Goal: Task Accomplishment & Management: Complete application form

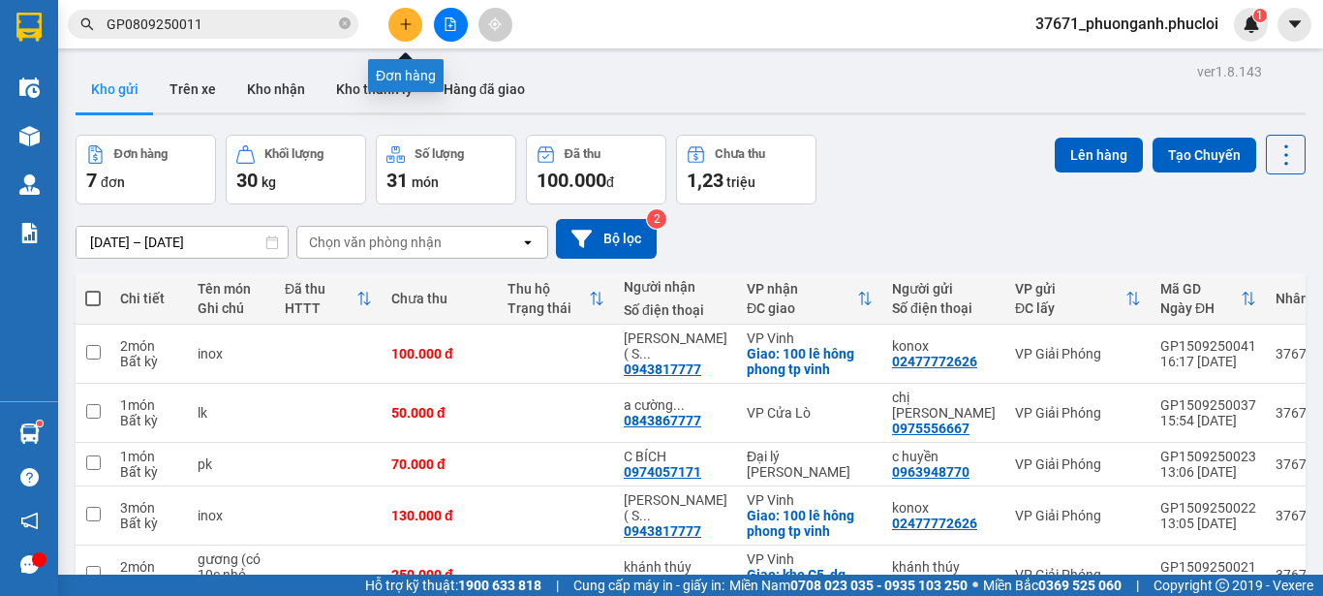
click at [411, 20] on icon "plus" at bounding box center [406, 24] width 14 height 14
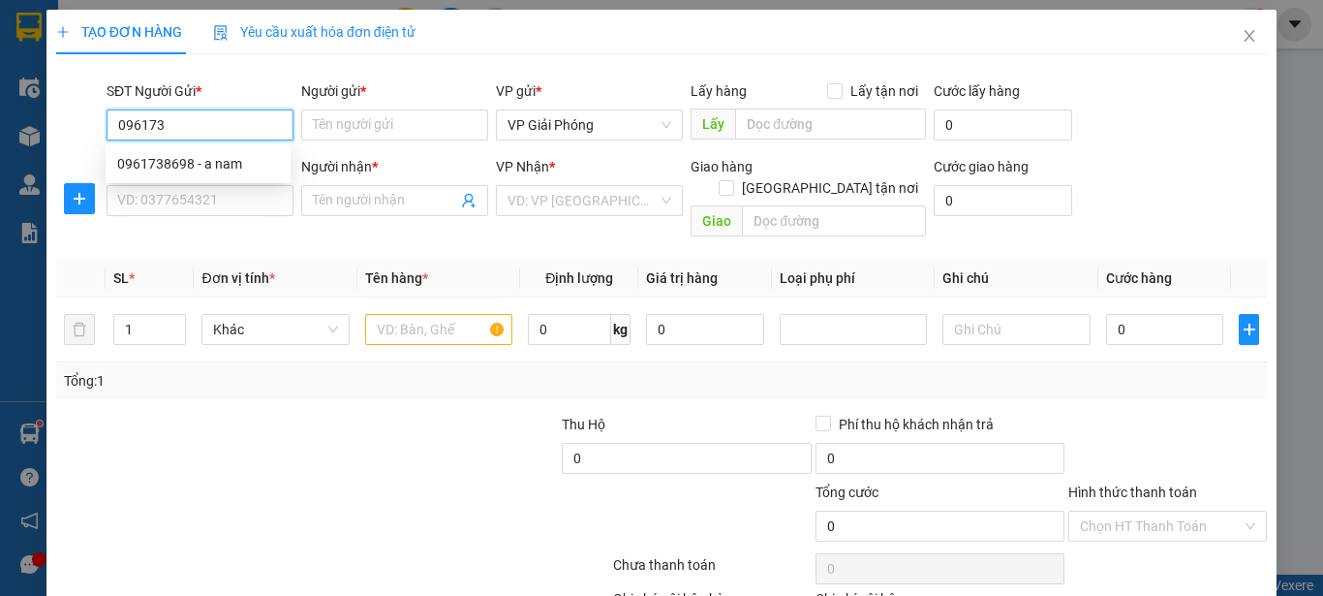
click at [267, 159] on div "0961738698 - a nam" at bounding box center [198, 163] width 162 height 21
type input "0961738698"
type input "a nam"
type input "0961738698"
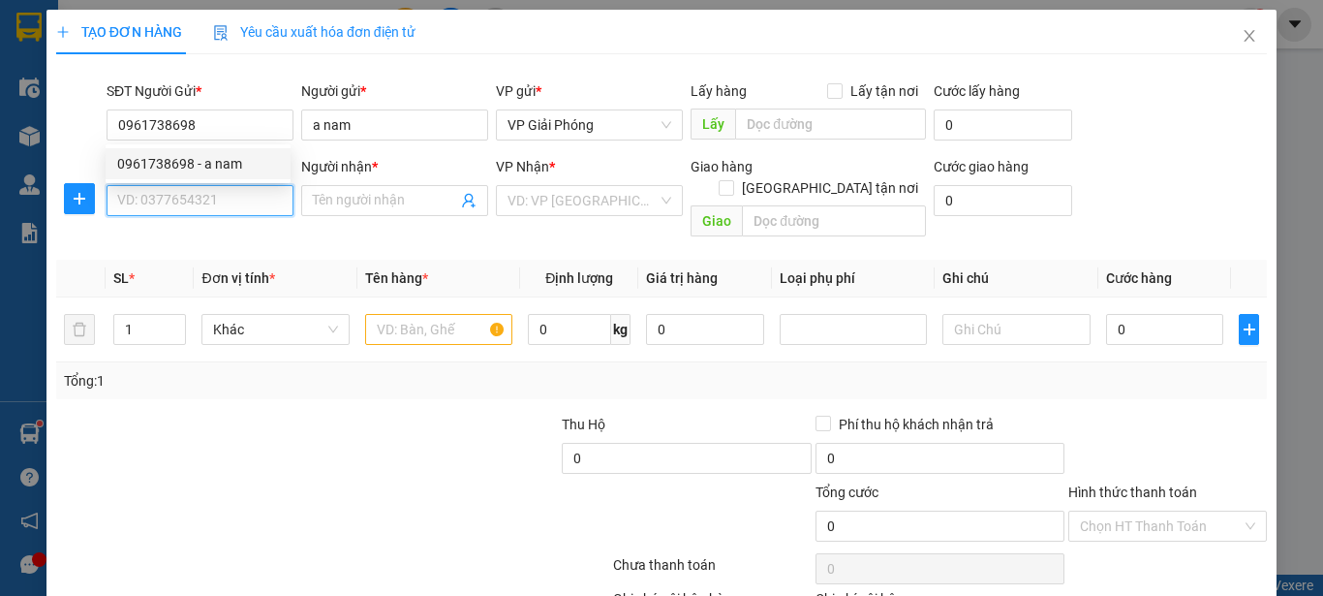
click at [264, 208] on input "SĐT Người Nhận *" at bounding box center [200, 200] width 187 height 31
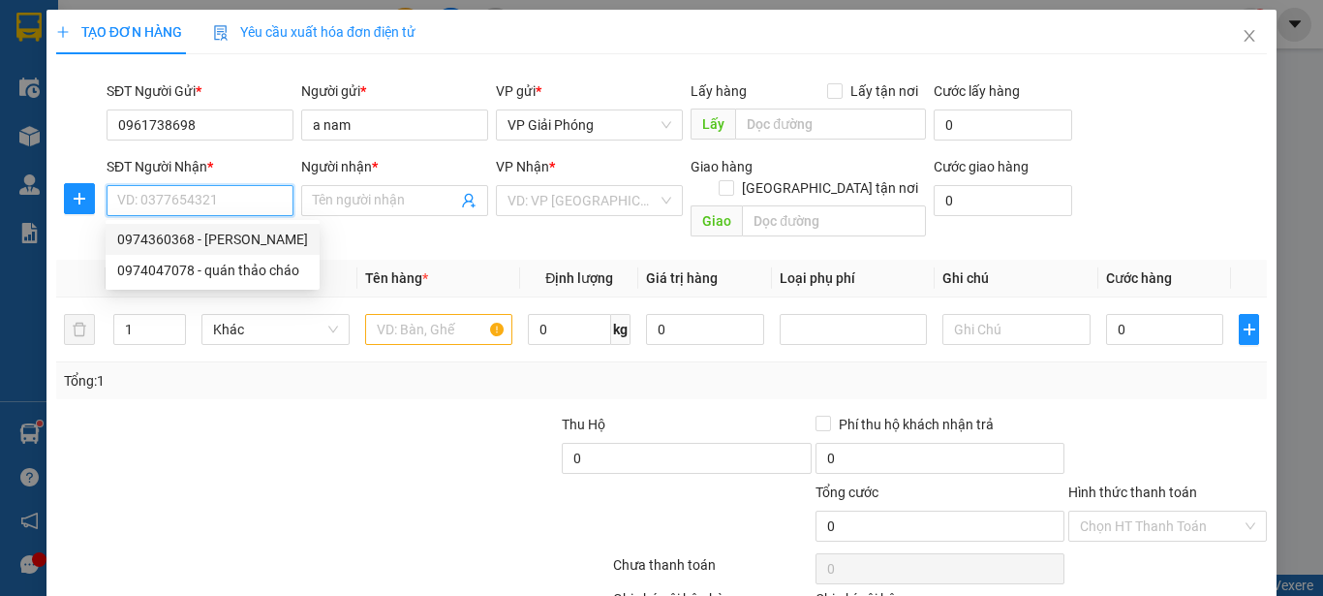
click at [262, 238] on div "0974360368 - [PERSON_NAME]" at bounding box center [212, 239] width 191 height 21
type input "0974360368"
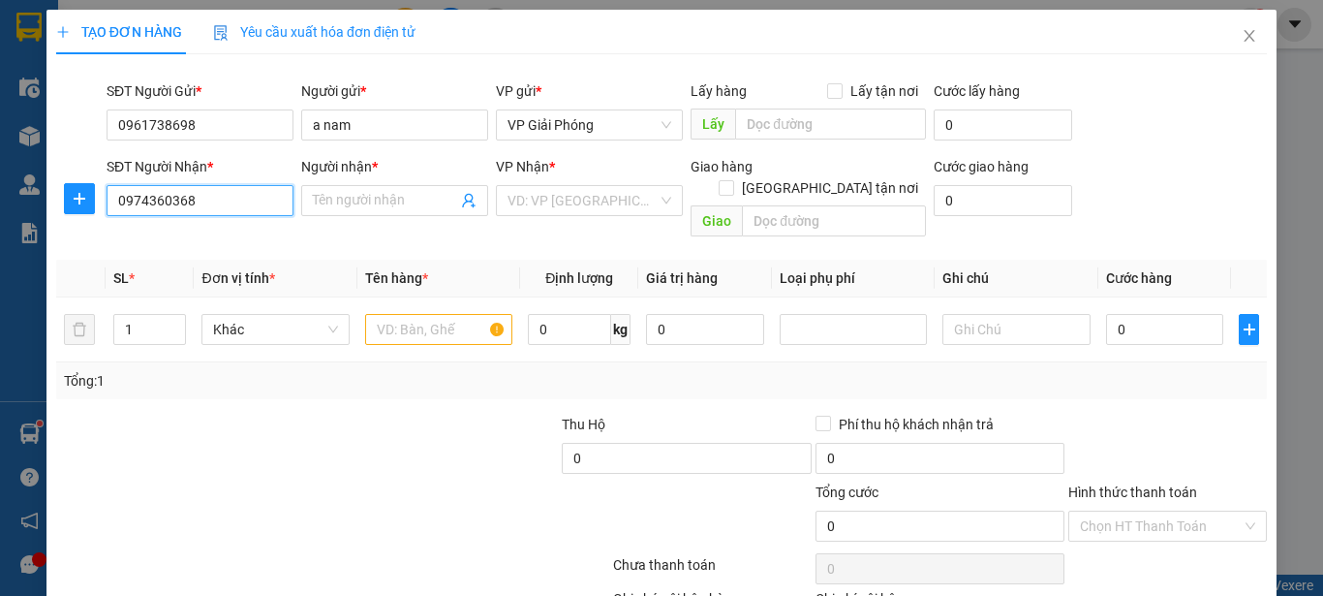
type input "[PERSON_NAME]"
click at [405, 314] on input "text" at bounding box center [438, 329] width 147 height 31
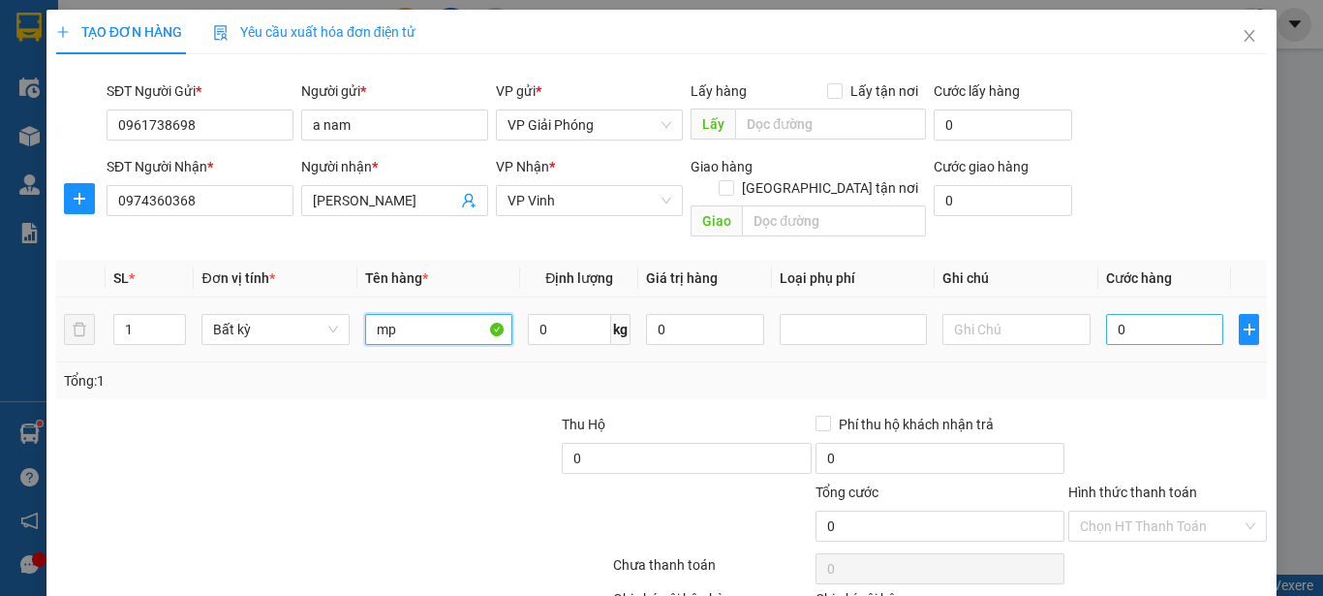
type input "mp"
type input "5"
type input "50"
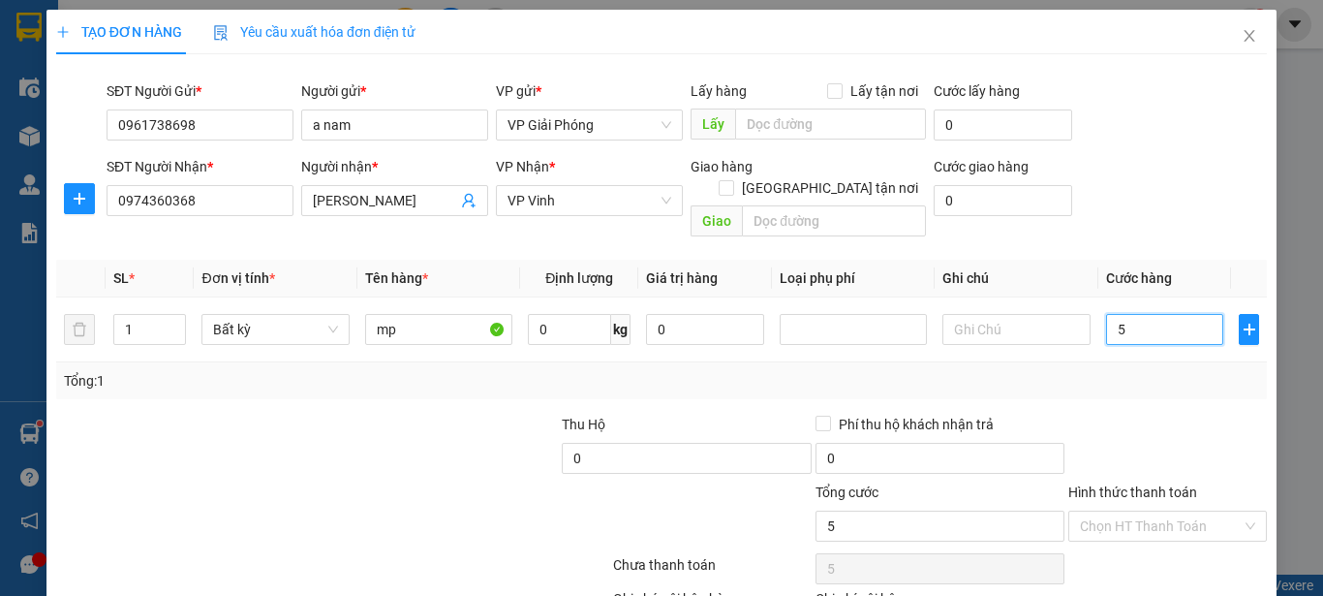
type input "50"
type input "500"
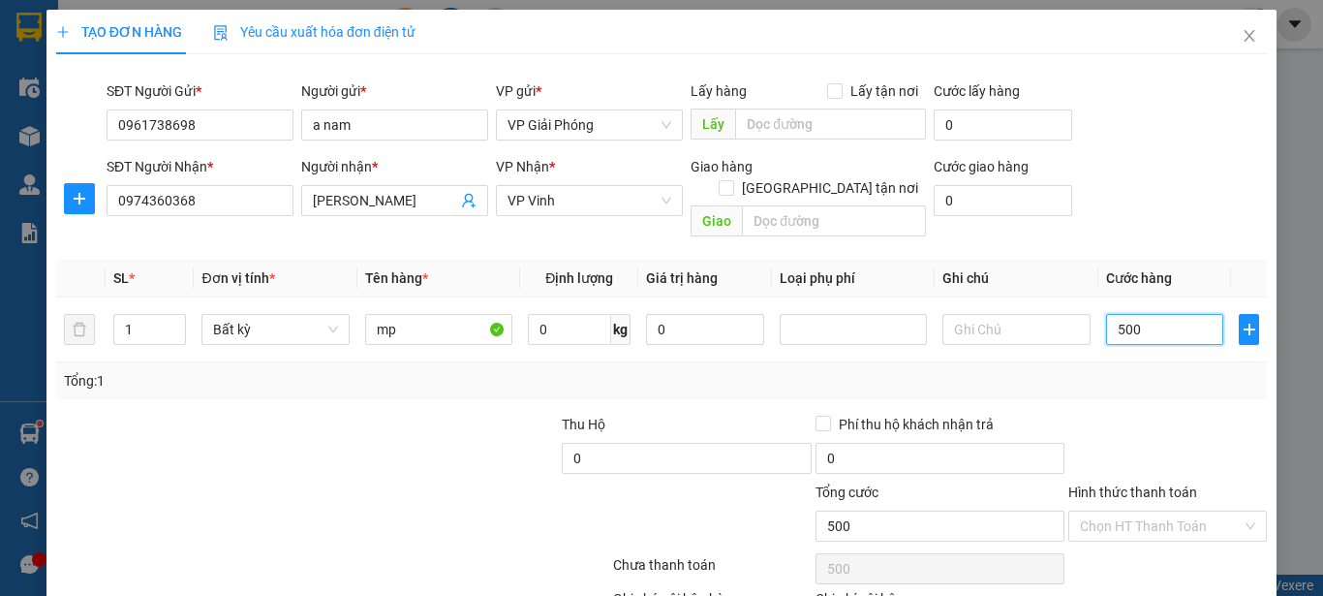
type input "5.000"
type input "50.000"
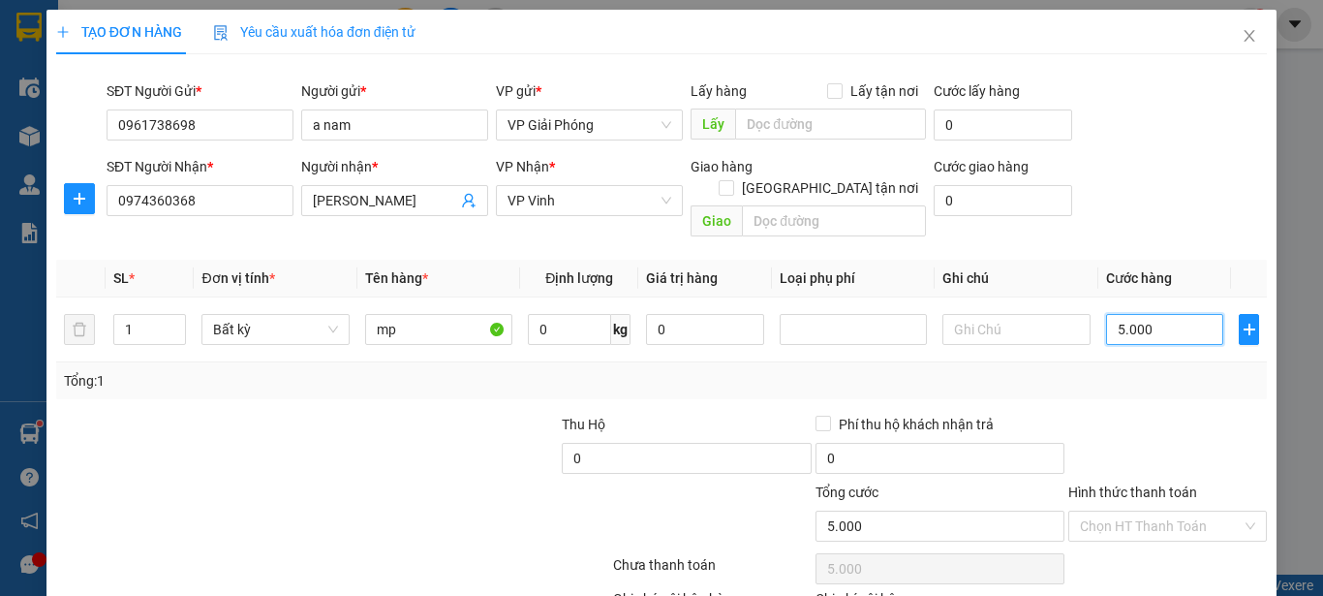
type input "50.000"
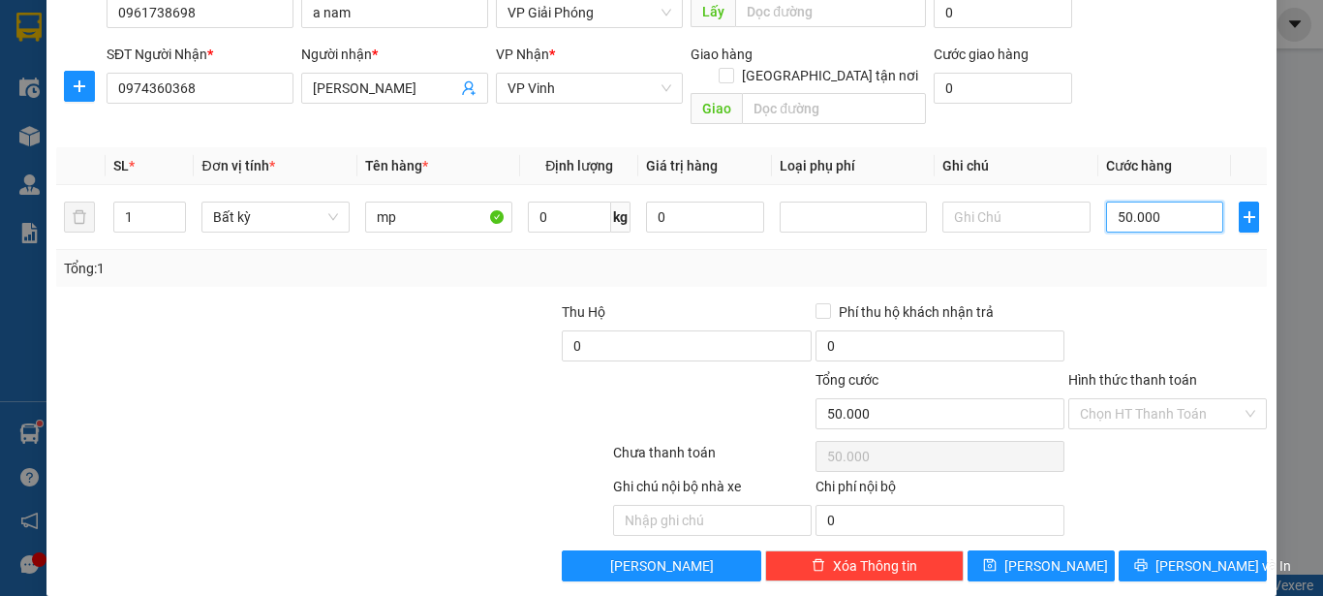
scroll to position [114, 0]
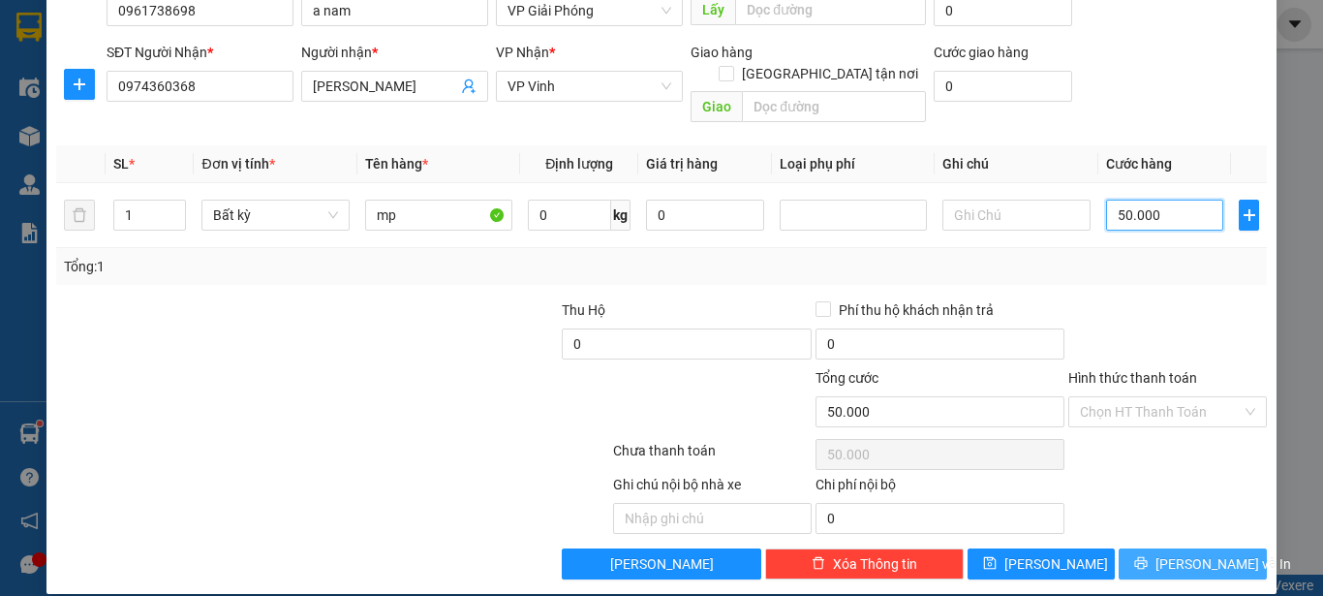
type input "50.000"
click at [1164, 553] on span "[PERSON_NAME] và In" at bounding box center [1223, 563] width 136 height 21
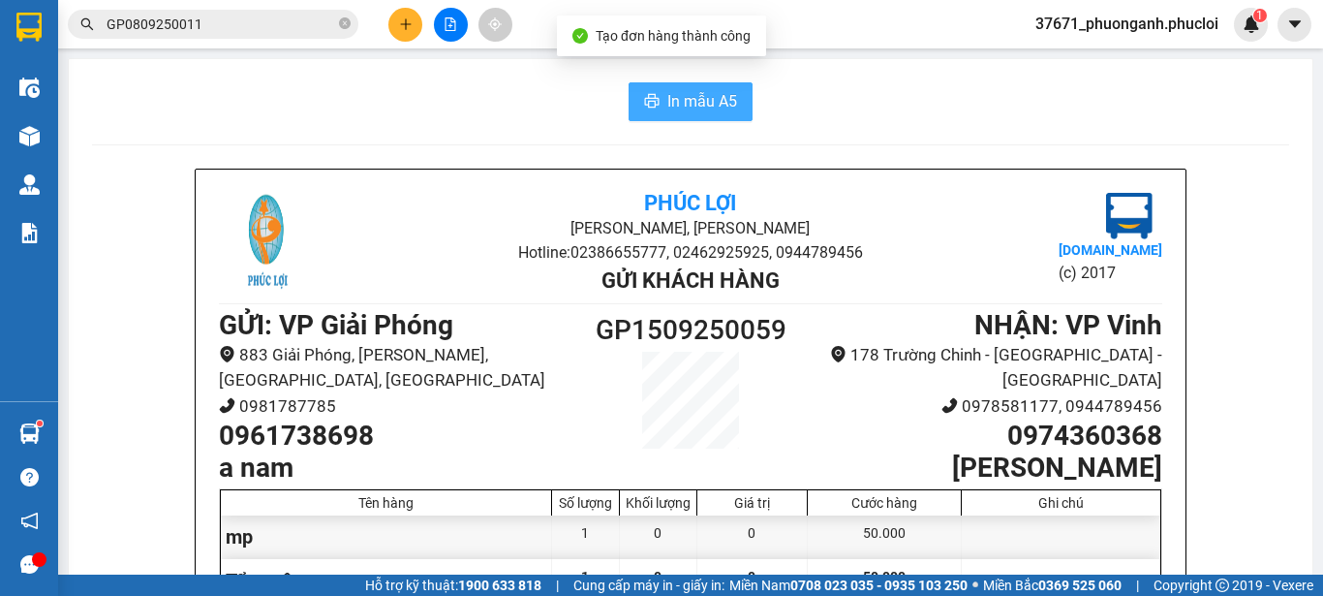
drag, startPoint x: 704, startPoint y: 78, endPoint x: 703, endPoint y: 92, distance: 13.6
click at [703, 80] on div "In mẫu A5 Phúc Lợi [GEOGRAPHIC_DATA][PERSON_NAME], Phường Nghi Hương Hotline: 0…" at bounding box center [690, 514] width 1243 height 910
click at [703, 92] on span "In mẫu A5" at bounding box center [702, 101] width 70 height 24
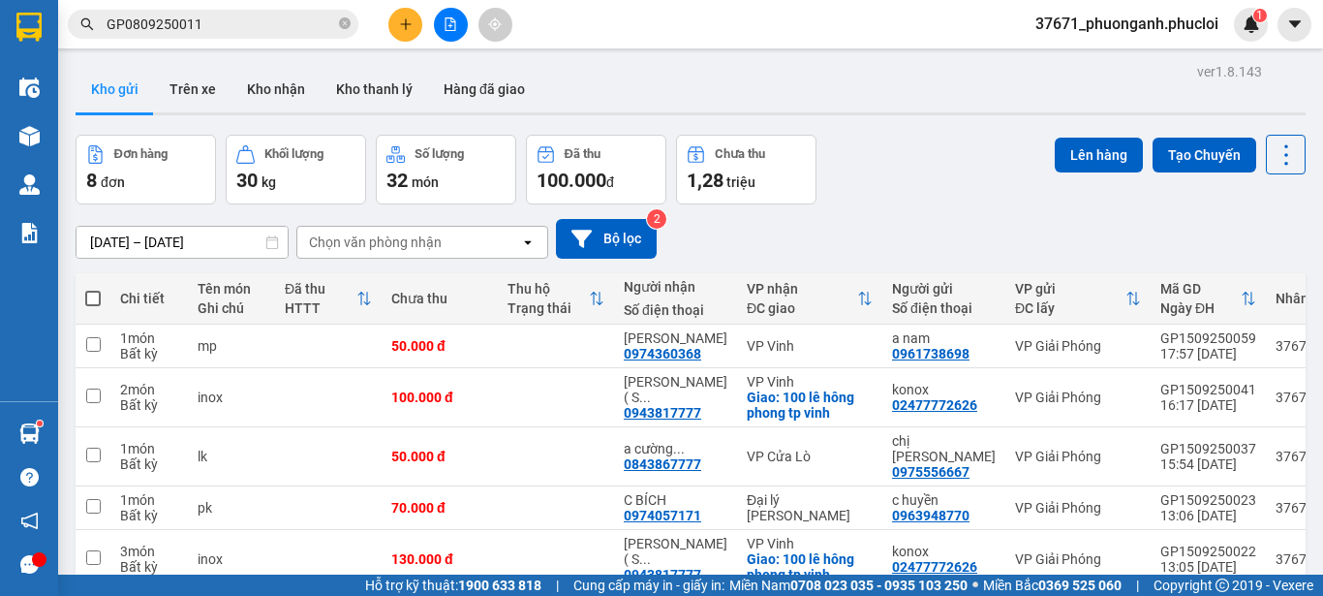
click at [409, 19] on icon "plus" at bounding box center [406, 24] width 14 height 14
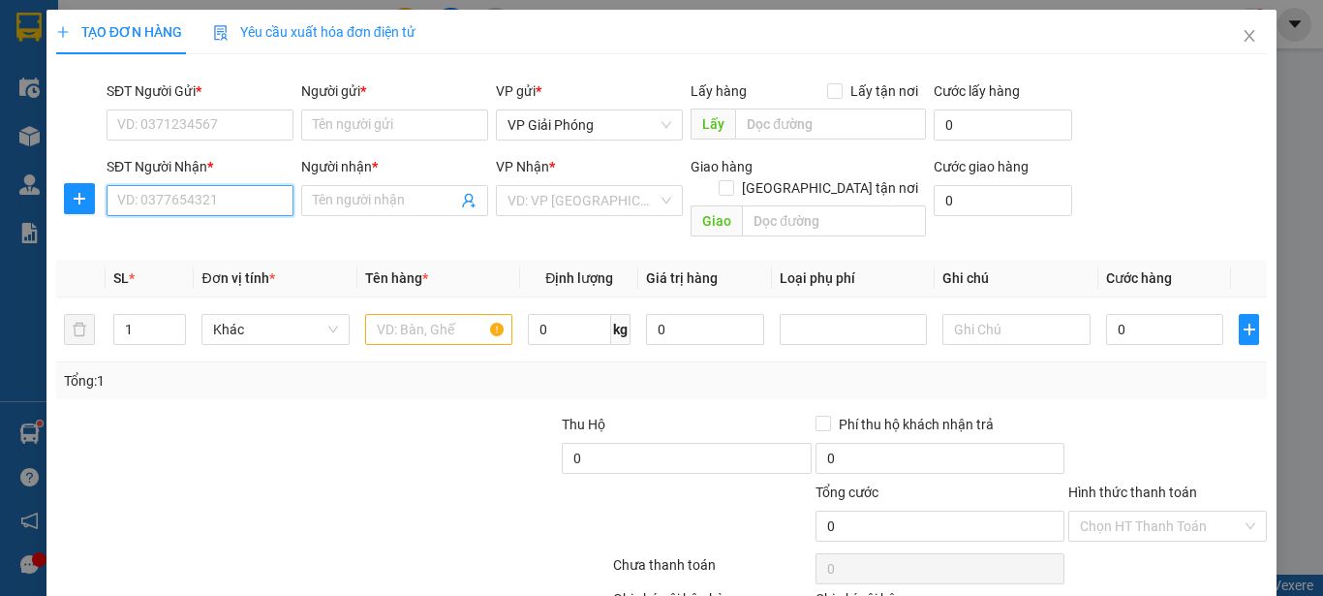
drag, startPoint x: 202, startPoint y: 213, endPoint x: 191, endPoint y: 141, distance: 72.6
click at [199, 178] on div "SĐT Người Nhận * VD: 0377654321" at bounding box center [200, 190] width 187 height 68
type input "0833200626"
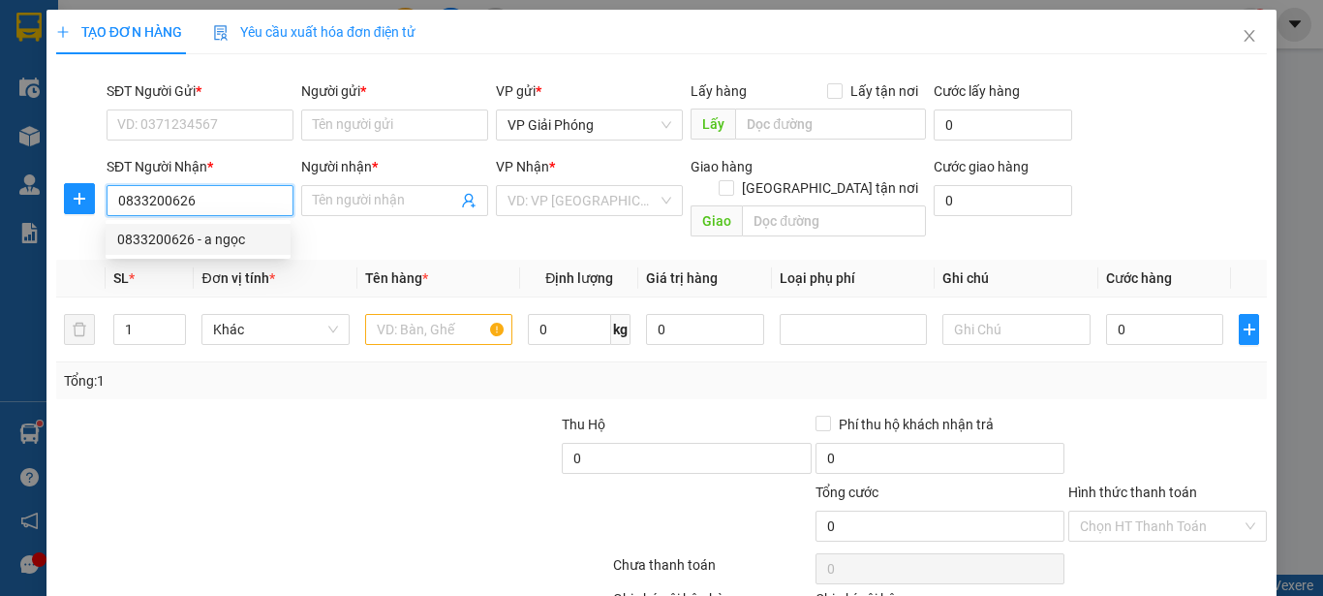
click at [199, 244] on div "0833200626 - a ngọc" at bounding box center [198, 239] width 162 height 21
type input "a ngọc"
checkbox input "true"
type input "diễn châu"
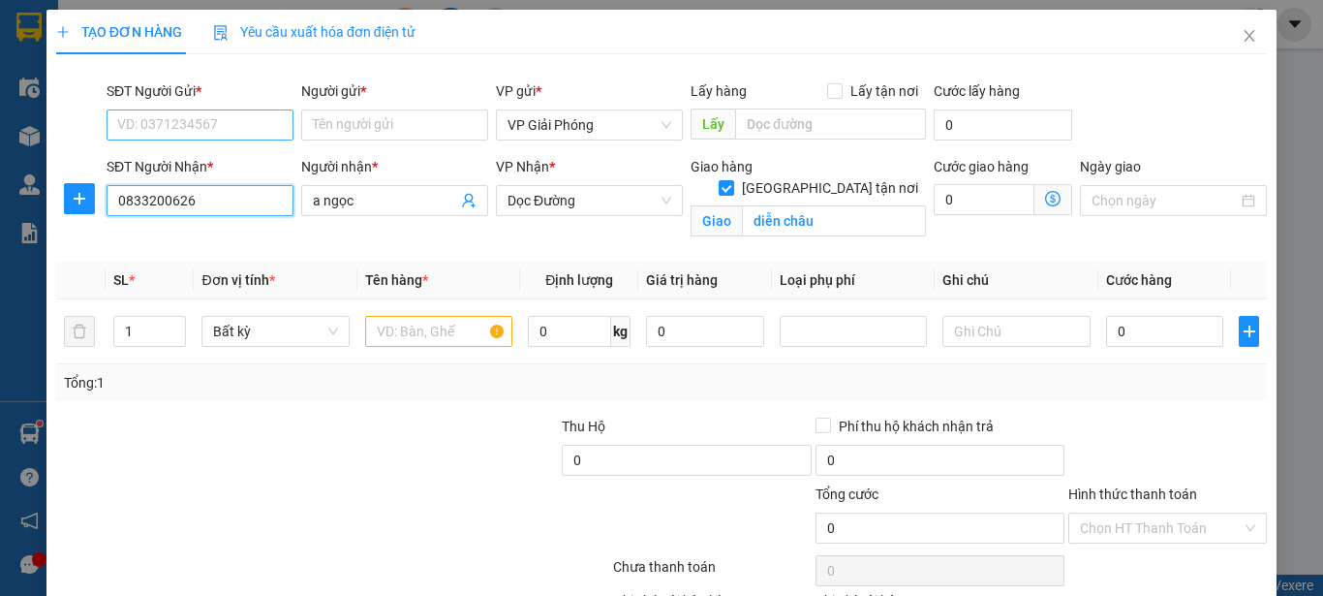
type input "0833200626"
click at [212, 133] on input "SĐT Người Gửi *" at bounding box center [200, 124] width 187 height 31
drag, startPoint x: 237, startPoint y: 229, endPoint x: 228, endPoint y: 200, distance: 30.6
click at [234, 229] on div "SĐT Người Nhận * 0833200626" at bounding box center [200, 201] width 195 height 91
click at [228, 200] on input "0833200626" at bounding box center [200, 200] width 187 height 31
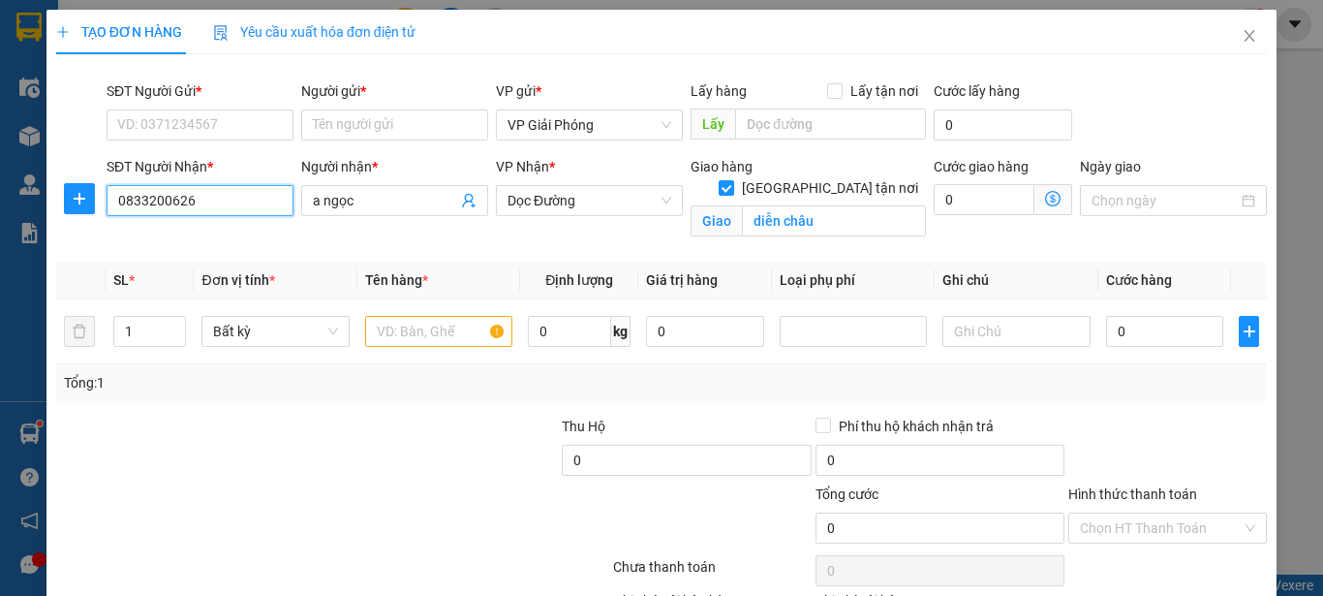
click at [227, 199] on input "0833200626" at bounding box center [200, 200] width 187 height 31
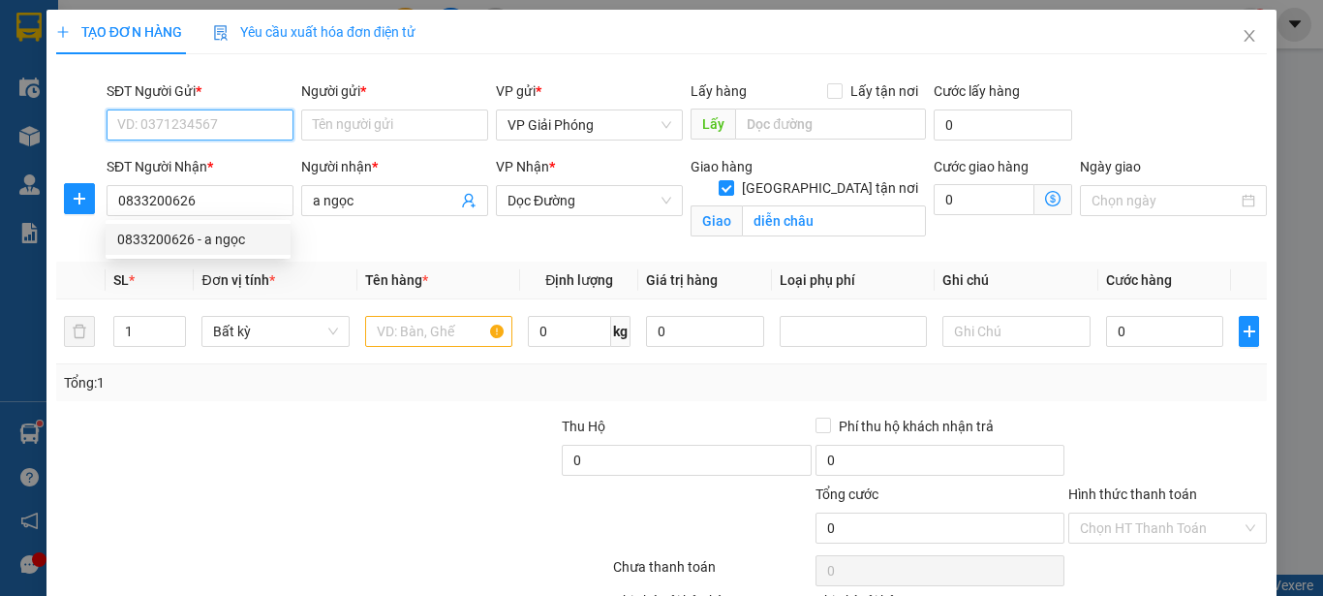
click at [203, 124] on input "SĐT Người Gửi *" at bounding box center [200, 124] width 187 height 31
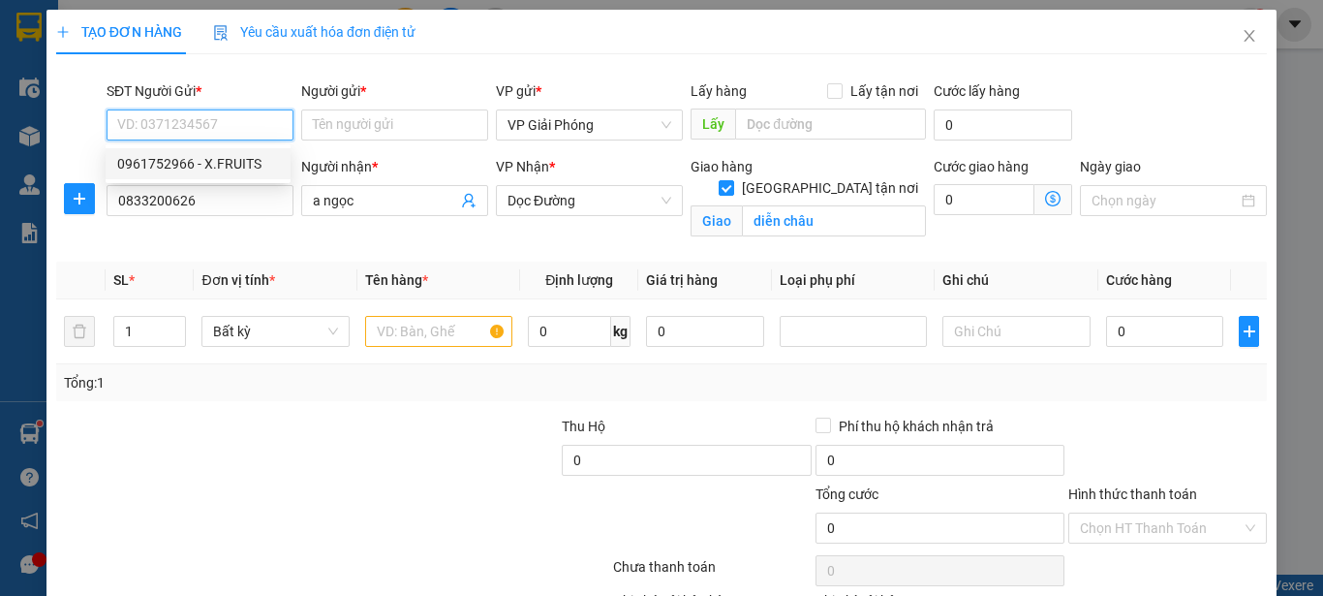
paste input "0833200626"
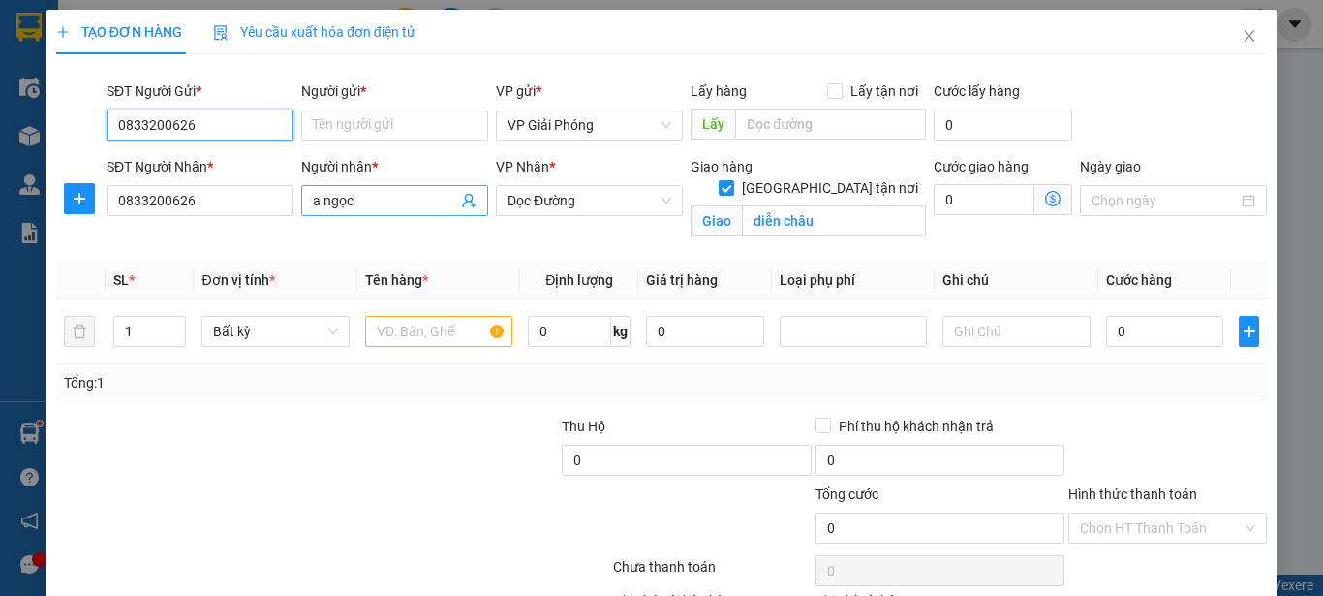
type input "0833200626"
click at [352, 195] on input "a ngọc" at bounding box center [385, 200] width 144 height 21
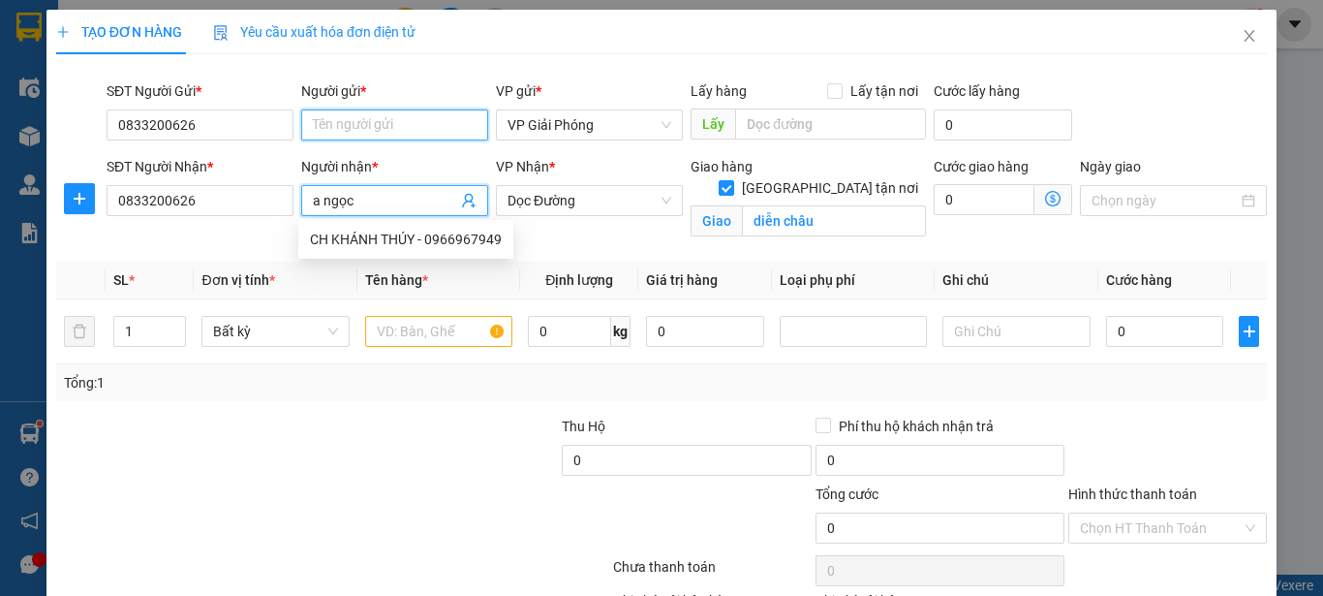
click at [360, 125] on input "Người gửi *" at bounding box center [394, 124] width 187 height 31
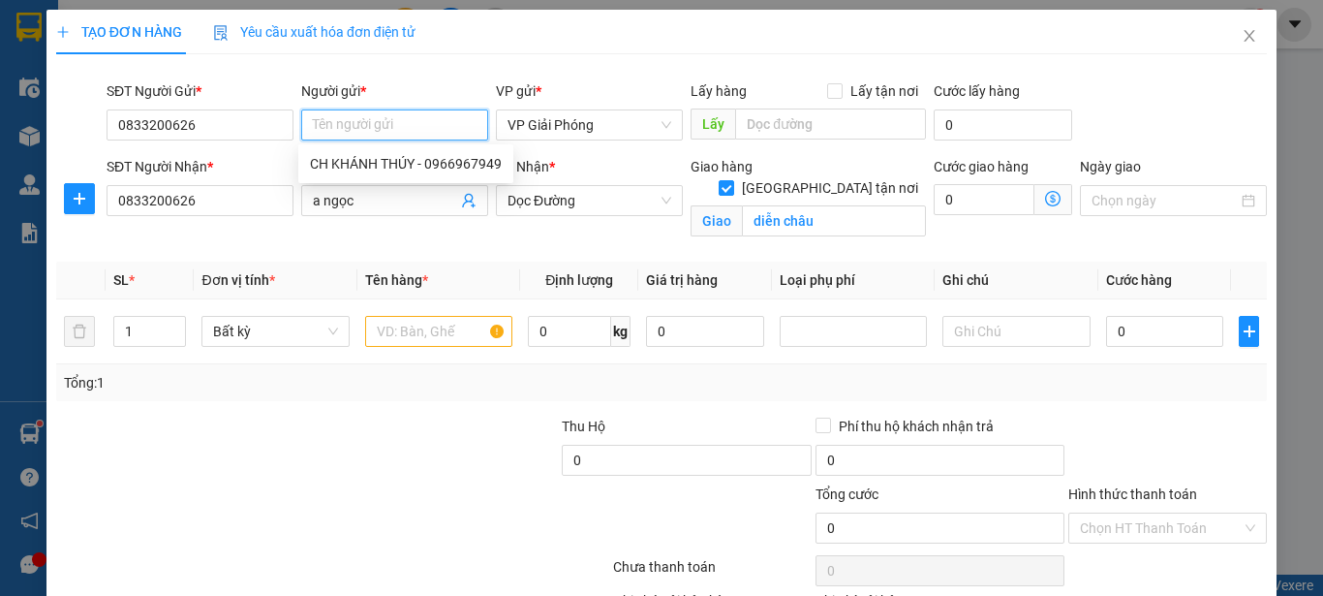
paste input "a ngọc"
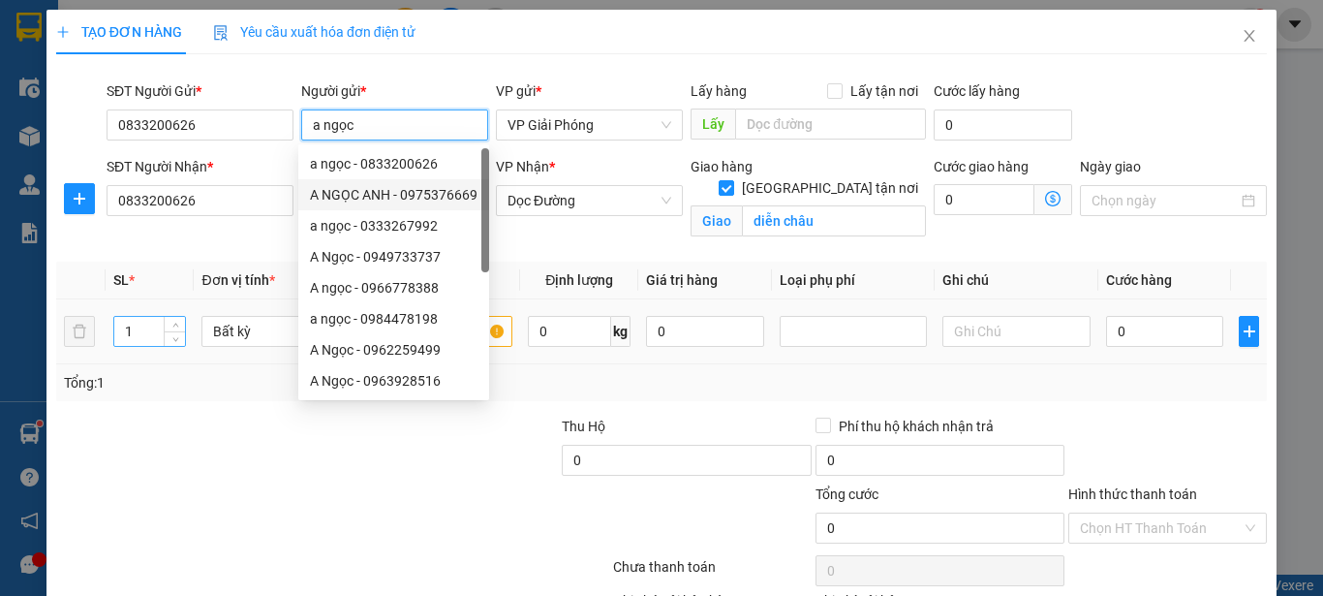
type input "a ngọc"
drag, startPoint x: 120, startPoint y: 321, endPoint x: 98, endPoint y: 316, distance: 23.0
click at [98, 316] on tr "1 Bất kỳ 0 kg 0 0" at bounding box center [661, 331] width 1210 height 65
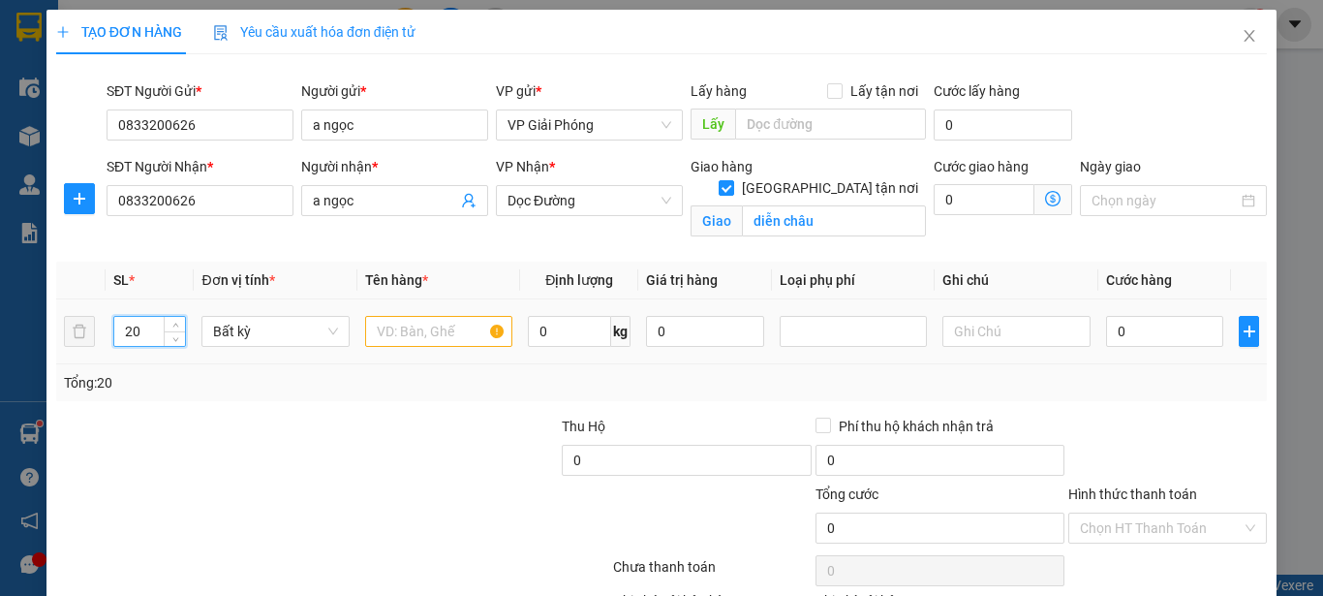
type input "20"
click at [436, 338] on input "text" at bounding box center [438, 331] width 147 height 31
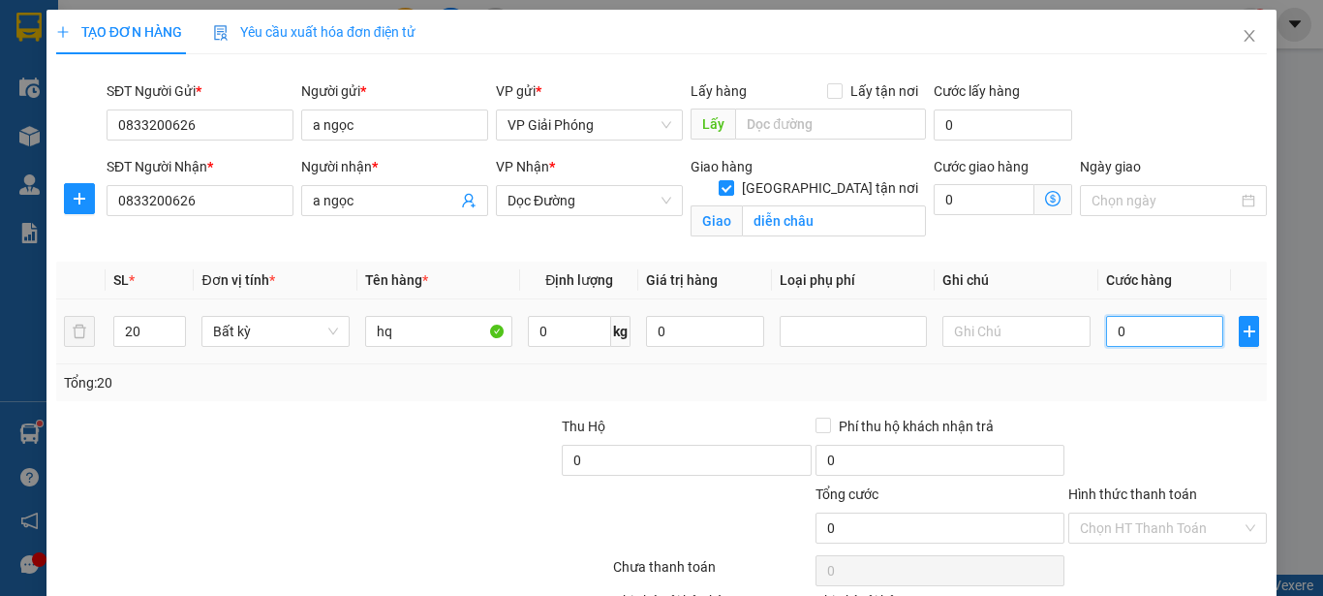
click at [1161, 338] on input "0" at bounding box center [1165, 331] width 118 height 31
click at [203, 205] on input "0833200626" at bounding box center [200, 200] width 187 height 31
click at [205, 202] on input "0833200626" at bounding box center [200, 200] width 187 height 31
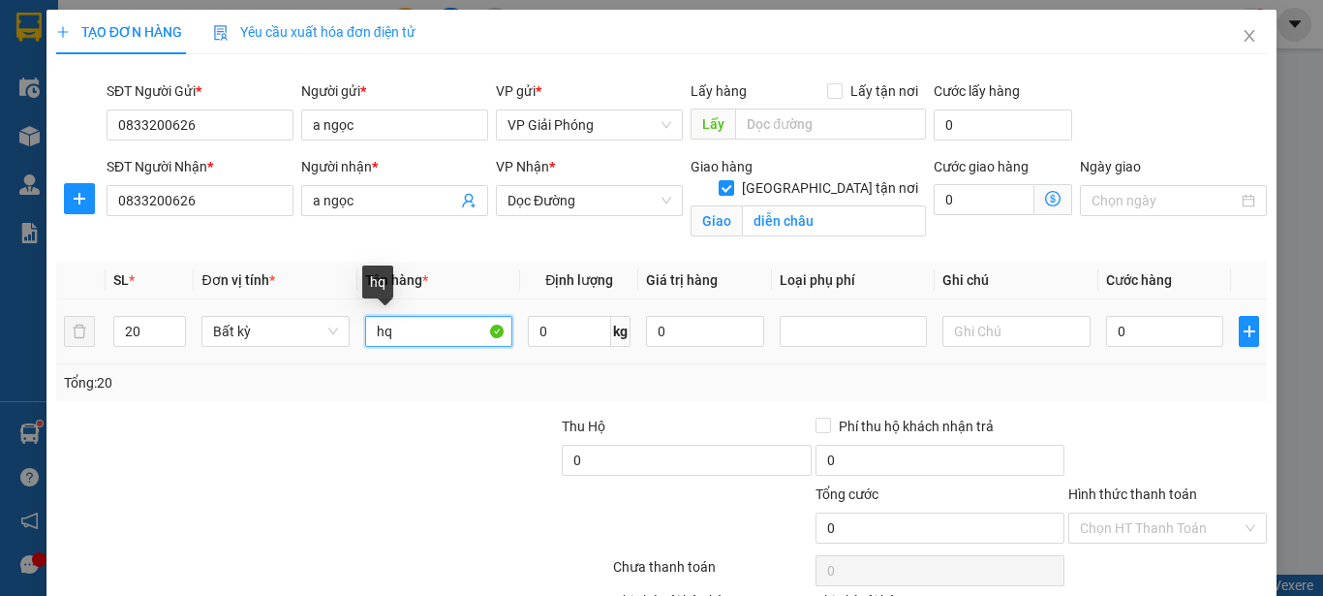
click at [398, 340] on input "hq" at bounding box center [438, 331] width 147 height 31
type input "hq (5T đen + 15T hồng)"
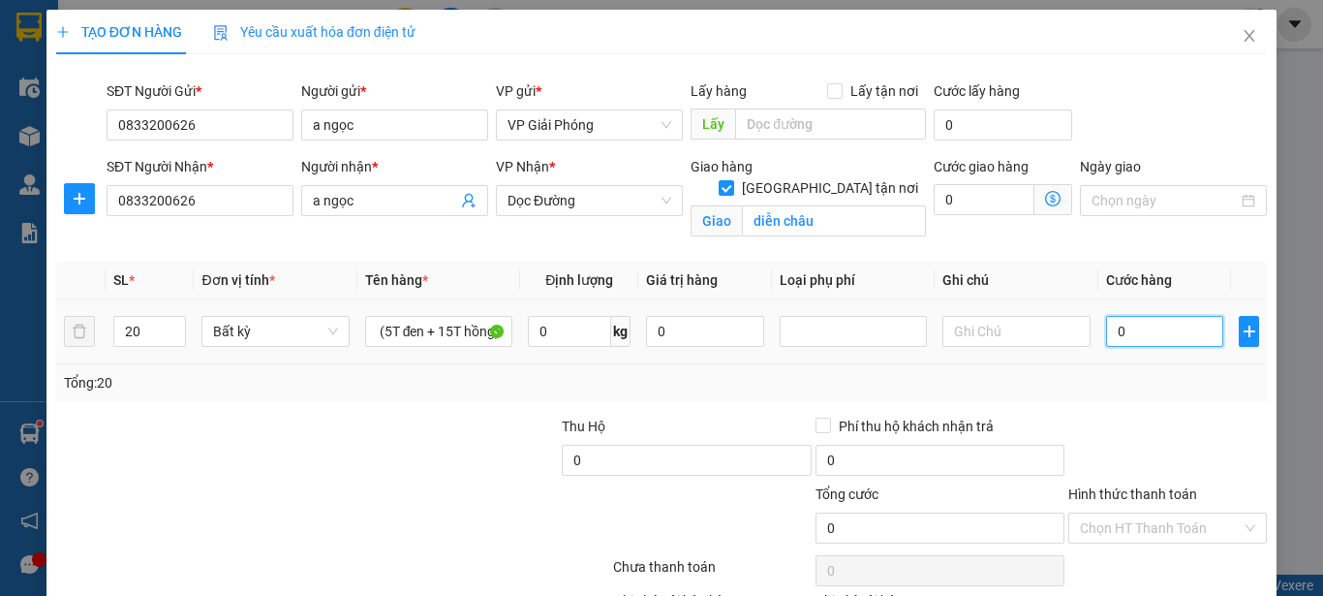
scroll to position [0, 0]
click at [1181, 334] on input "0" at bounding box center [1165, 331] width 118 height 31
type input "6"
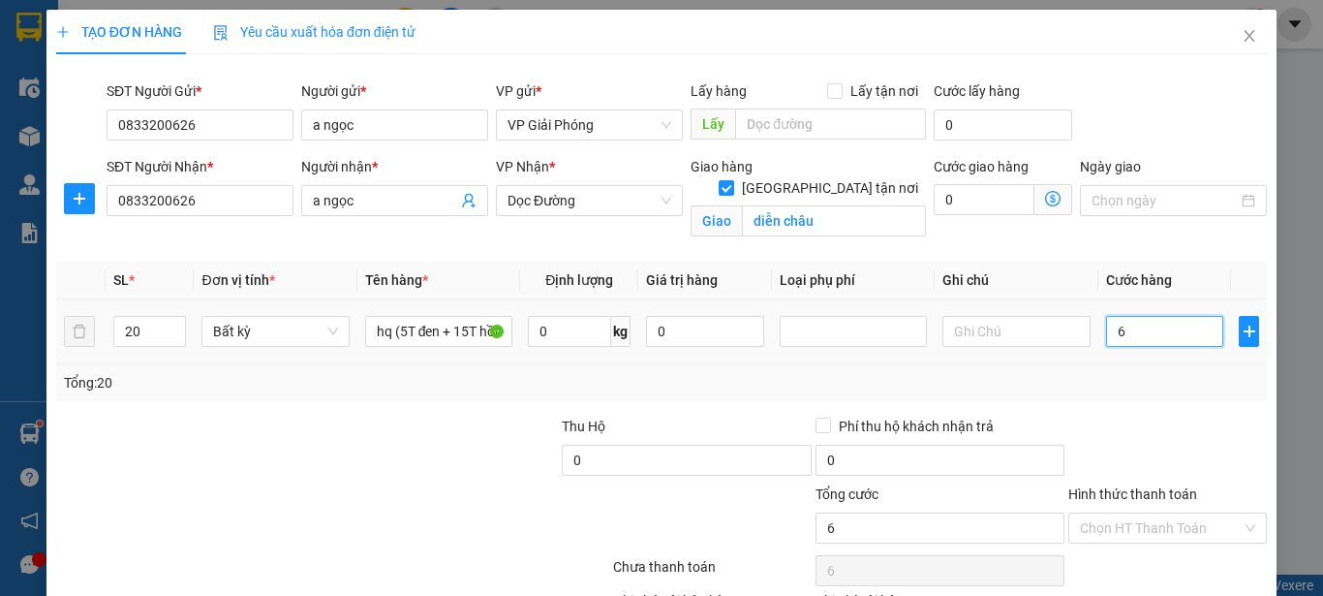
type input "60"
type input "600"
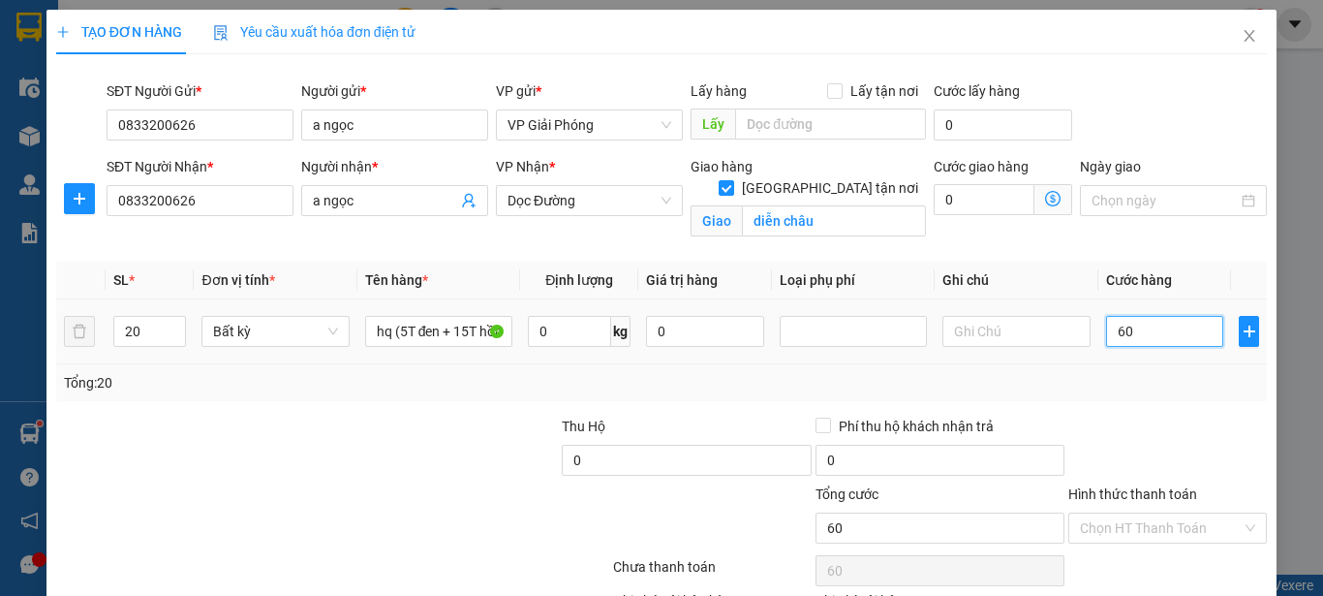
type input "600"
type input "6.000"
type input "60.000"
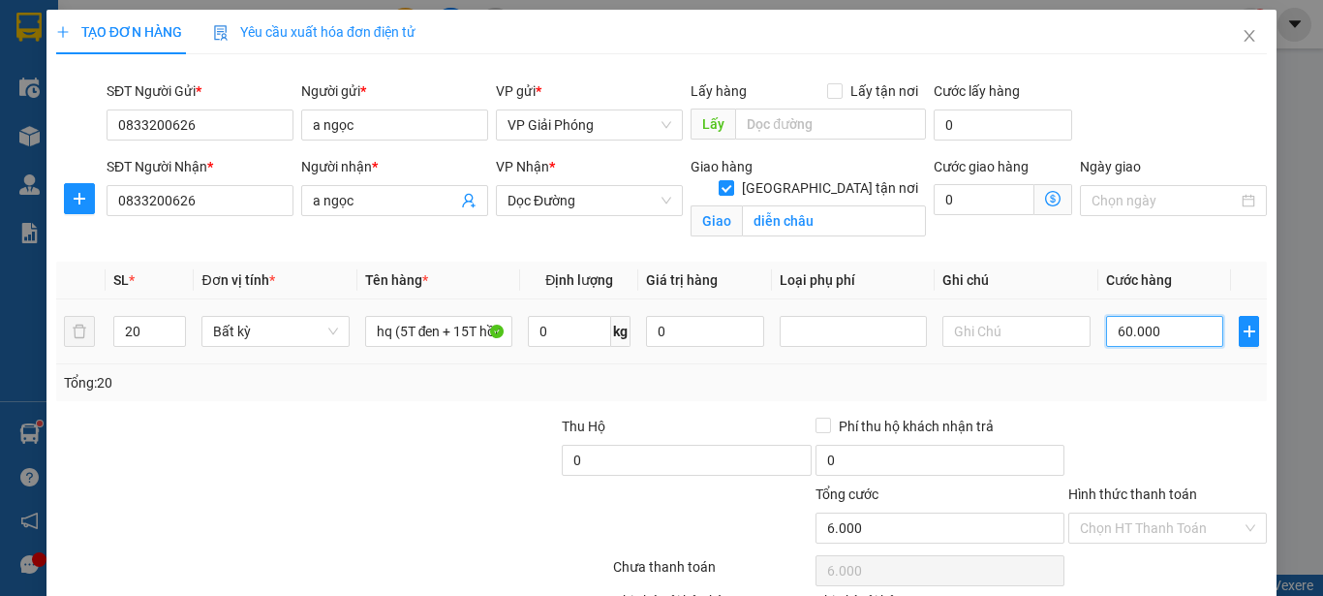
type input "60.000"
type input "600.000"
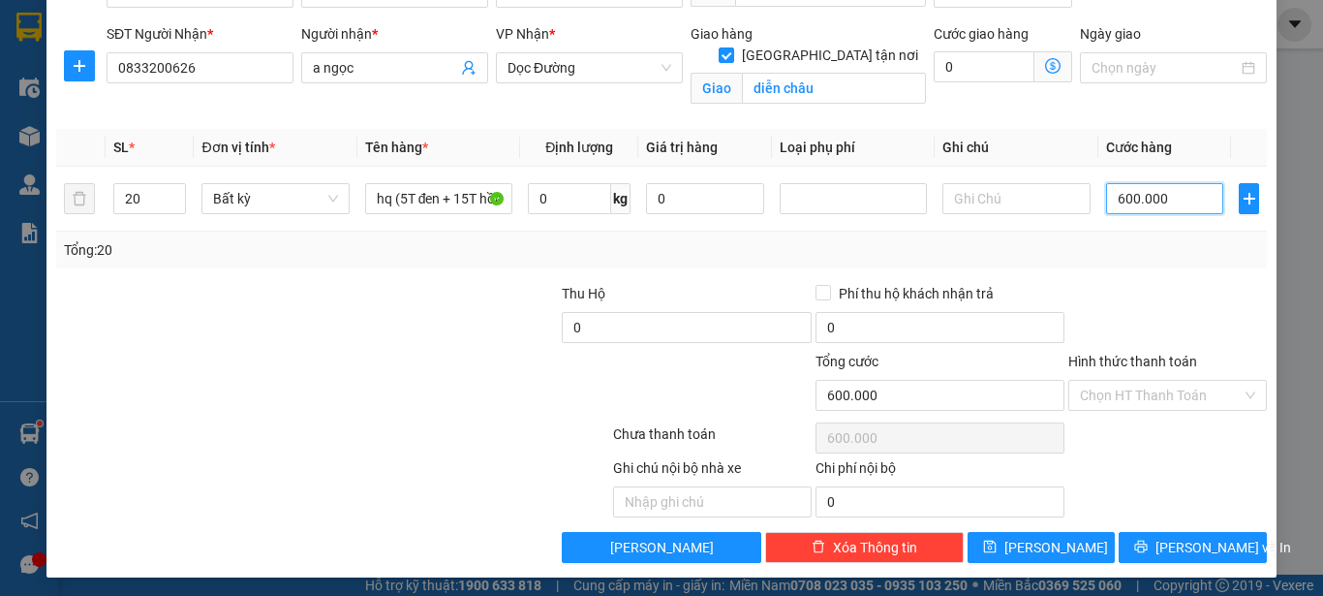
scroll to position [138, 0]
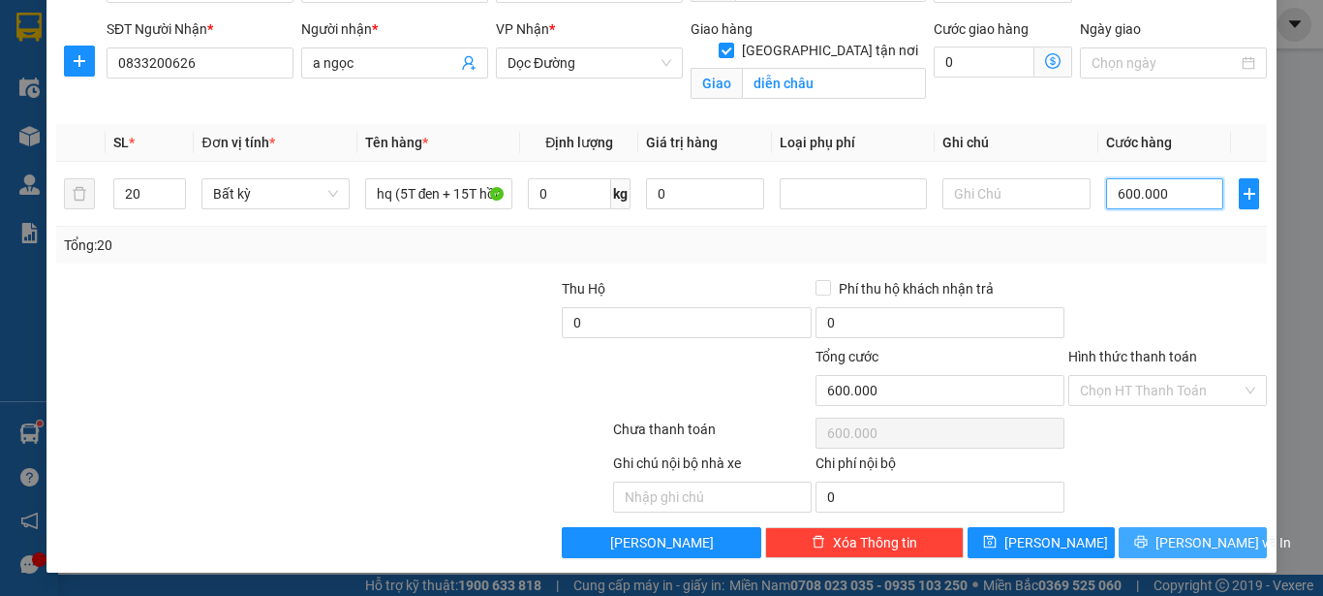
type input "600.000"
click at [1155, 548] on button "[PERSON_NAME] và In" at bounding box center [1192, 542] width 148 height 31
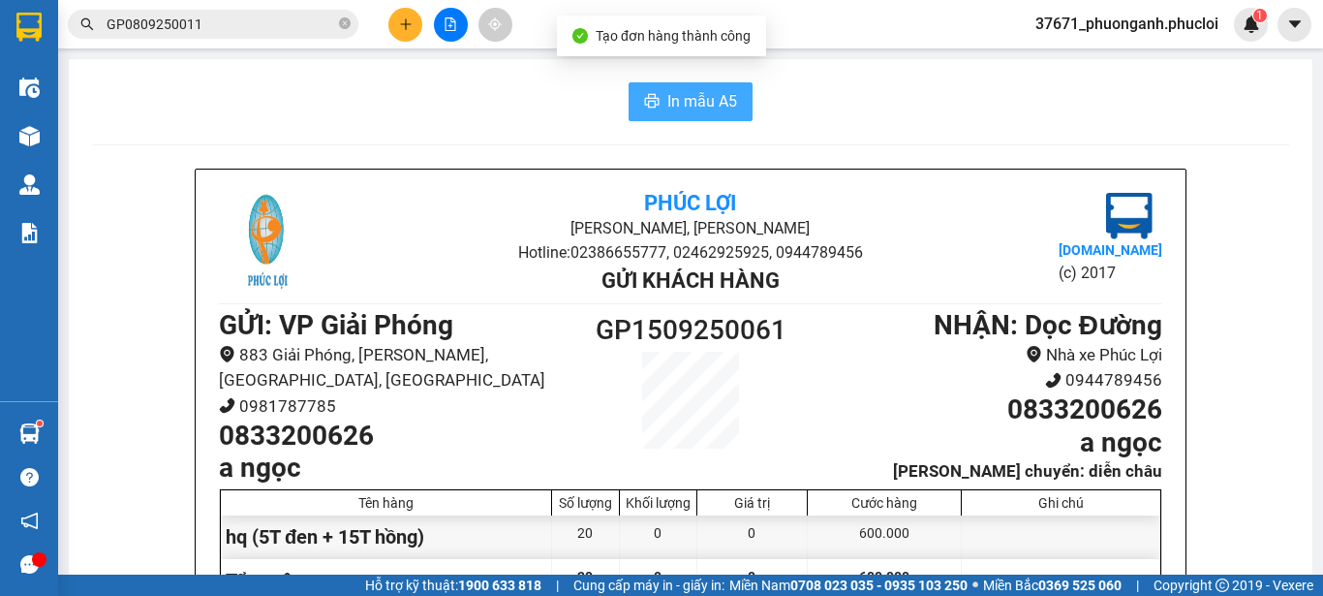
click at [701, 104] on span "In mẫu A5" at bounding box center [702, 101] width 70 height 24
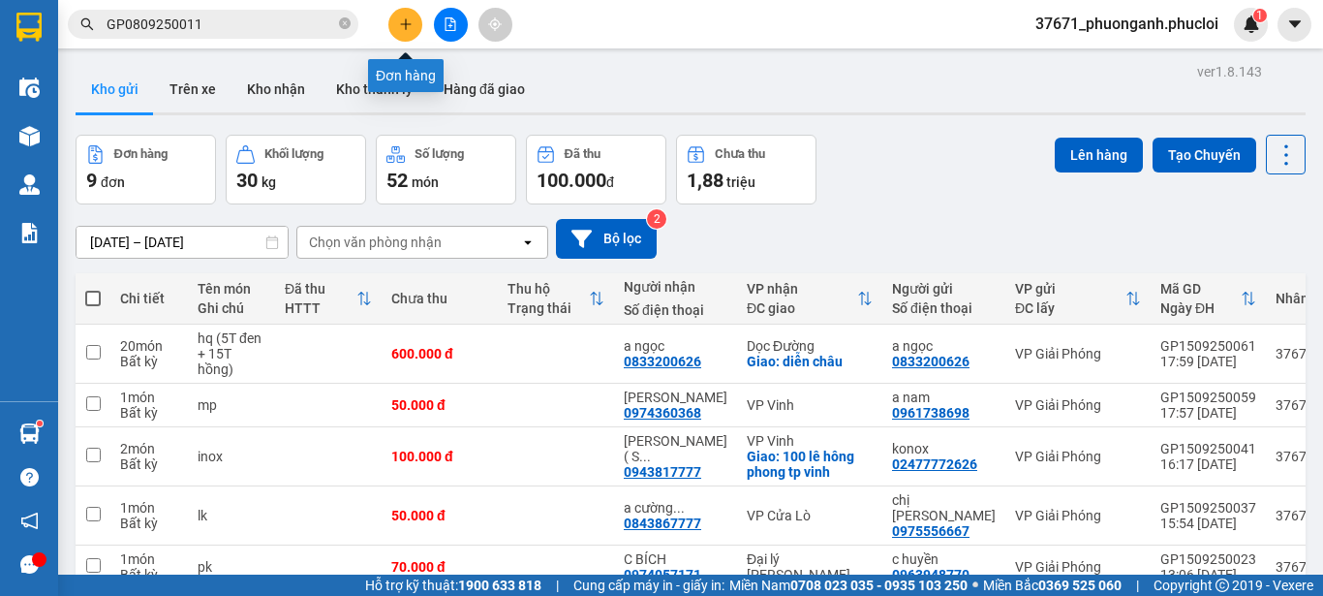
click at [412, 25] on icon "plus" at bounding box center [406, 24] width 14 height 14
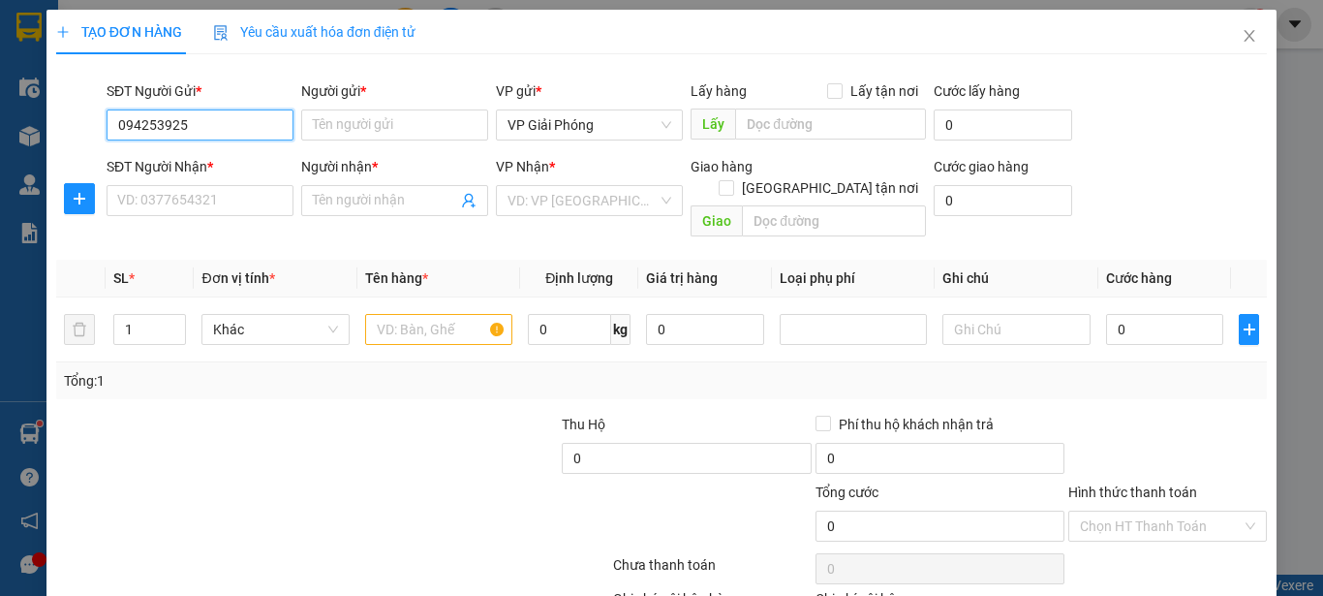
type input "0942539253"
click at [250, 157] on div "0942539253 - [GEOGRAPHIC_DATA]" at bounding box center [226, 163] width 218 height 21
type input "[PERSON_NAME]"
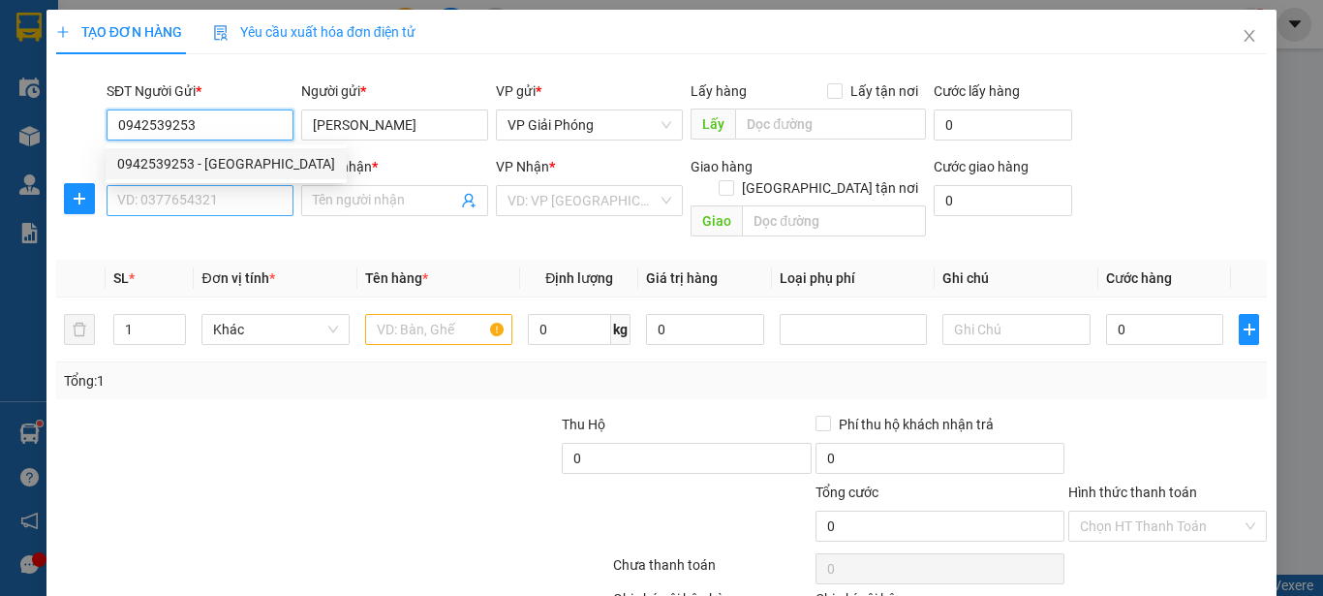
type input "0942539253"
drag, startPoint x: 248, startPoint y: 198, endPoint x: 247, endPoint y: 207, distance: 9.7
click at [247, 198] on input "SĐT Người Nhận *" at bounding box center [200, 200] width 187 height 31
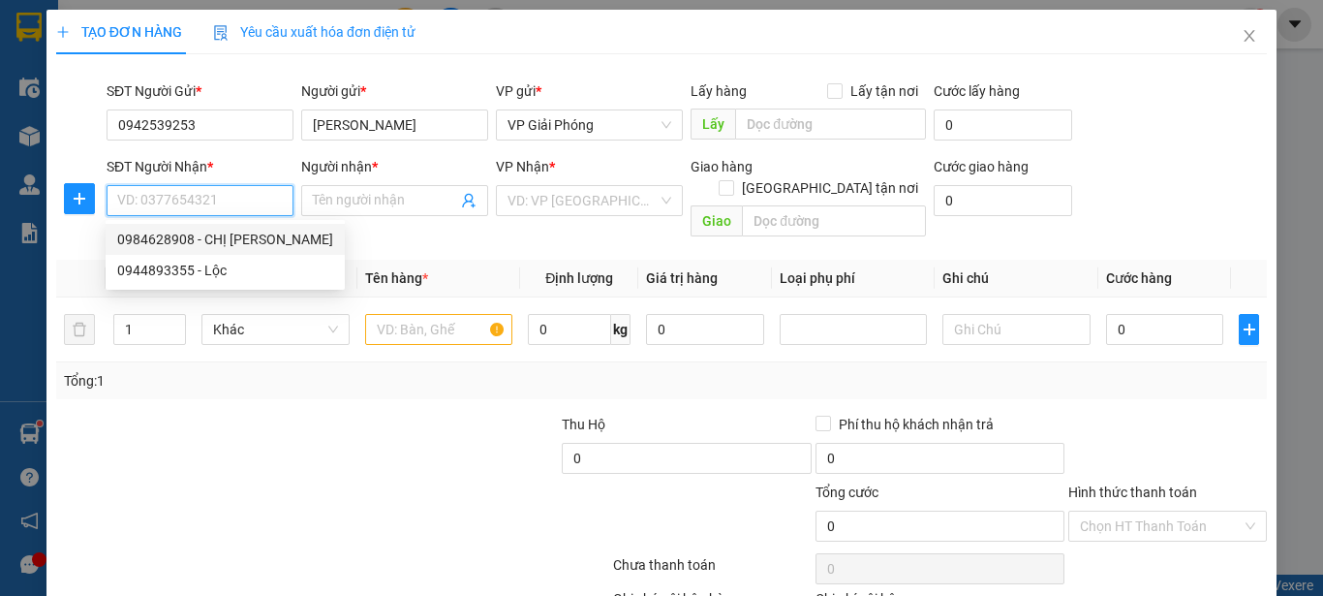
drag, startPoint x: 250, startPoint y: 217, endPoint x: 257, endPoint y: 241, distance: 25.1
click at [257, 241] on div "0984628908 - CHỊ [PERSON_NAME]" at bounding box center [225, 239] width 216 height 21
type input "0984628908"
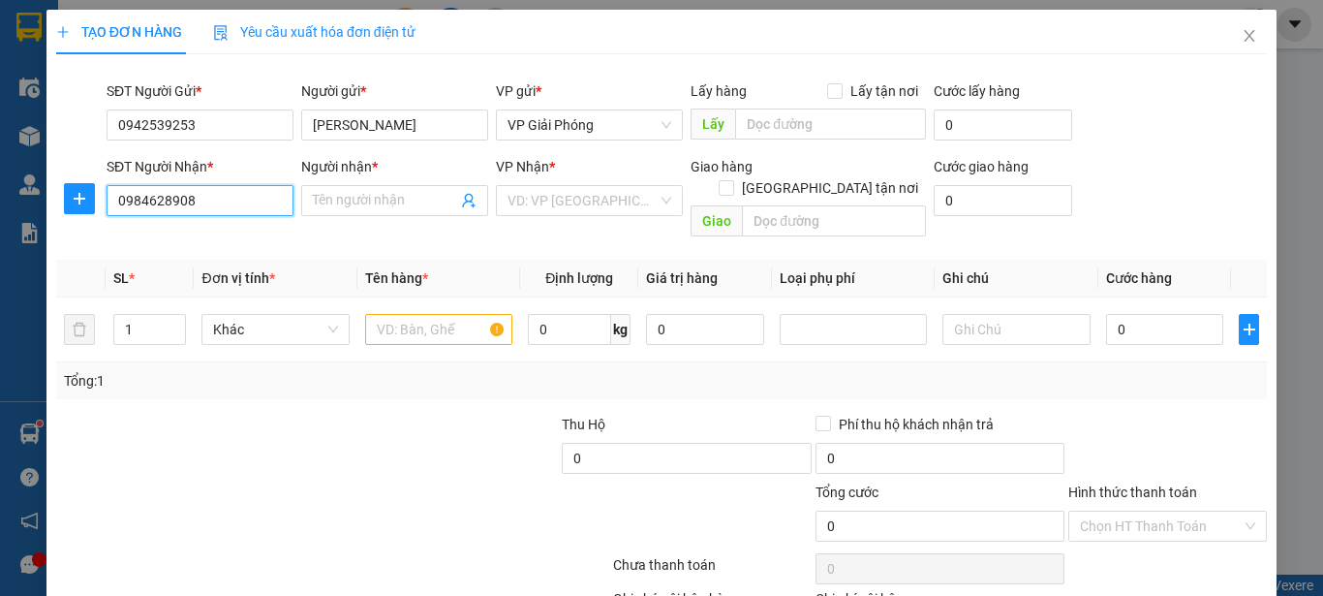
type input "CHỊ [PERSON_NAME]"
checkbox input "true"
type input "206 [PERSON_NAME]"
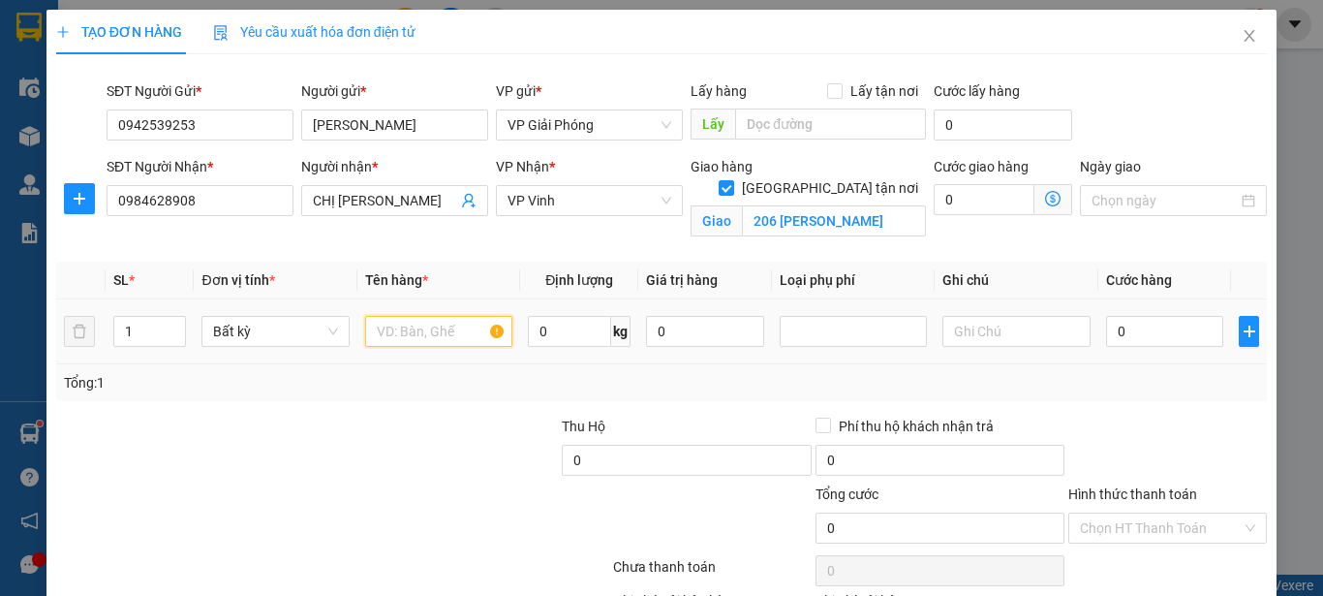
drag, startPoint x: 413, startPoint y: 323, endPoint x: 364, endPoint y: 295, distance: 56.8
click at [412, 323] on input "text" at bounding box center [438, 331] width 147 height 31
type input "gd"
drag, startPoint x: 358, startPoint y: 385, endPoint x: 847, endPoint y: 309, distance: 495.0
click at [372, 379] on div "Tổng: 1" at bounding box center [288, 382] width 448 height 21
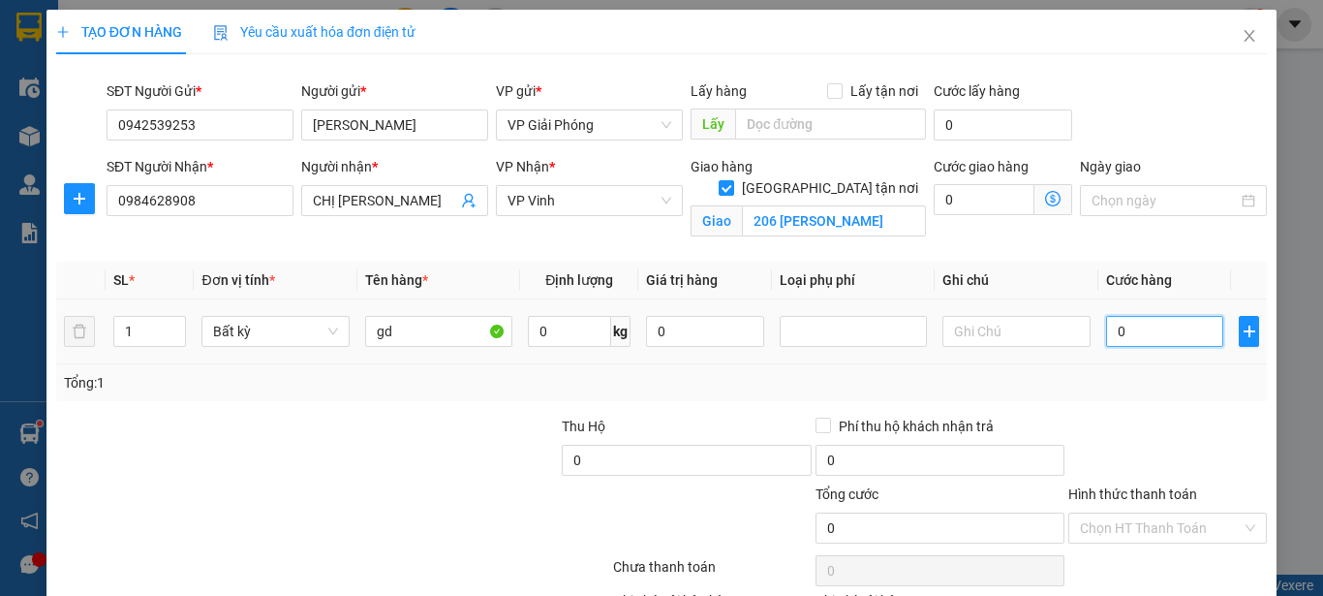
click at [1179, 334] on input "0" at bounding box center [1165, 331] width 118 height 31
type input "7"
type input "70"
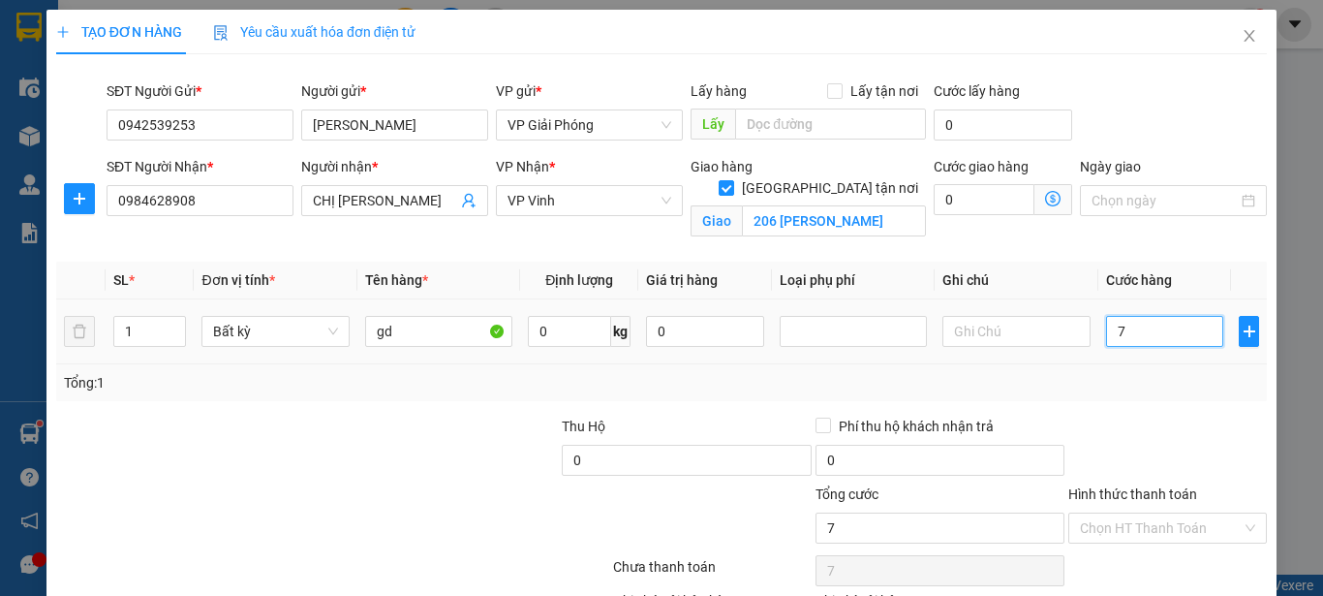
type input "70"
type input "700"
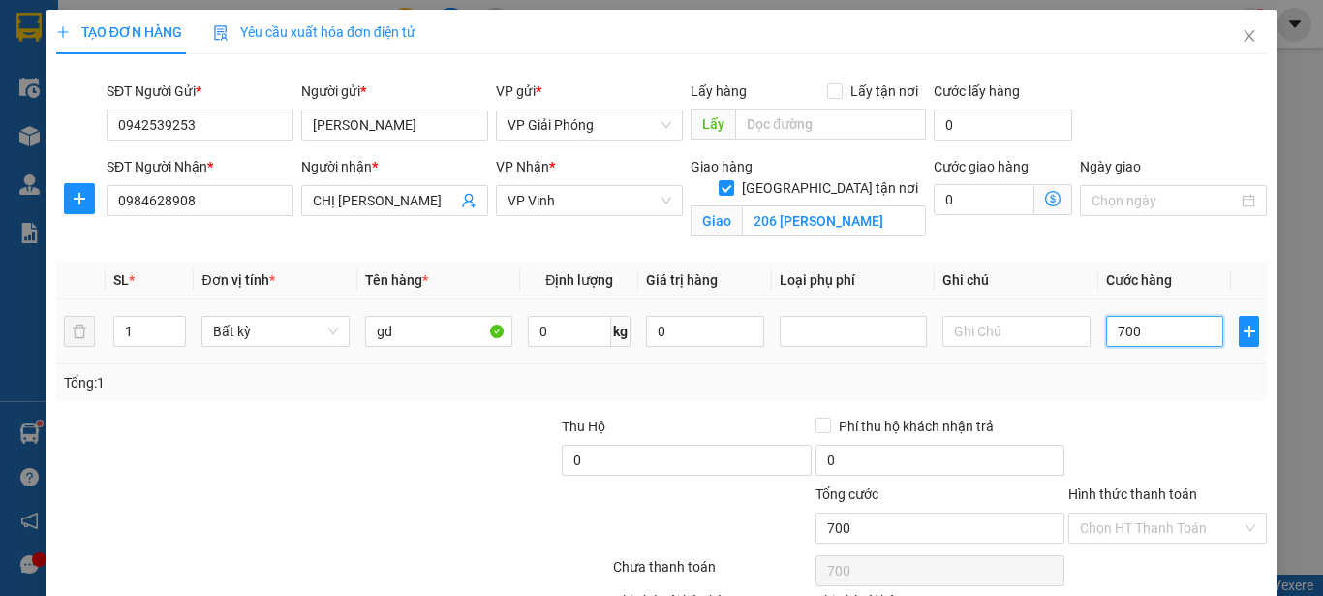
type input "7.000"
type input "70.000"
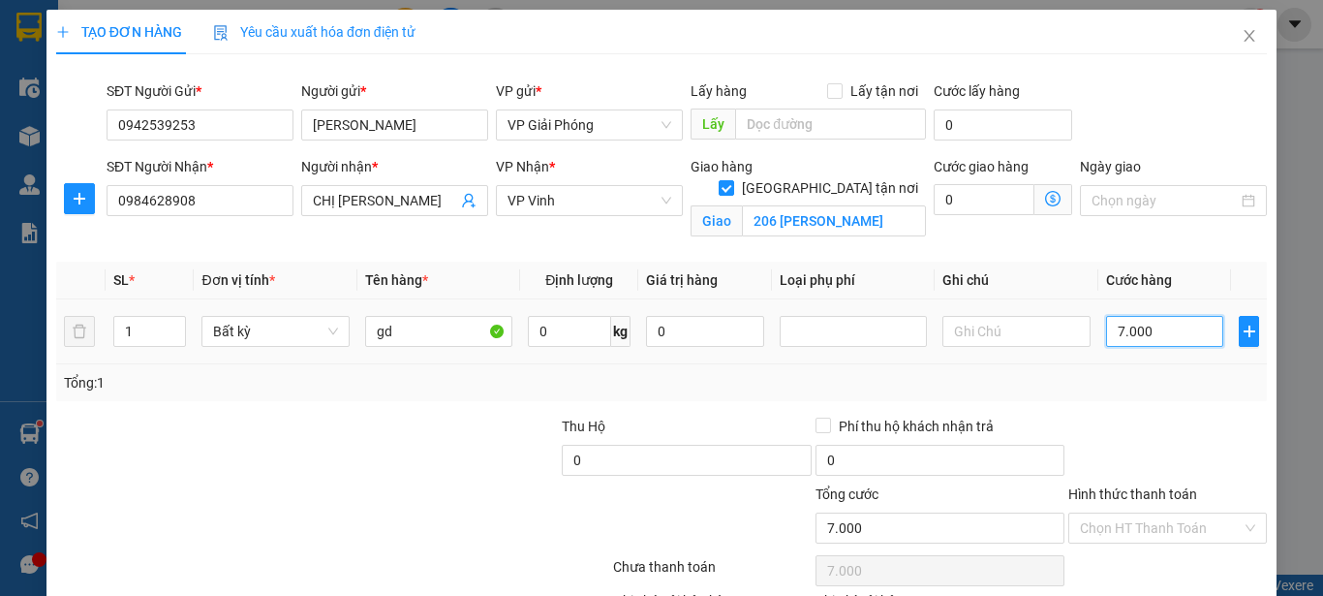
type input "70.000"
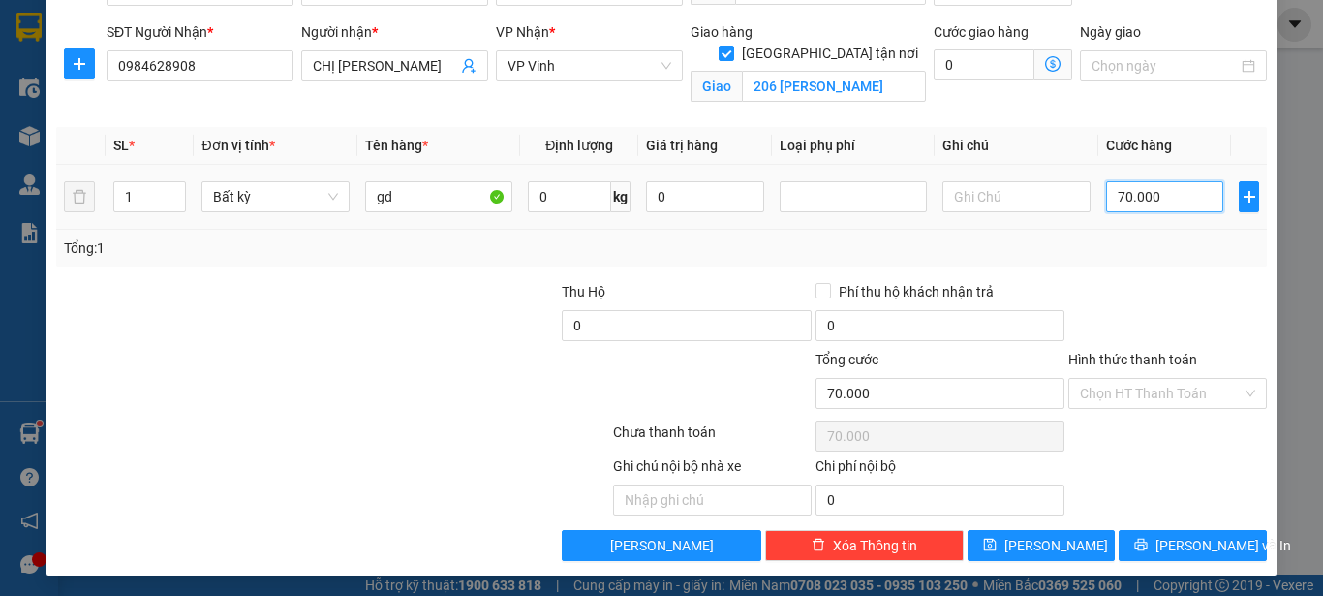
scroll to position [138, 0]
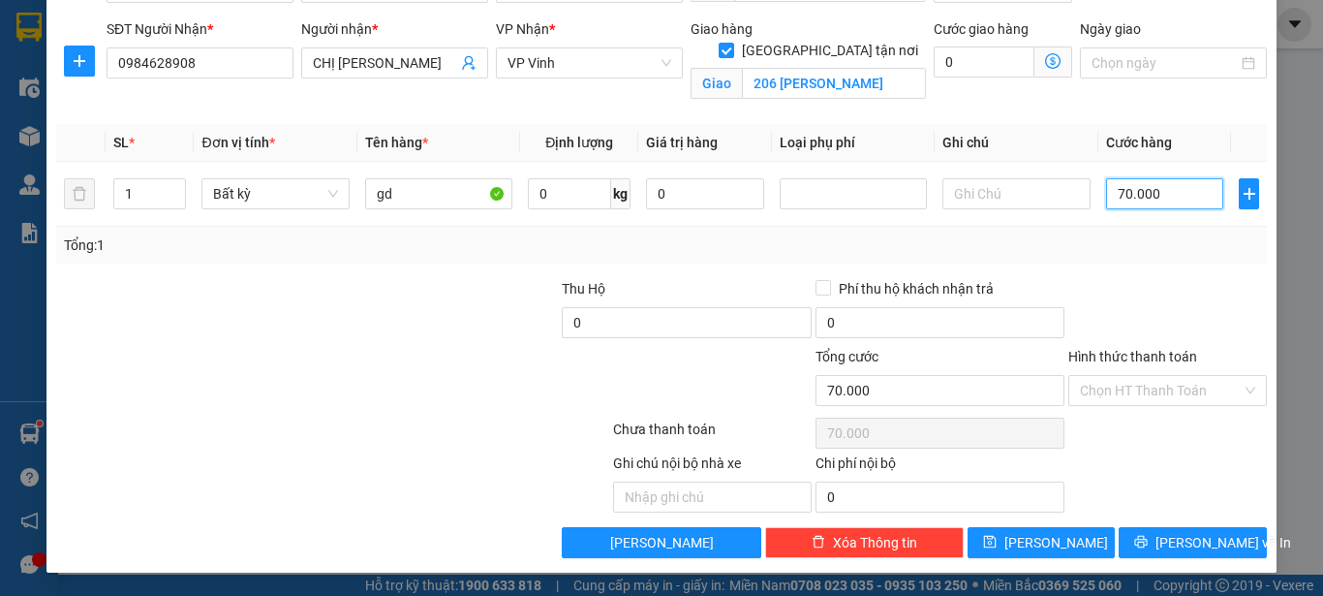
type input "70.000"
click at [1132, 548] on button "[PERSON_NAME] và In" at bounding box center [1192, 542] width 148 height 31
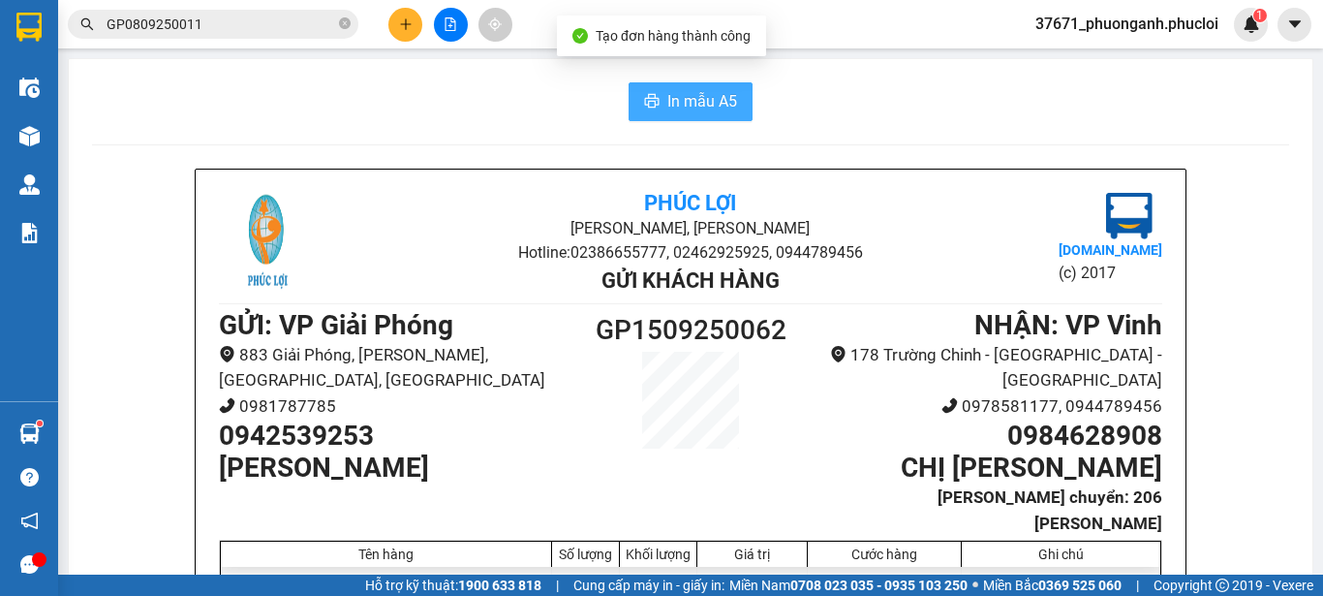
click at [680, 113] on span "In mẫu A5" at bounding box center [702, 101] width 70 height 24
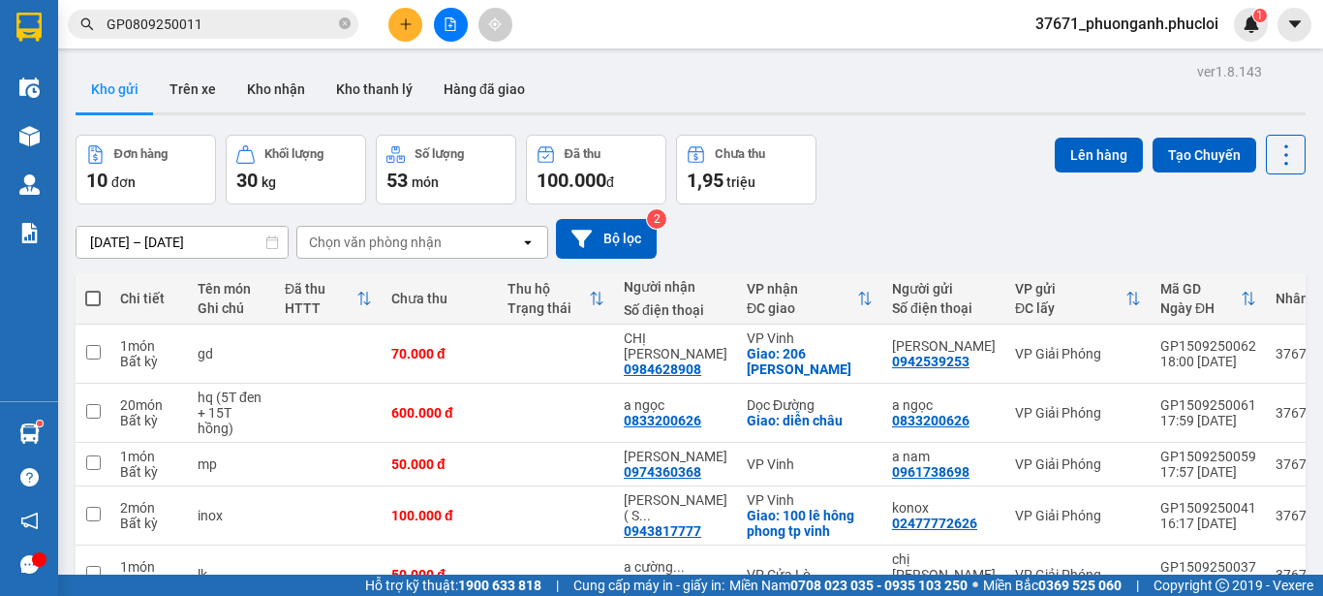
click at [94, 291] on span at bounding box center [92, 298] width 15 height 15
click at [93, 289] on input "checkbox" at bounding box center [93, 289] width 0 height 0
checkbox input "true"
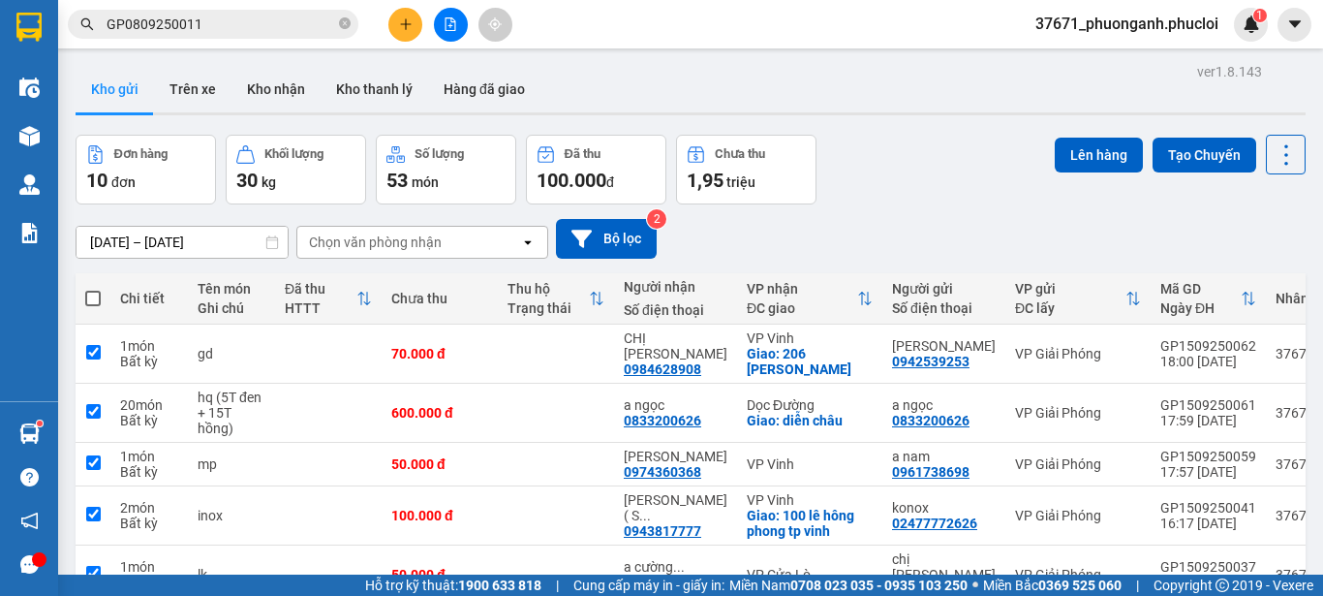
checkbox input "true"
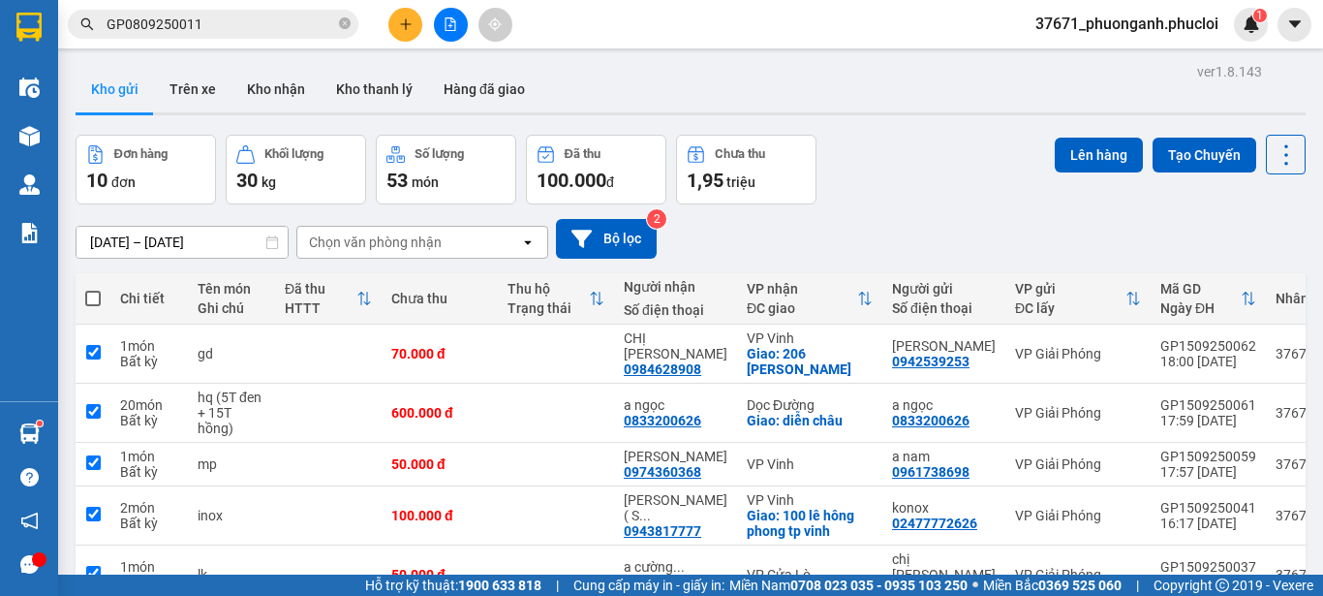
checkbox input "true"
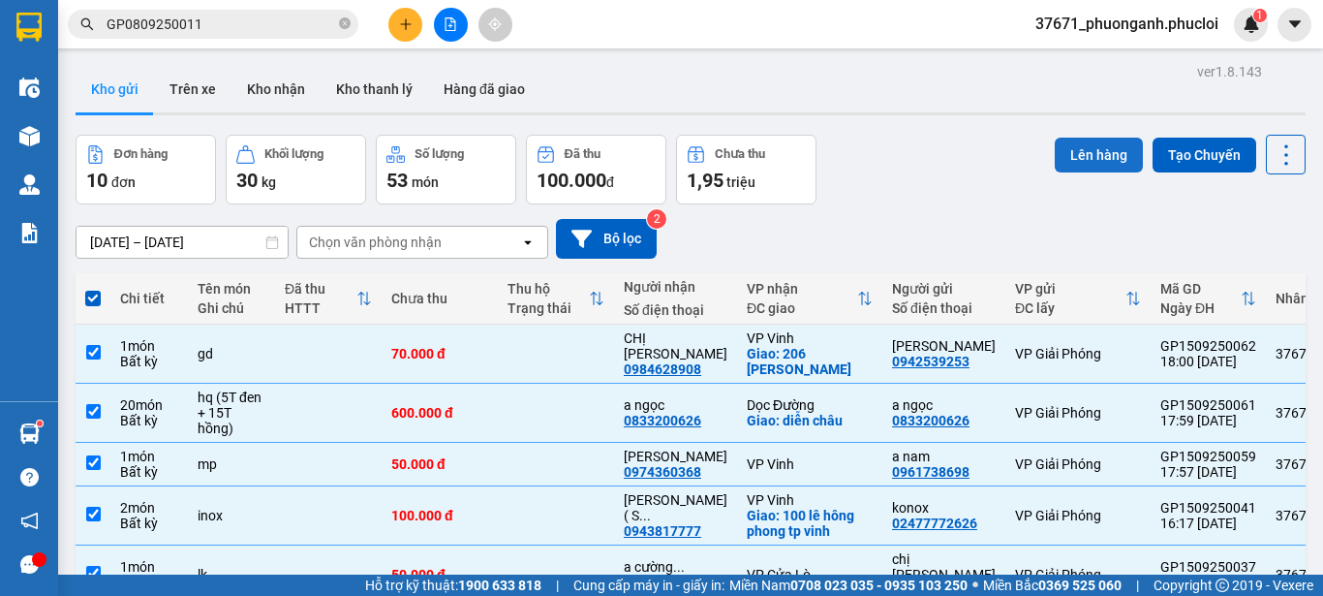
click at [1080, 167] on button "Lên hàng" at bounding box center [1099, 155] width 88 height 35
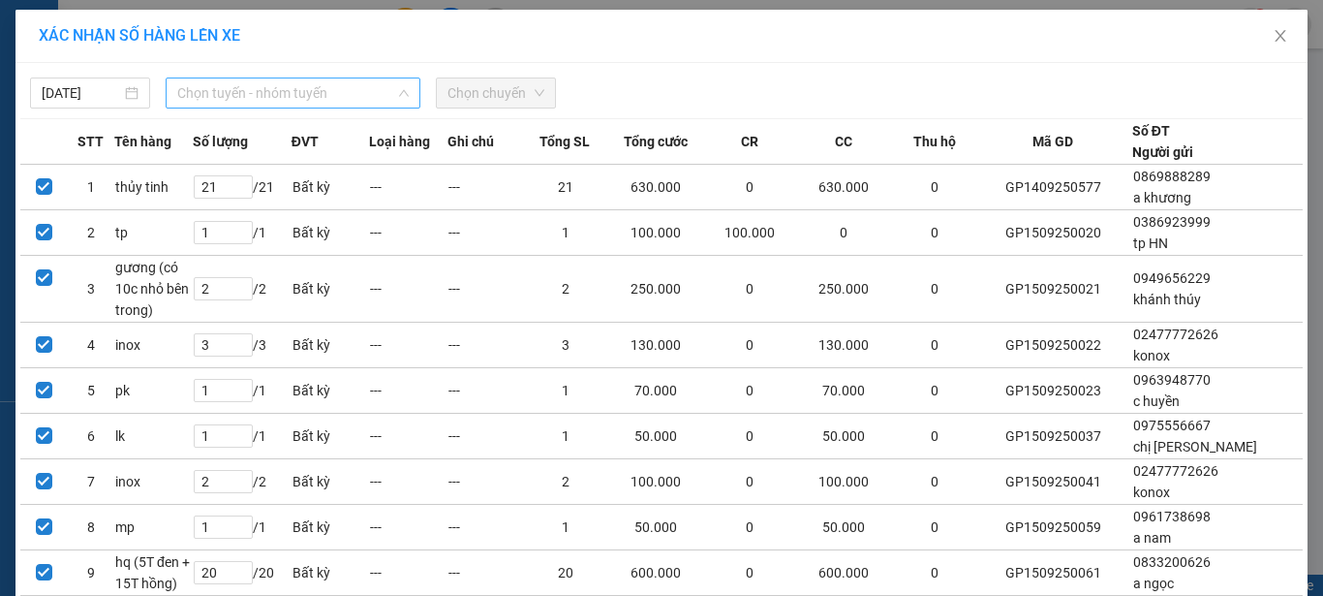
click at [272, 93] on span "Chọn tuyến - nhóm tuyến" at bounding box center [292, 92] width 231 height 29
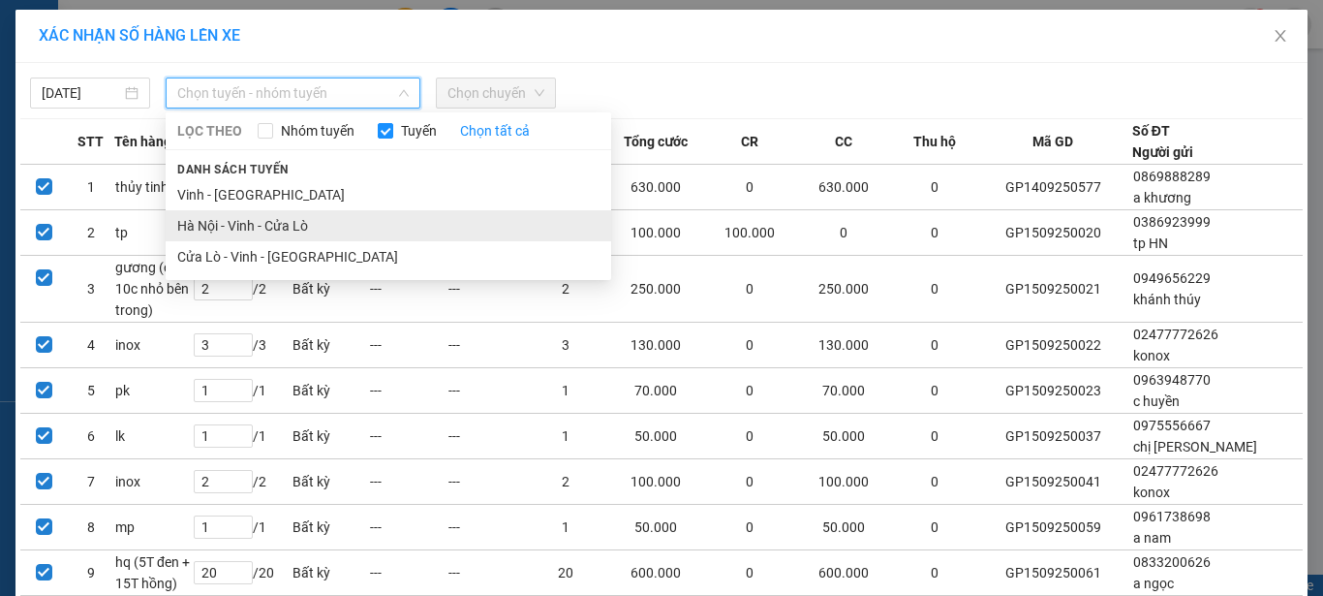
click at [272, 226] on li "Hà Nội - Vinh - Cửa Lò" at bounding box center [388, 225] width 445 height 31
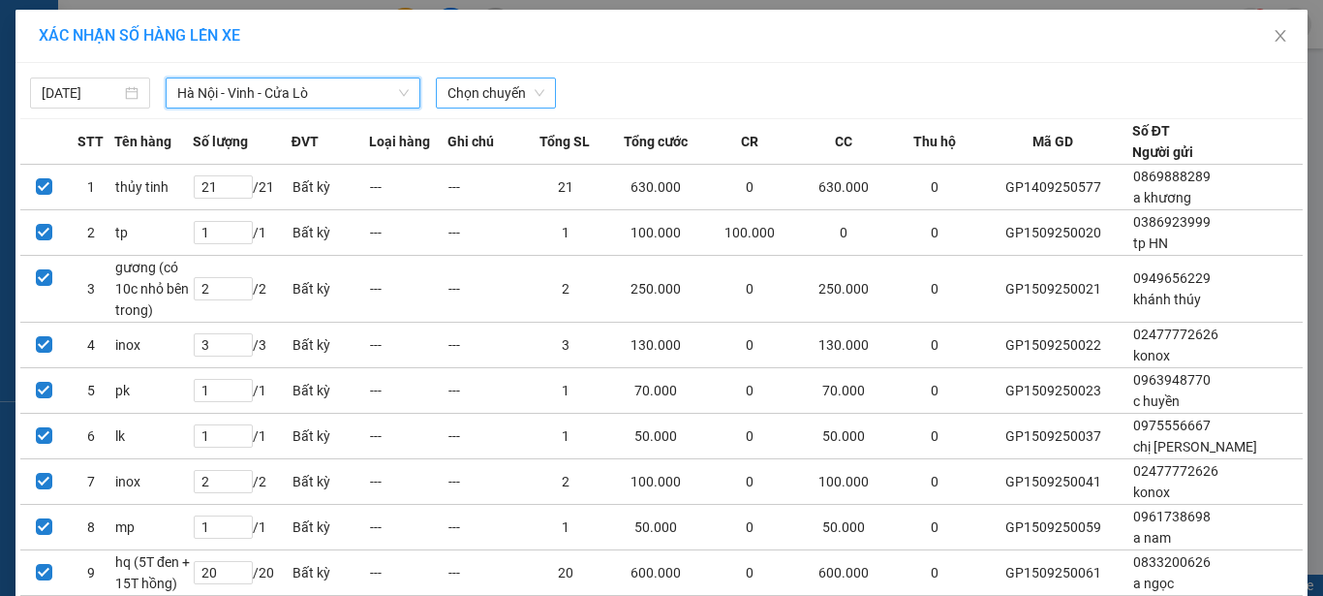
click at [527, 91] on span "Chọn chuyến" at bounding box center [495, 92] width 97 height 29
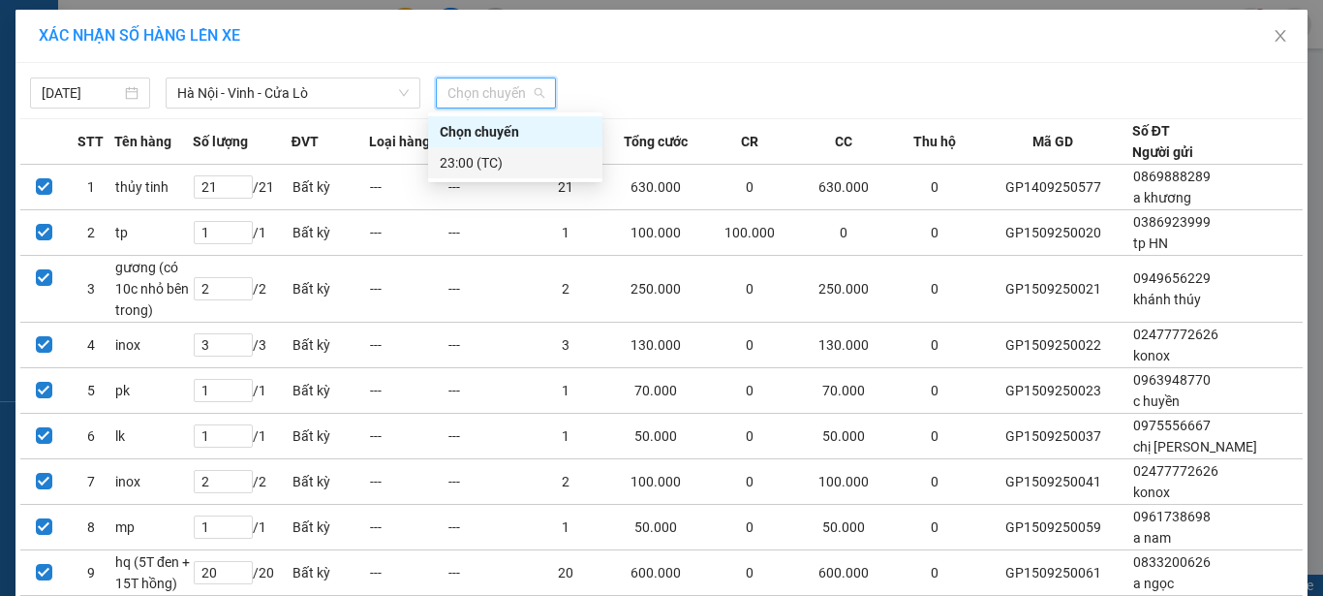
drag, startPoint x: 531, startPoint y: 168, endPoint x: 533, endPoint y: 179, distance: 10.8
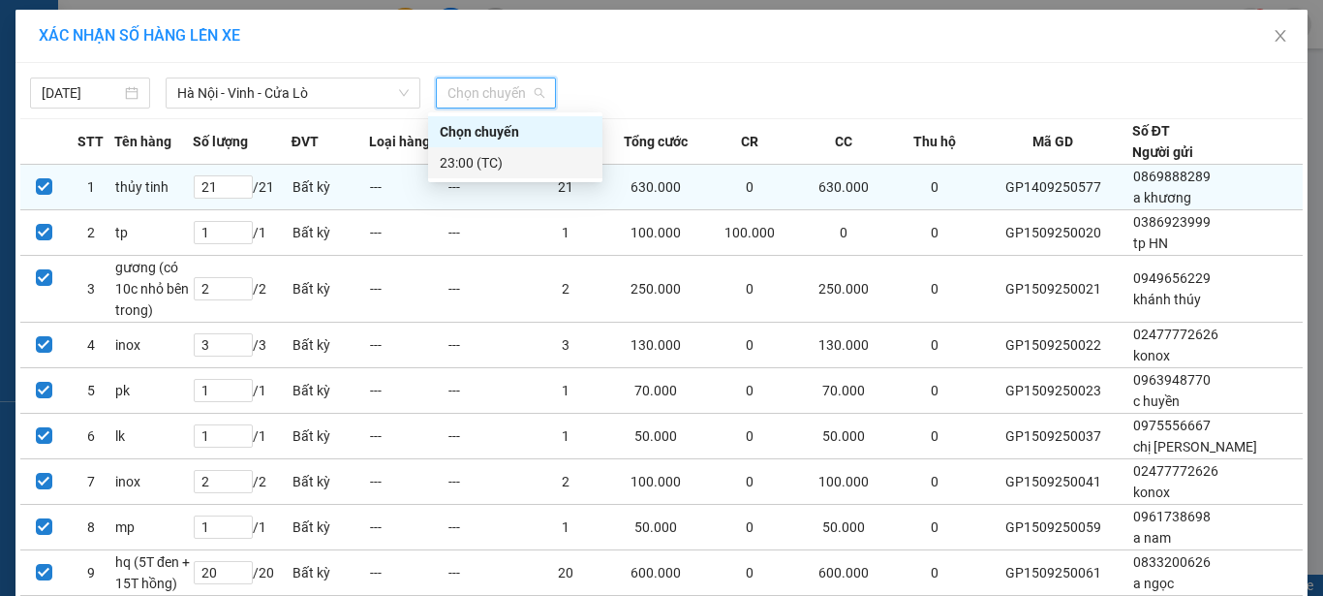
click at [531, 169] on div "23:00 (TC)" at bounding box center [515, 162] width 151 height 21
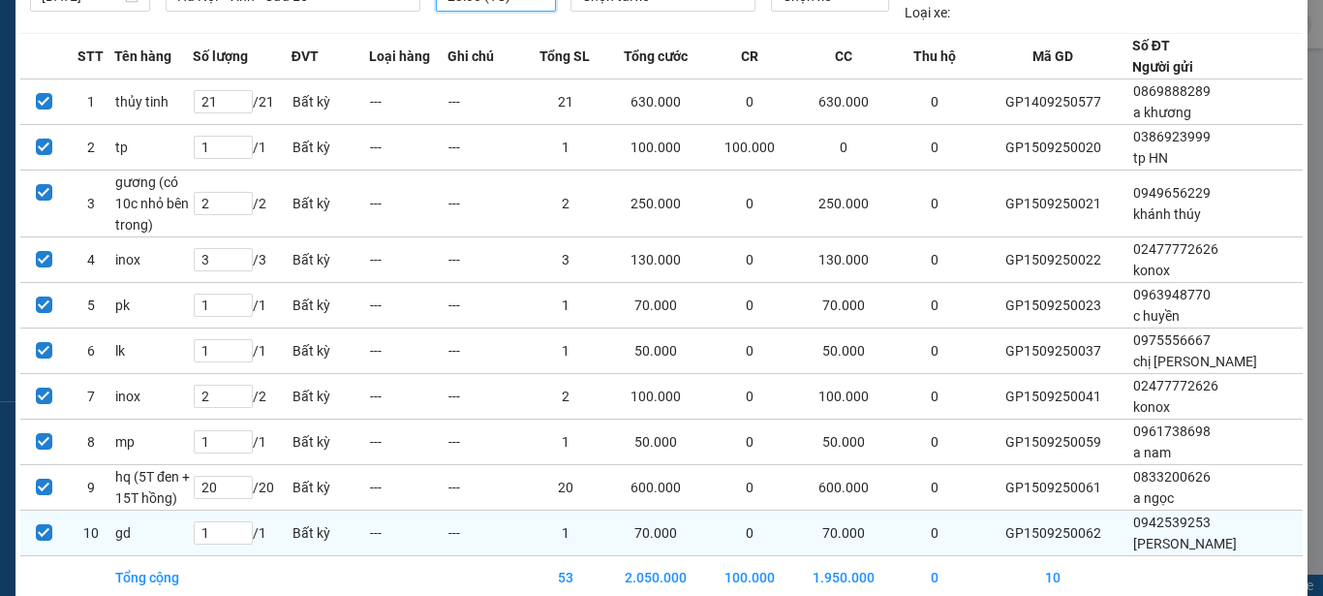
scroll to position [189, 0]
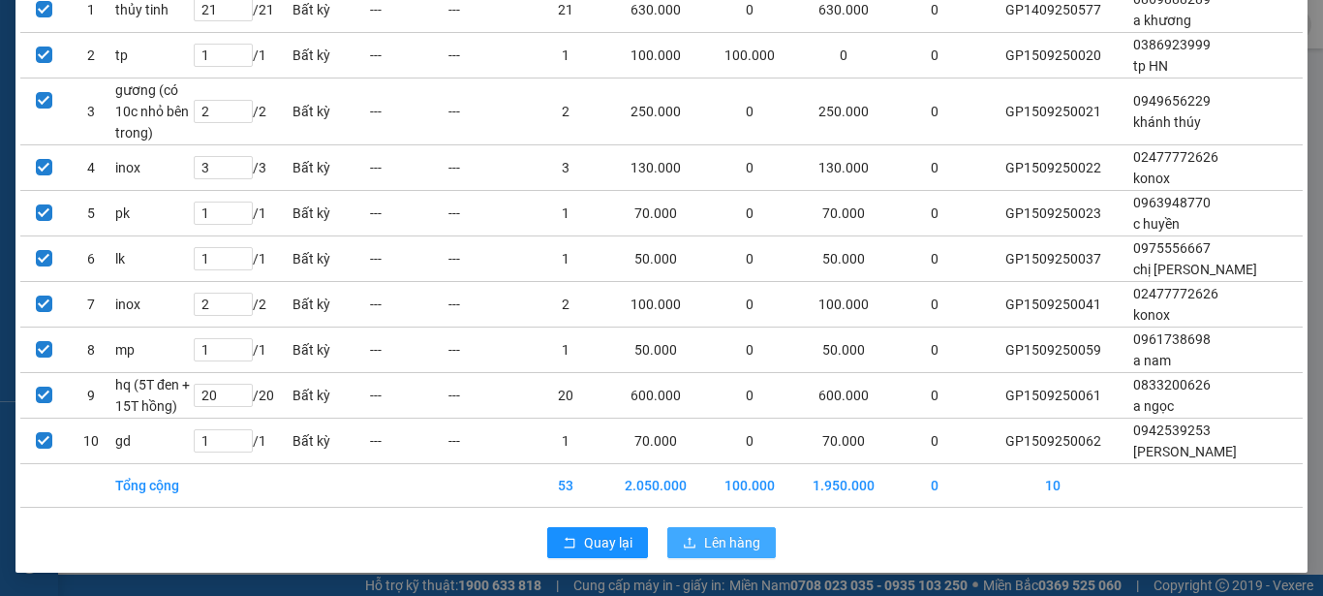
click at [704, 535] on span "Lên hàng" at bounding box center [732, 542] width 56 height 21
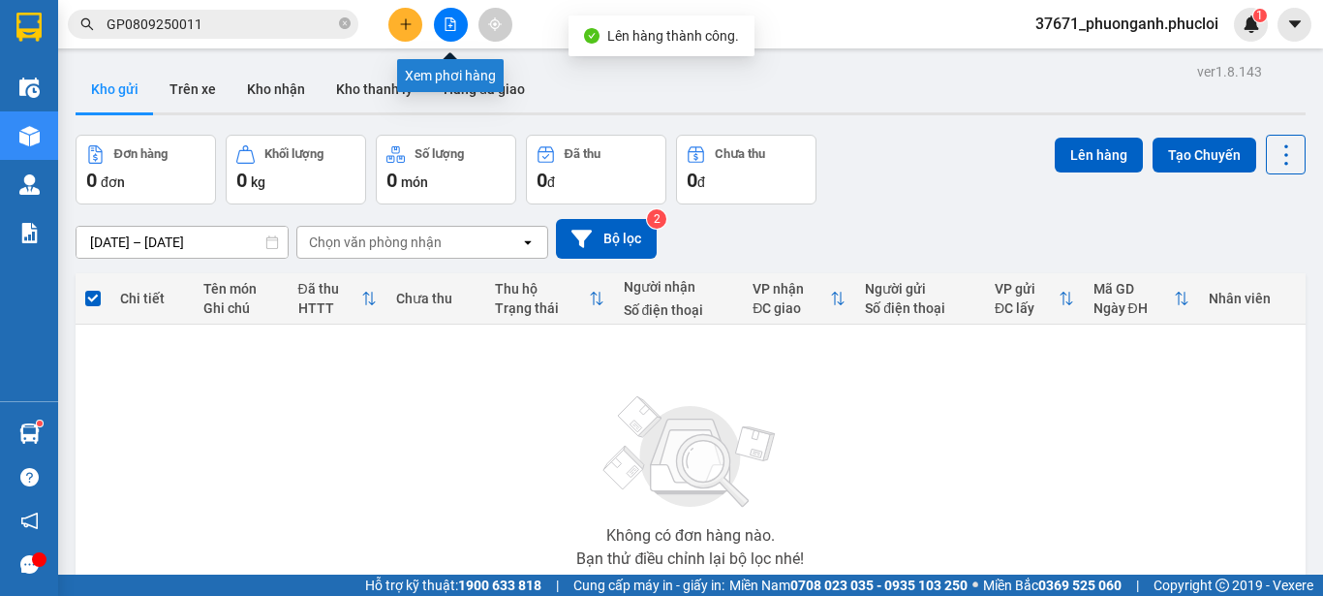
click at [440, 17] on button at bounding box center [451, 25] width 34 height 34
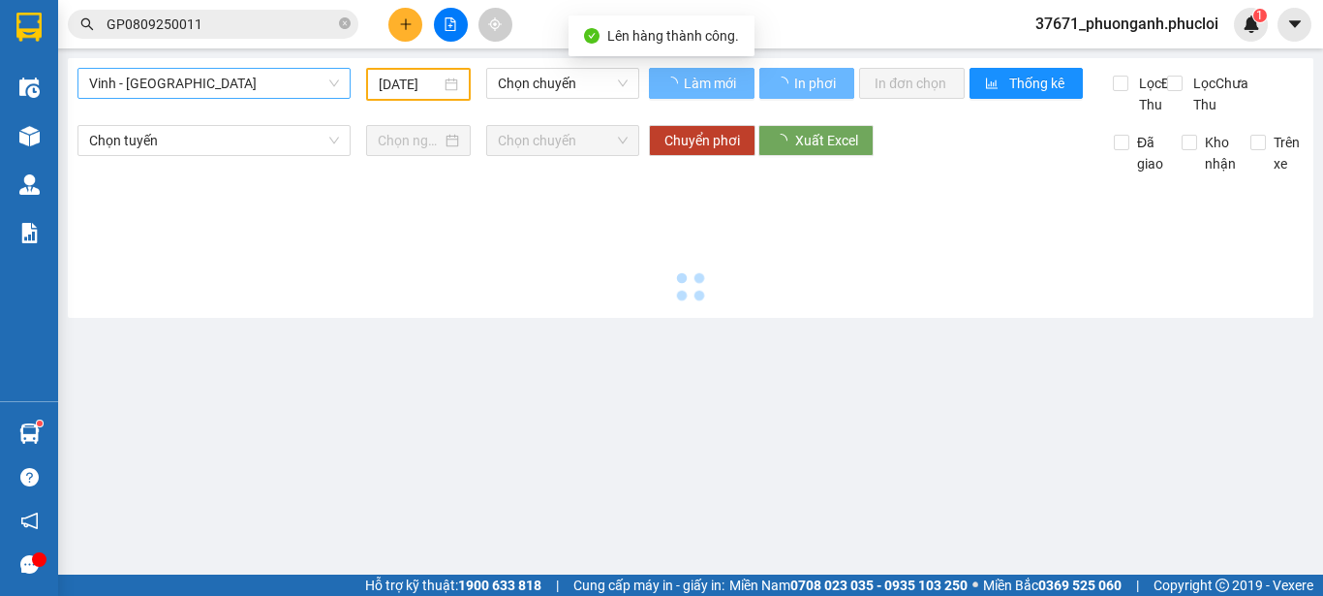
type input "[DATE]"
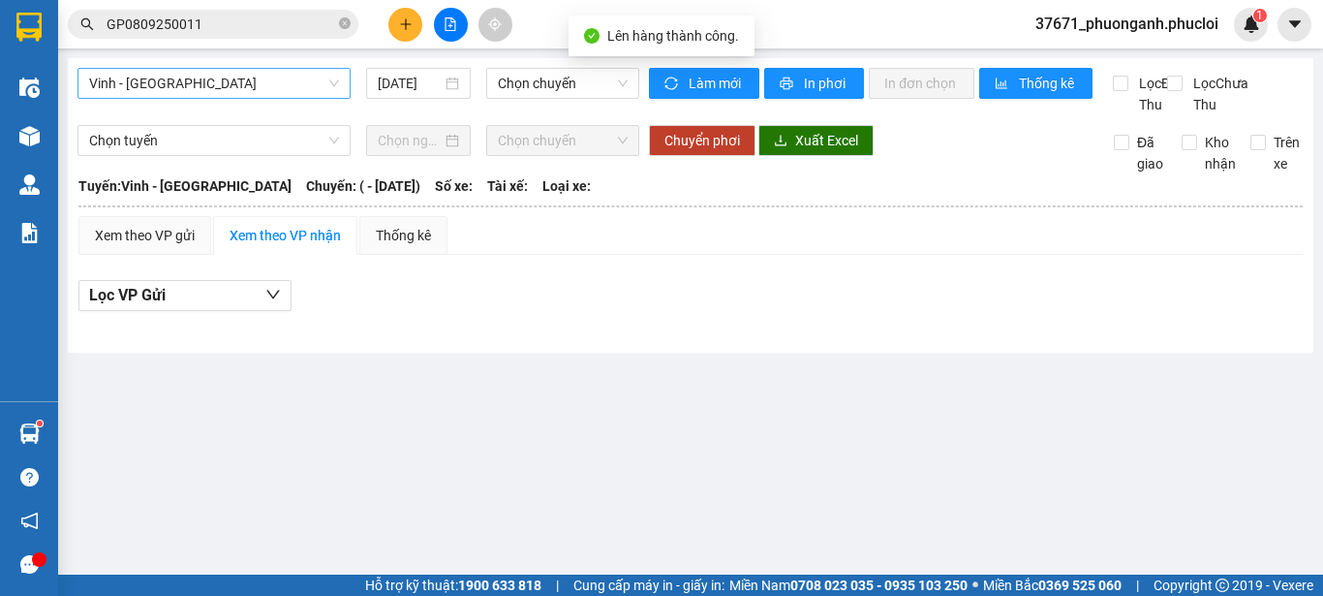
click at [305, 76] on span "Vinh - [GEOGRAPHIC_DATA]" at bounding box center [214, 83] width 250 height 29
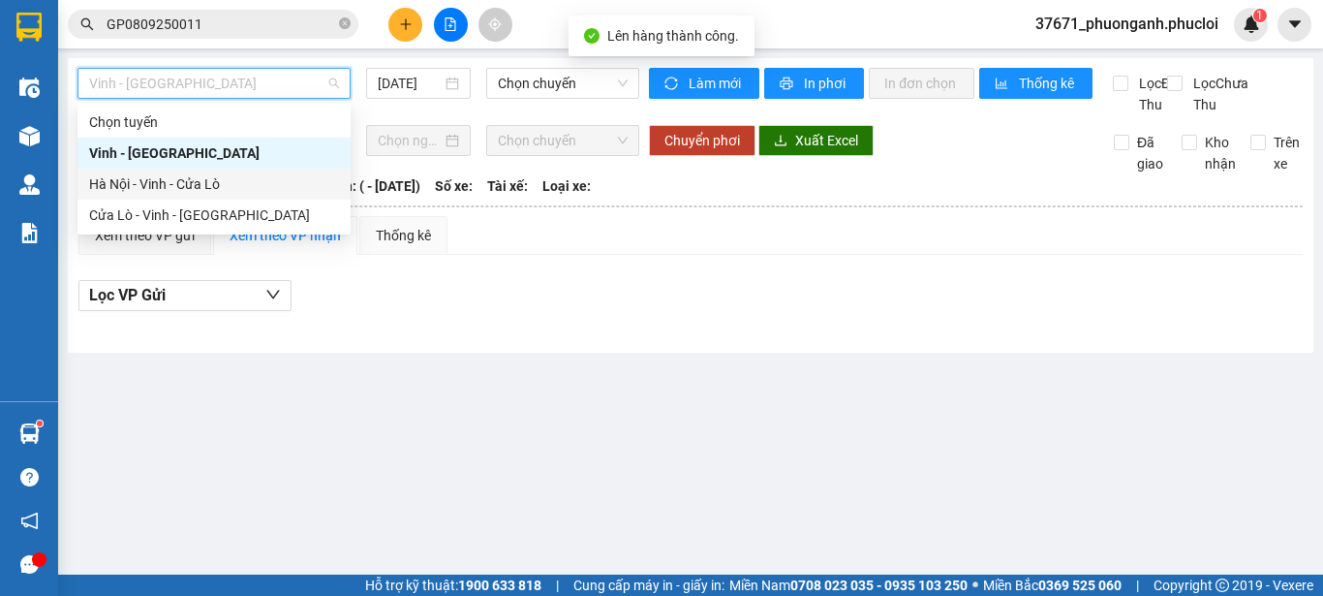
click at [288, 186] on div "Hà Nội - Vinh - Cửa Lò" at bounding box center [214, 183] width 250 height 21
type input "[DATE]"
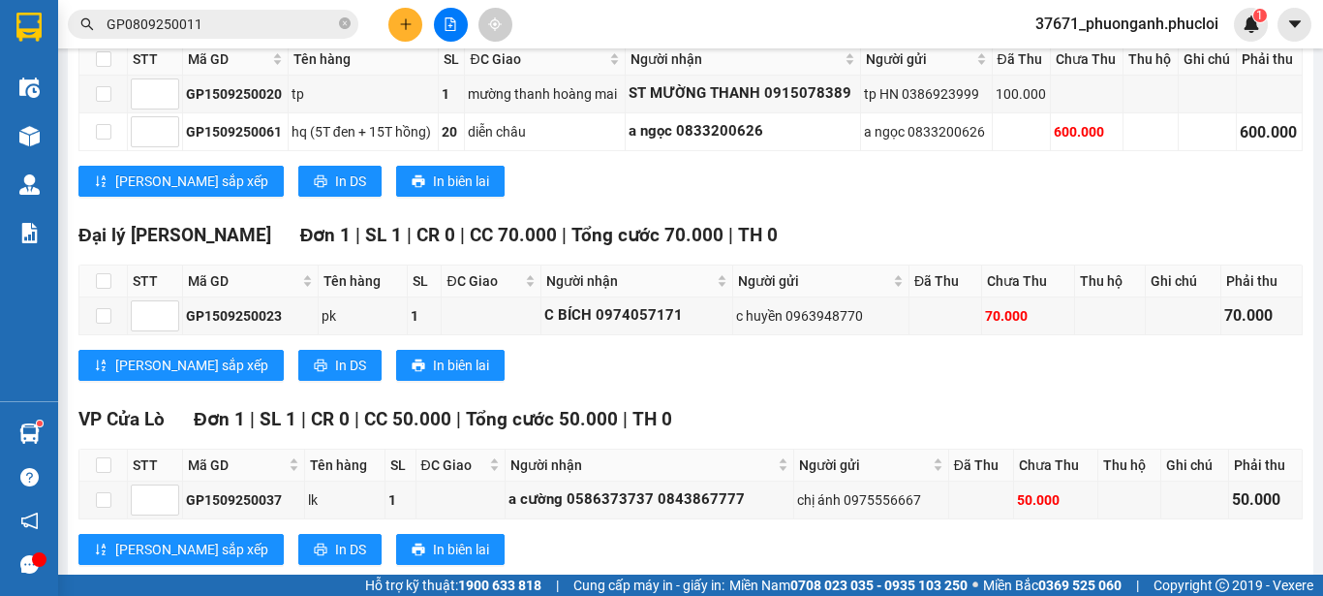
scroll to position [869, 0]
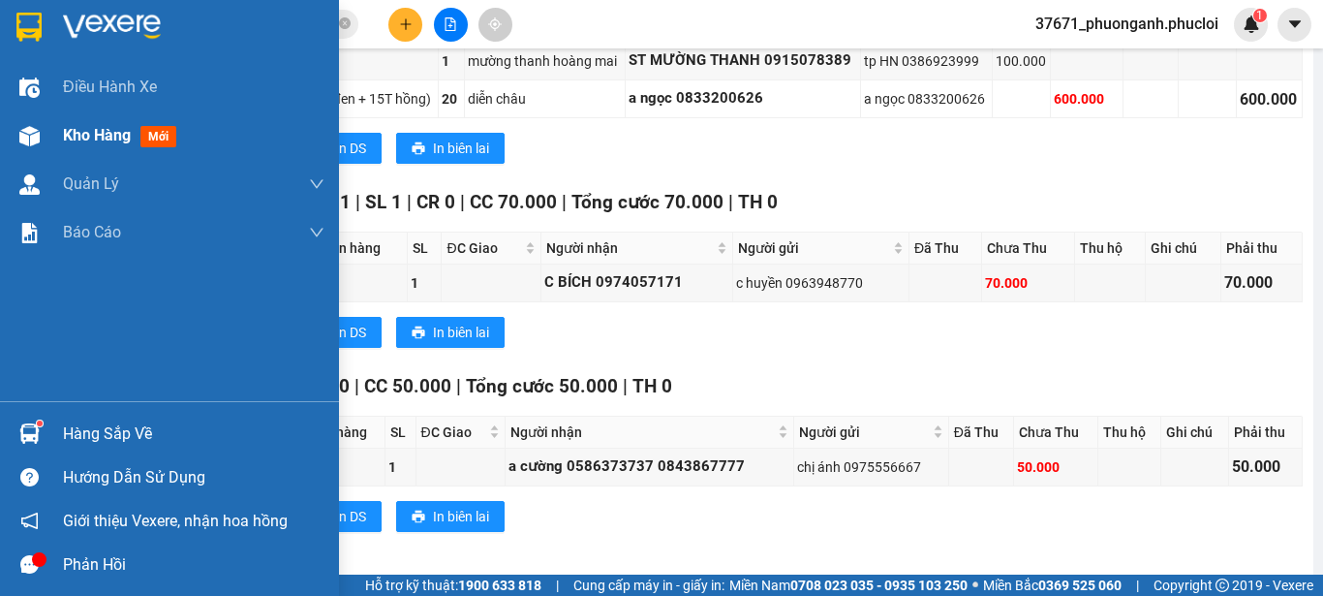
click at [46, 141] on div "Kho hàng mới" at bounding box center [169, 135] width 339 height 48
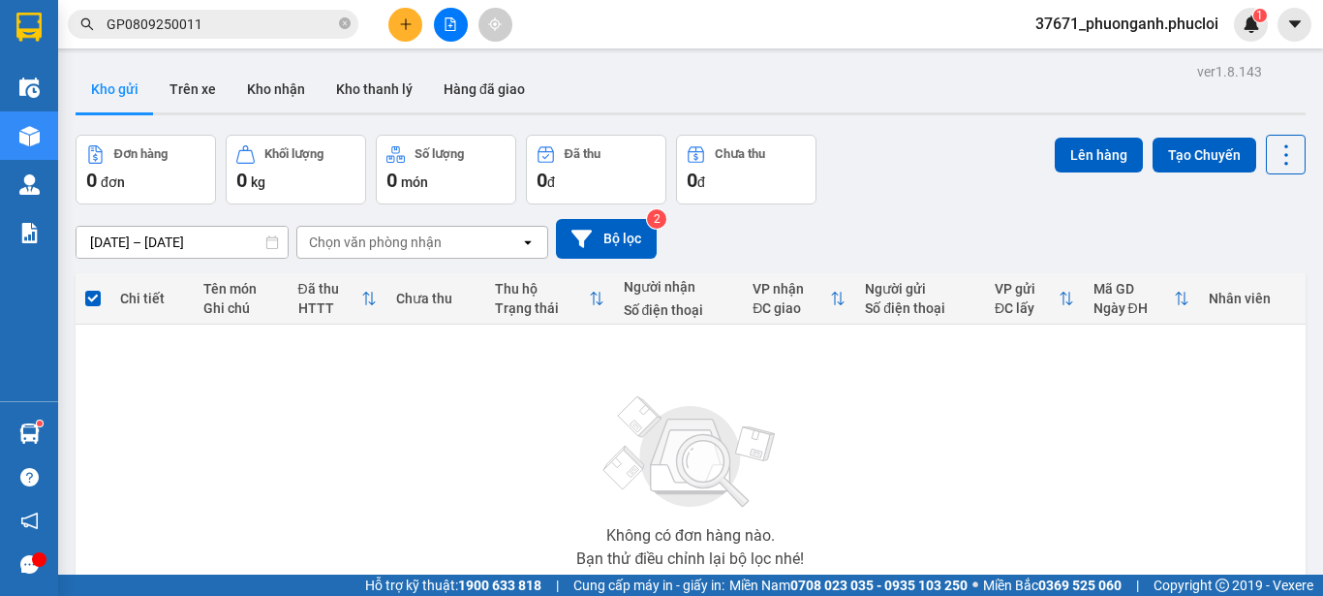
click at [458, 14] on button at bounding box center [451, 25] width 34 height 34
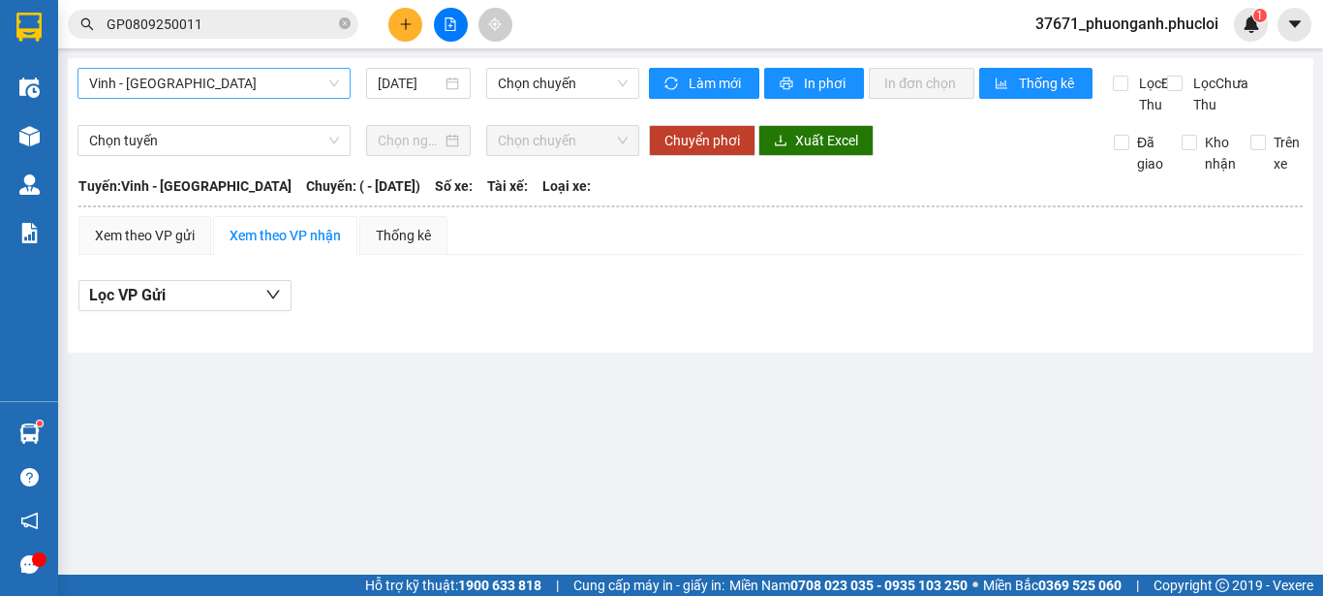
click at [283, 92] on span "Vinh - [GEOGRAPHIC_DATA]" at bounding box center [214, 83] width 250 height 29
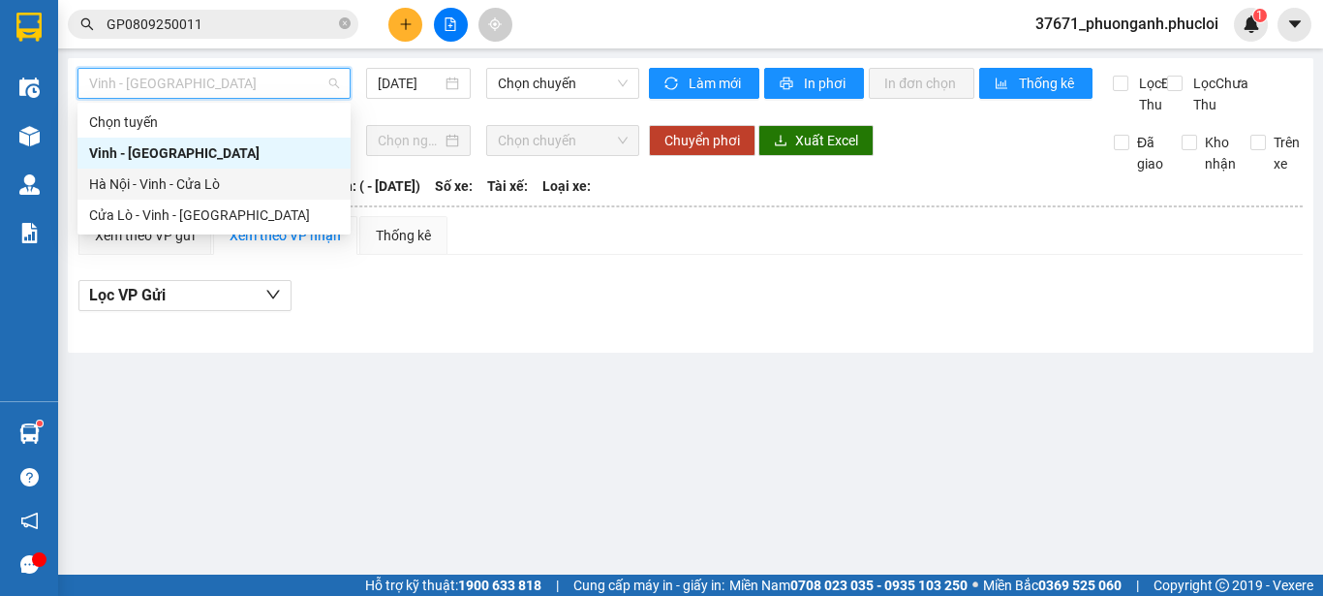
click at [275, 189] on div "Hà Nội - Vinh - Cửa Lò" at bounding box center [214, 183] width 250 height 21
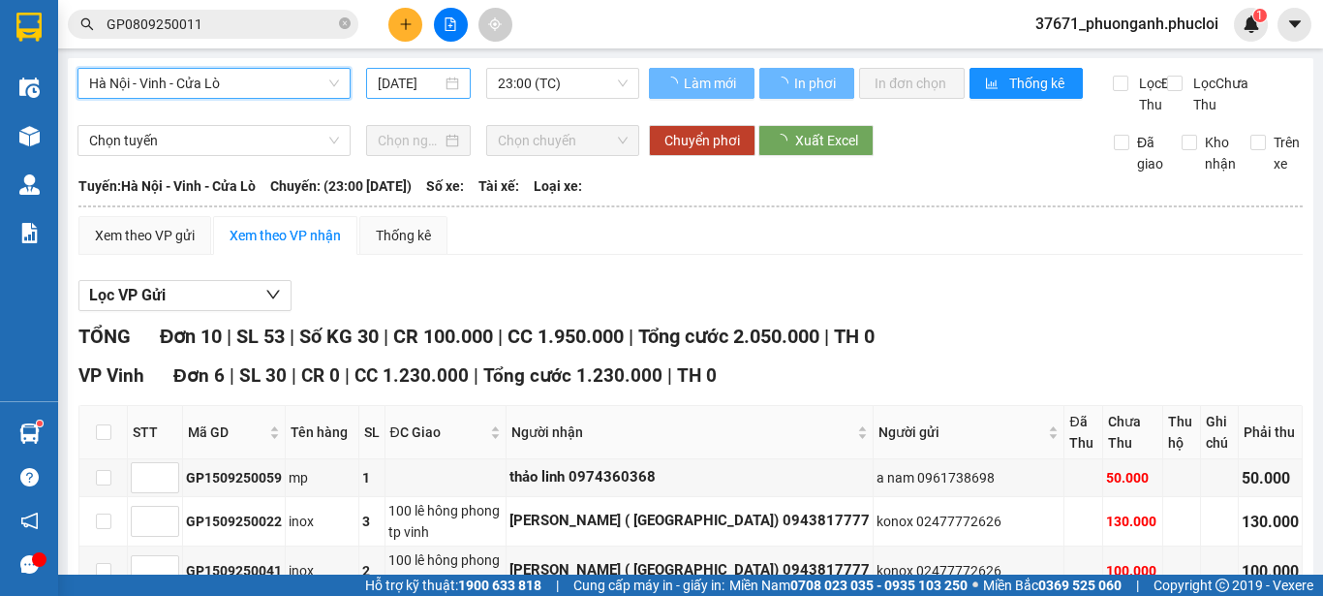
click at [398, 85] on input "[DATE]" at bounding box center [410, 83] width 64 height 21
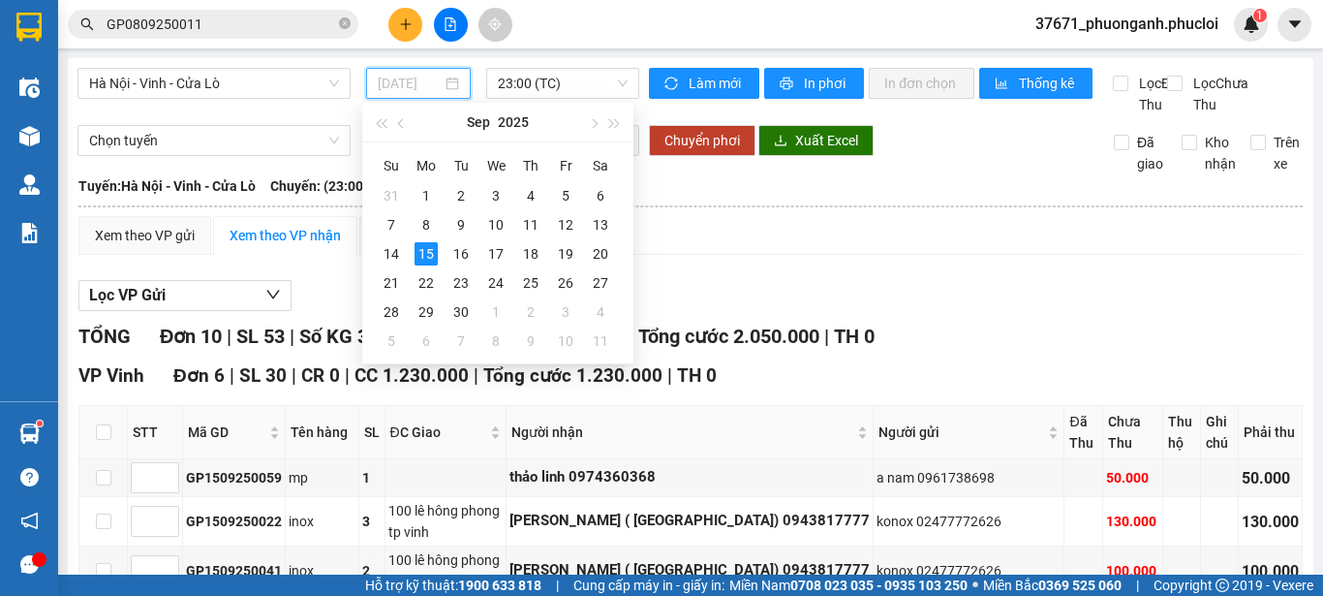
type input "[DATE]"
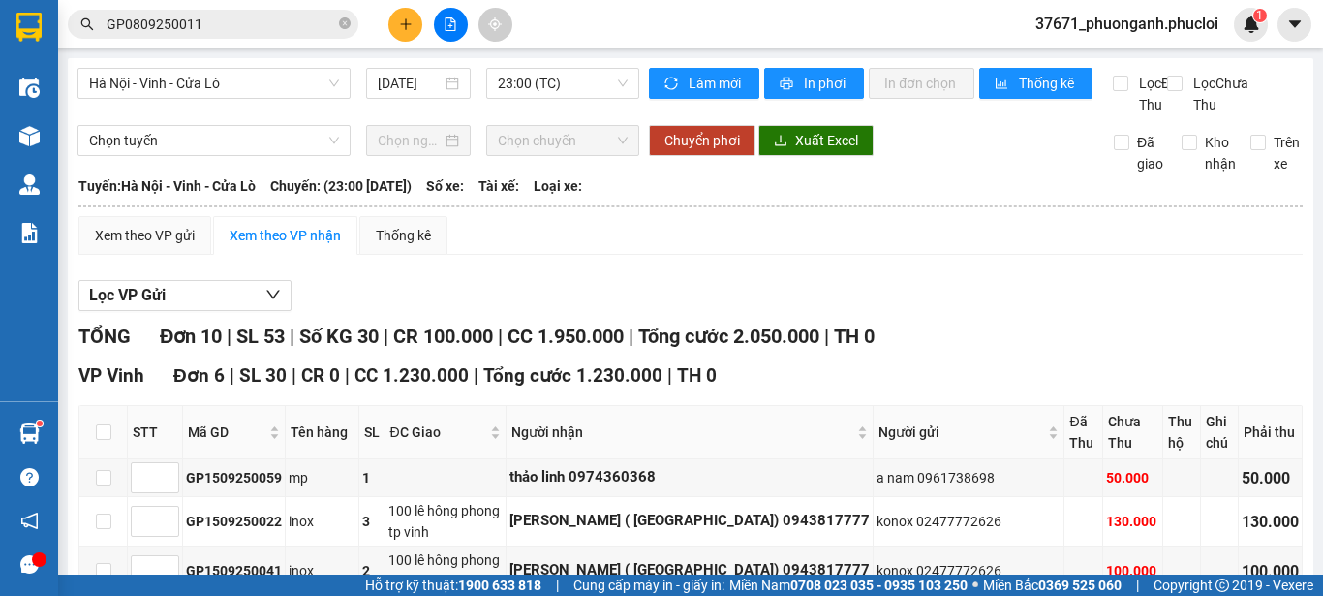
click at [699, 253] on div "Xem theo VP gửi Xem theo VP nhận Thống kê" at bounding box center [690, 235] width 1224 height 39
click at [146, 240] on div "Xem theo VP gửi" at bounding box center [144, 235] width 133 height 39
click at [150, 237] on div "Xem theo VP gửi" at bounding box center [144, 235] width 133 height 39
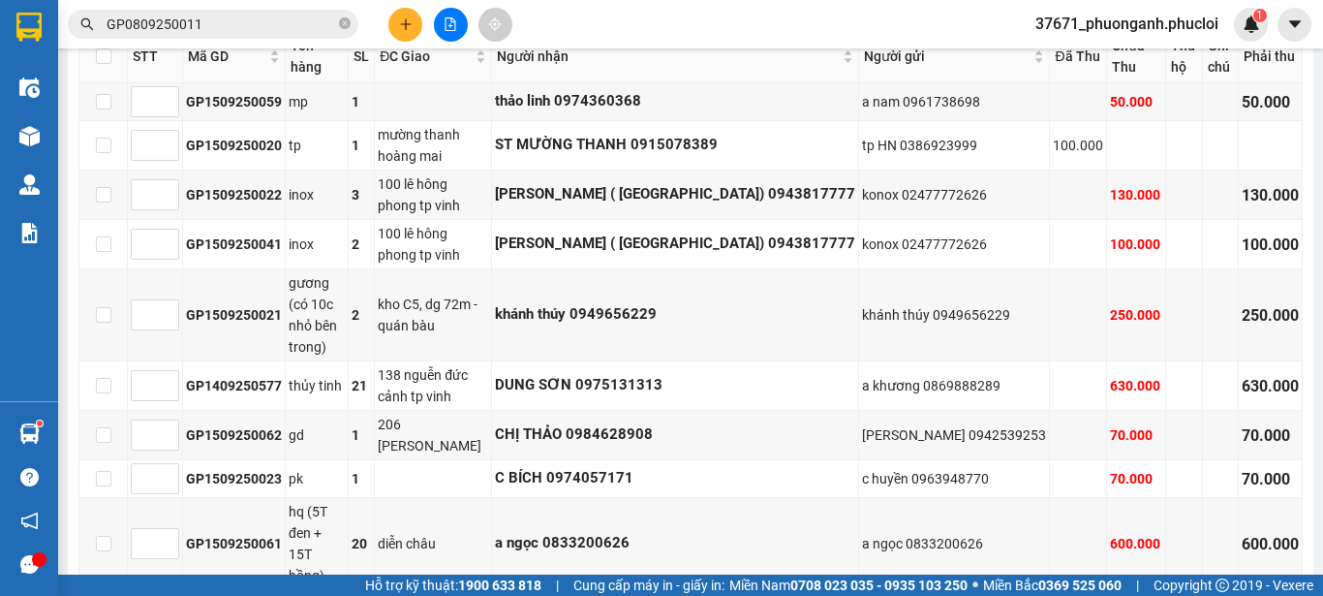
scroll to position [453, 0]
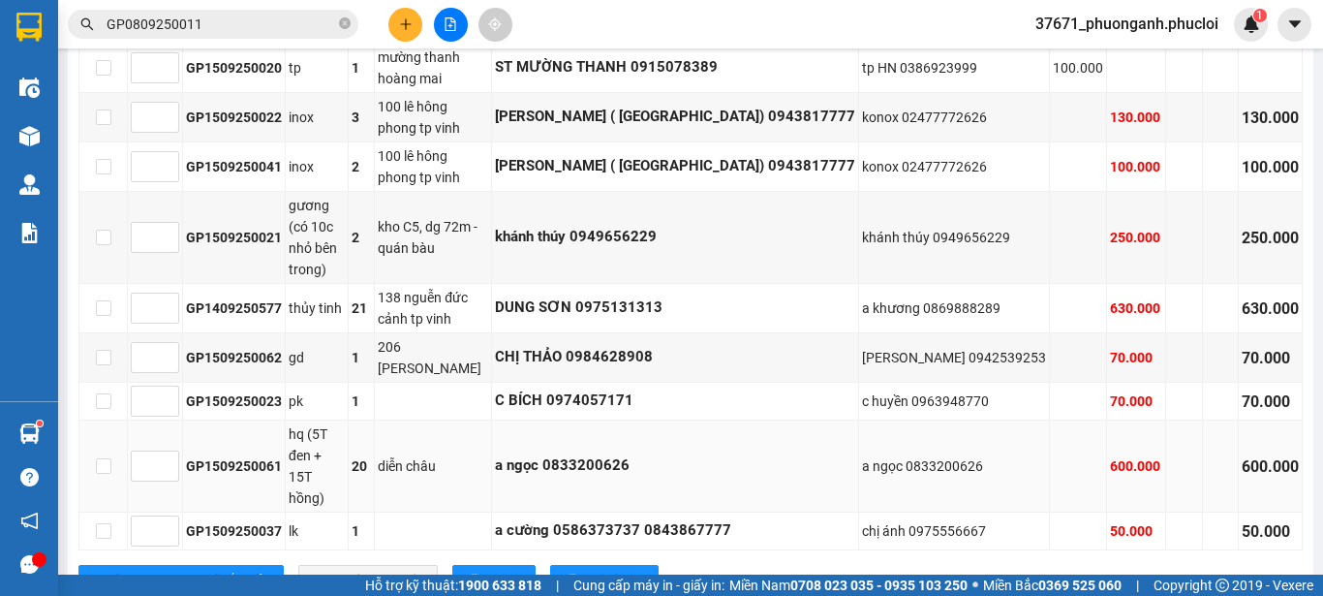
click at [488, 455] on div "diễn châu" at bounding box center [433, 465] width 110 height 21
drag, startPoint x: 675, startPoint y: 408, endPoint x: 589, endPoint y: 408, distance: 86.2
click at [589, 420] on tr "GP1509250061 hq (5T đen + 15T hồng) 20 diễn châu a ngọc 0833200626 a ngọc 08332…" at bounding box center [690, 466] width 1223 height 92
click at [740, 454] on div "a ngọc 0833200626" at bounding box center [675, 465] width 360 height 23
drag, startPoint x: 737, startPoint y: 410, endPoint x: 282, endPoint y: 411, distance: 455.1
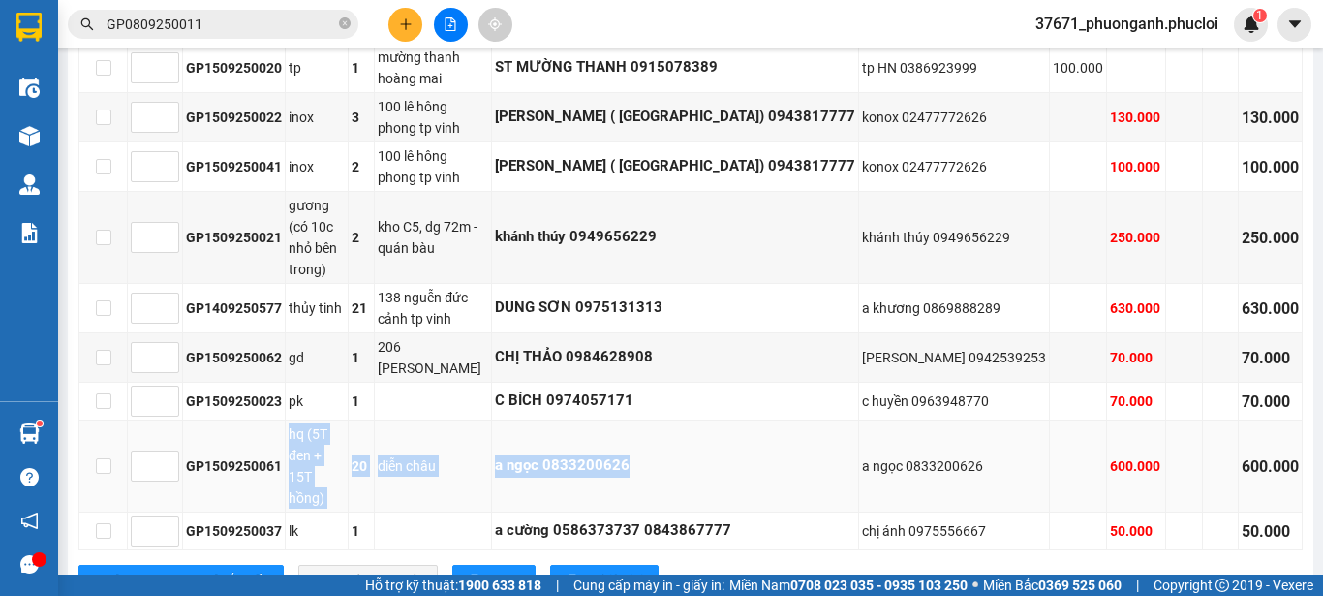
click at [282, 420] on tr "GP1509250061 hq (5T đen + 15T hồng) 20 diễn châu a ngọc 0833200626 a ngọc 08332…" at bounding box center [690, 466] width 1223 height 92
click at [786, 454] on div "a ngọc 0833200626" at bounding box center [675, 465] width 360 height 23
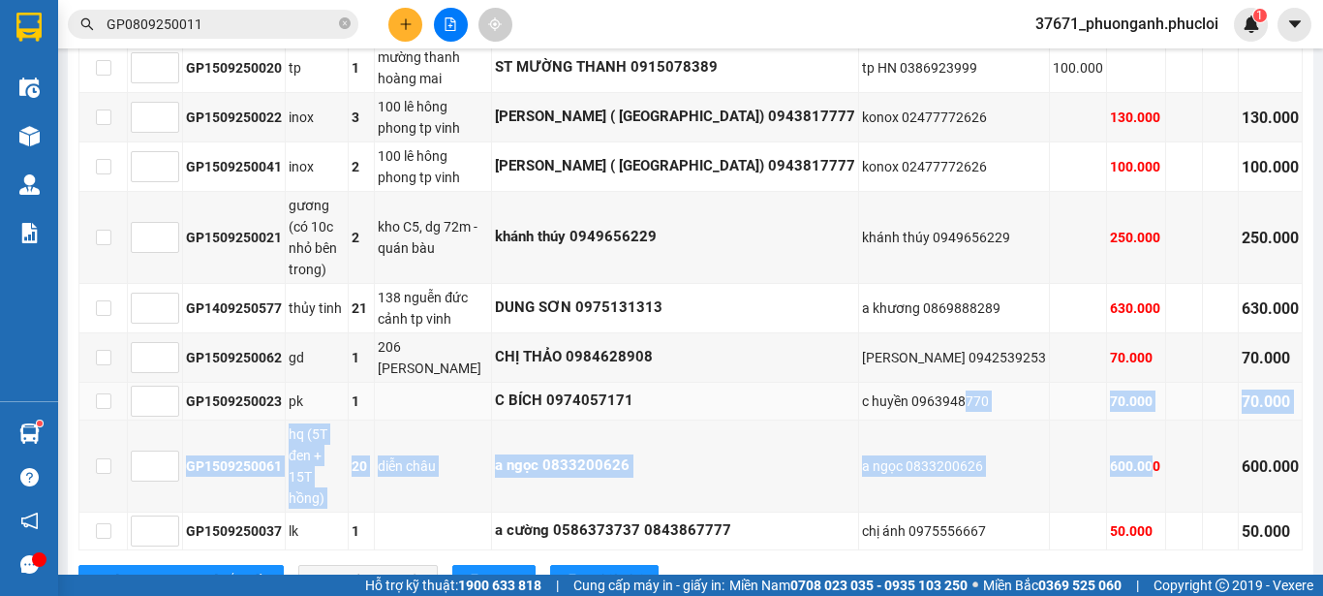
drag, startPoint x: 1101, startPoint y: 407, endPoint x: 960, endPoint y: 377, distance: 144.5
click at [960, 377] on tbody "GP1509250059 mp 1 thảo linh 0974360368 a nam 0961738698 50.000 50.000 GP1509250…" at bounding box center [690, 278] width 1223 height 544
click at [941, 424] on td "a ngọc 0833200626" at bounding box center [954, 466] width 191 height 92
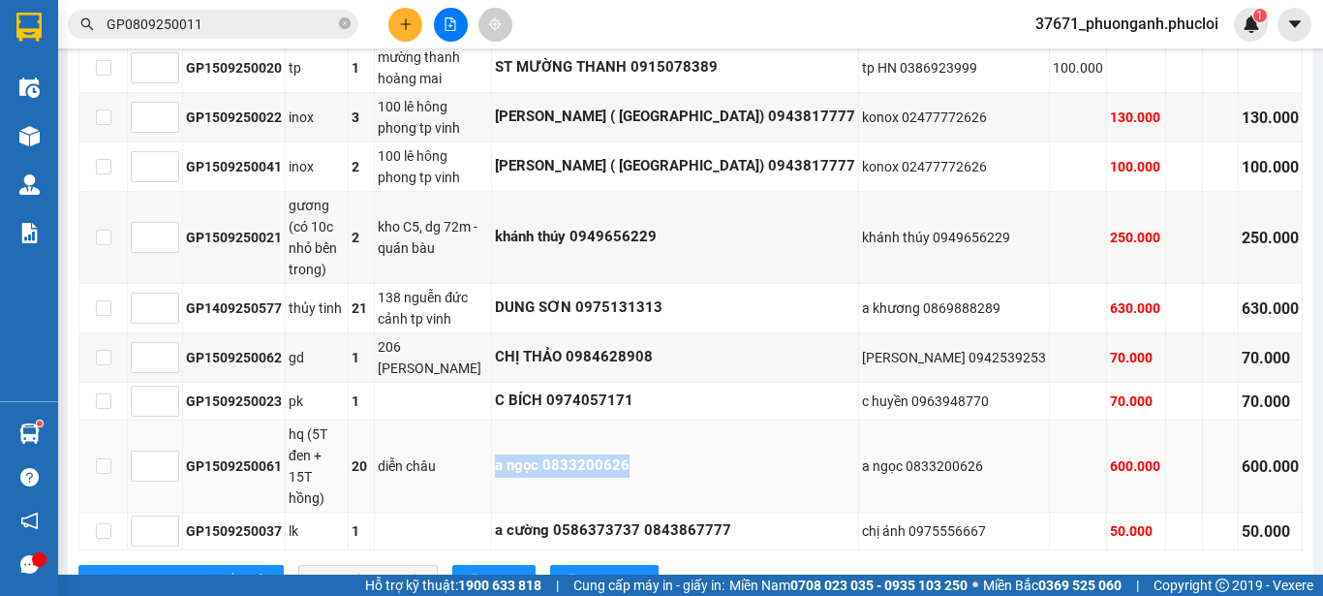
drag, startPoint x: 729, startPoint y: 413, endPoint x: 605, endPoint y: 413, distance: 123.9
click at [597, 454] on div "a ngọc 0833200626" at bounding box center [675, 465] width 360 height 23
click at [624, 454] on div "a ngọc 0833200626" at bounding box center [675, 465] width 360 height 23
click at [688, 454] on div "a ngọc 0833200626" at bounding box center [675, 465] width 360 height 23
drag, startPoint x: 859, startPoint y: 359, endPoint x: 994, endPoint y: 365, distance: 135.7
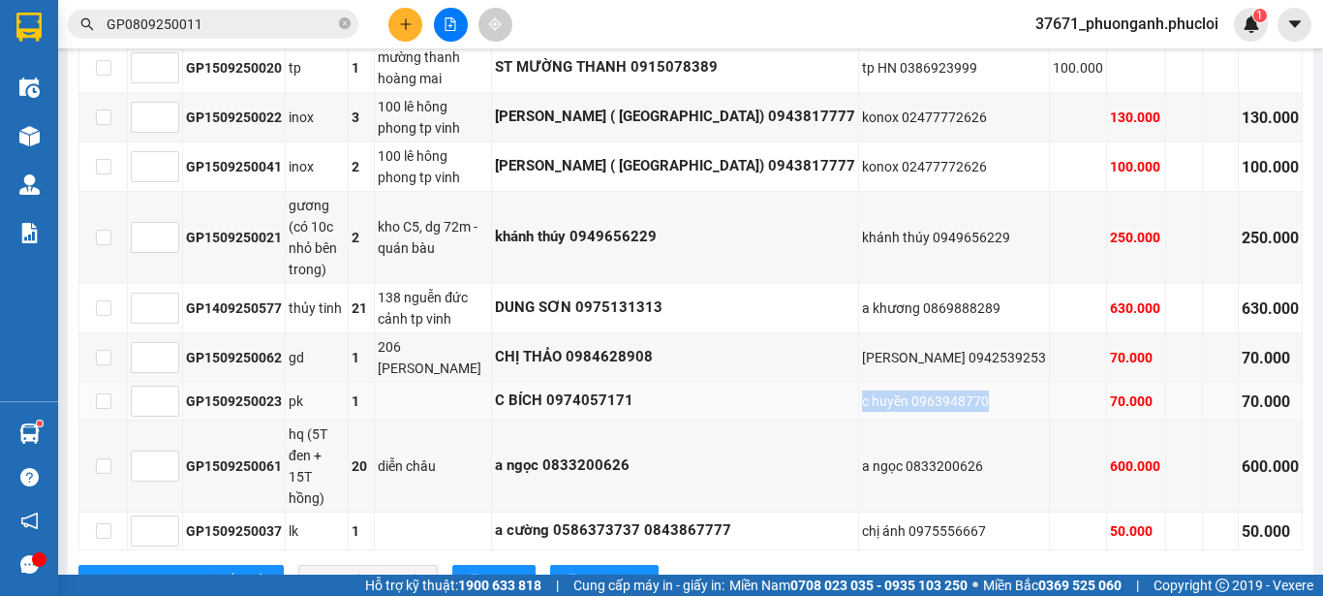
click at [994, 390] on div "c huyền 0963948770" at bounding box center [954, 400] width 184 height 21
click at [1003, 382] on td "c huyền 0963948770" at bounding box center [954, 401] width 191 height 38
click at [1110, 390] on div "70.000" at bounding box center [1136, 400] width 52 height 21
drag, startPoint x: 1116, startPoint y: 363, endPoint x: 245, endPoint y: 337, distance: 871.9
click at [208, 346] on tbody "GP1509250059 mp 1 thảo linh 0974360368 a nam 0961738698 50.000 50.000 GP1509250…" at bounding box center [690, 278] width 1223 height 544
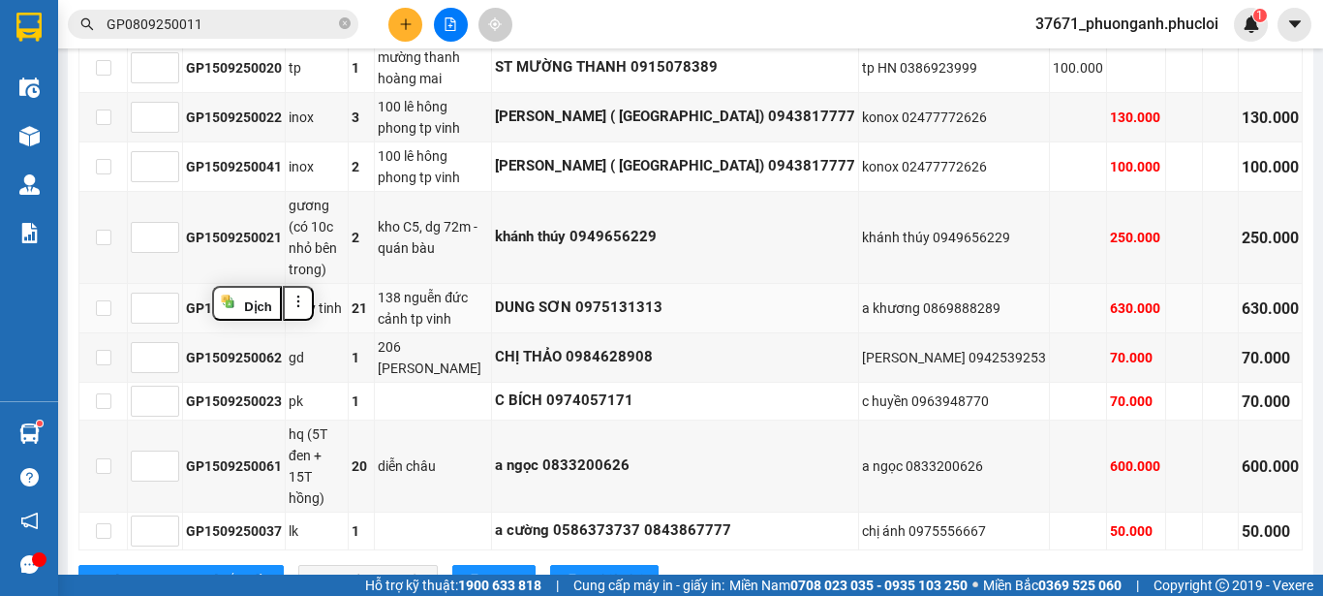
click at [628, 297] on div "DUNG SƠN 0975131313" at bounding box center [675, 307] width 360 height 23
click at [658, 296] on div "DUNG SƠN 0975131313" at bounding box center [675, 307] width 360 height 23
drag, startPoint x: 879, startPoint y: 414, endPoint x: 963, endPoint y: 404, distance: 84.9
click at [948, 455] on div "a ngọc 0833200626" at bounding box center [954, 465] width 184 height 21
click at [986, 455] on div "a ngọc 0833200626" at bounding box center [954, 465] width 184 height 21
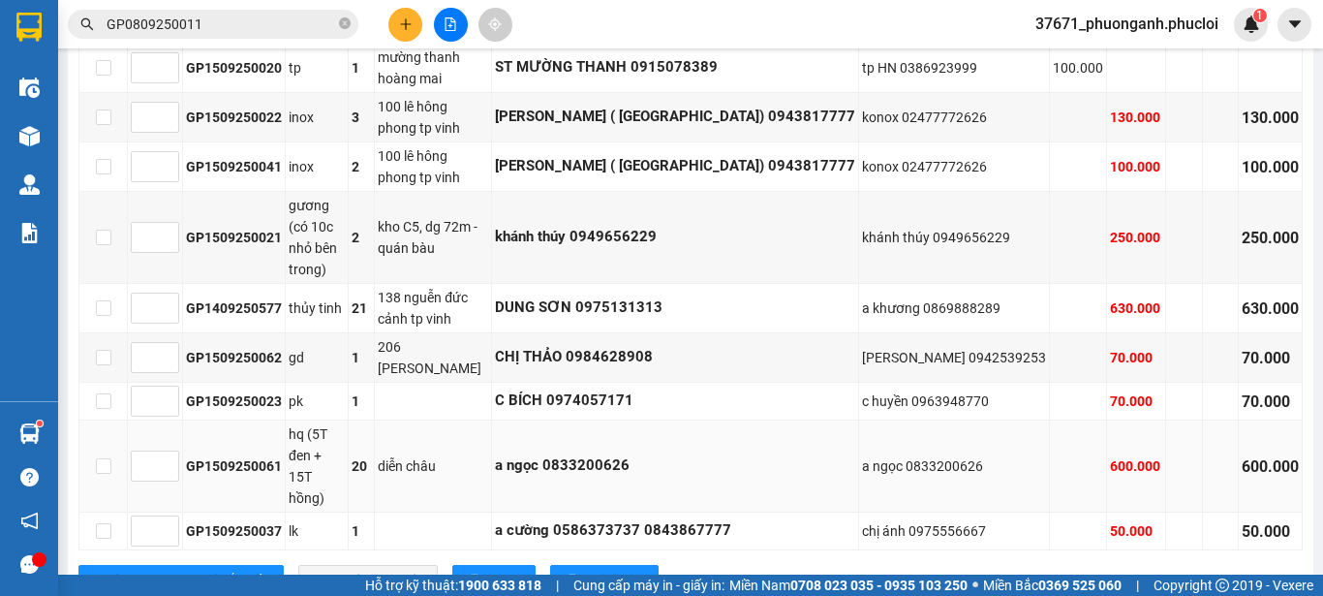
click at [987, 455] on div "a ngọc 0833200626" at bounding box center [954, 465] width 184 height 21
drag, startPoint x: 986, startPoint y: 411, endPoint x: 842, endPoint y: 399, distance: 143.8
click at [842, 420] on tr "GP1509250061 hq (5T đen + 15T hồng) 20 diễn châu a ngọc 0833200626 a ngọc 08332…" at bounding box center [690, 466] width 1223 height 92
click at [931, 455] on div "a ngọc 0833200626" at bounding box center [954, 465] width 184 height 21
drag, startPoint x: 902, startPoint y: 410, endPoint x: 989, endPoint y: 413, distance: 87.2
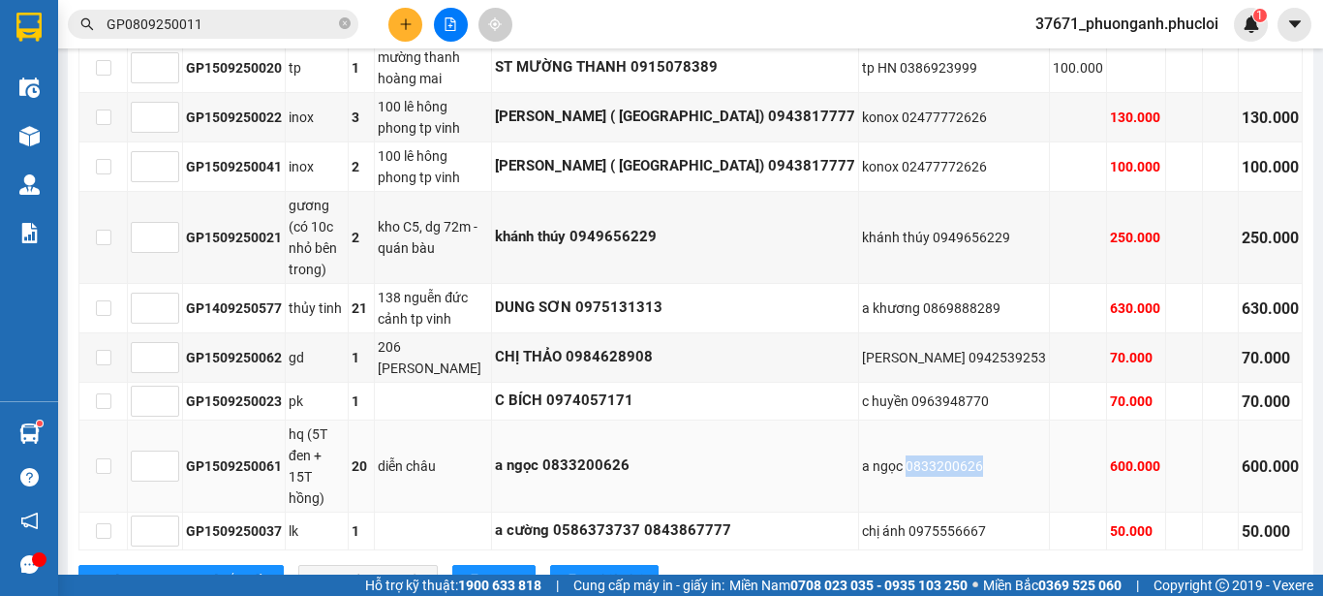
click at [985, 455] on div "a ngọc 0833200626" at bounding box center [954, 465] width 184 height 21
click at [989, 455] on div "a ngọc 0833200626" at bounding box center [954, 465] width 184 height 21
drag, startPoint x: 187, startPoint y: 414, endPoint x: 278, endPoint y: 415, distance: 91.0
click at [278, 455] on div "GP1509250061" at bounding box center [234, 465] width 96 height 21
click at [481, 420] on td "diễn châu" at bounding box center [433, 466] width 117 height 92
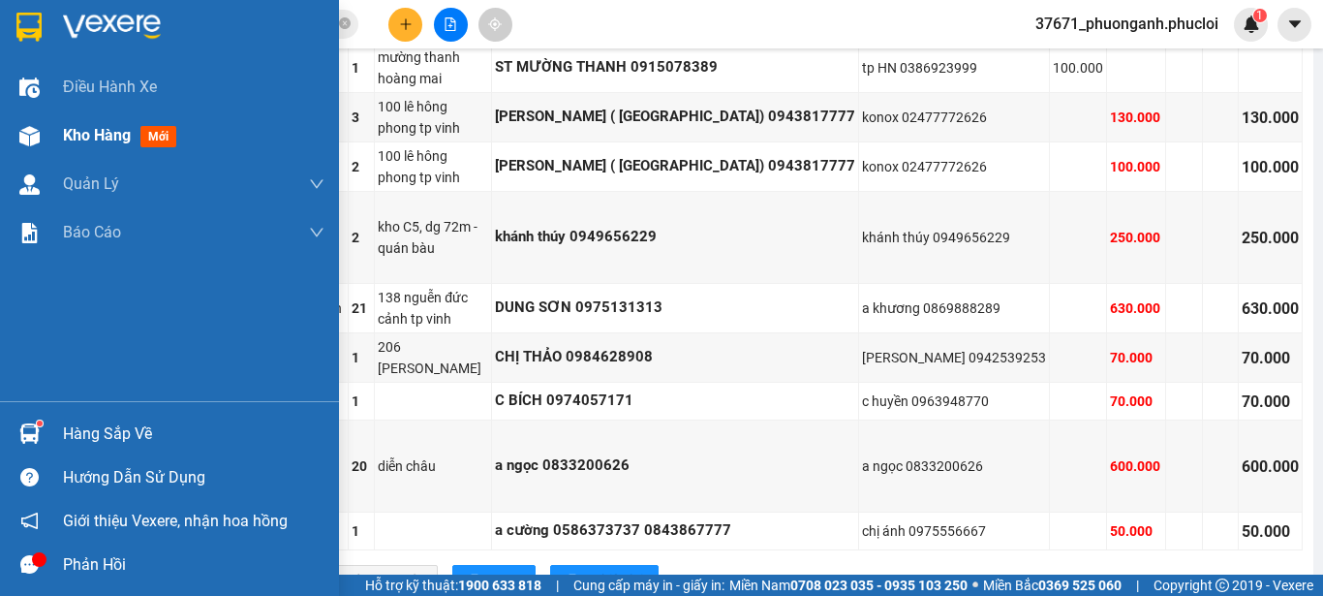
click at [16, 135] on div at bounding box center [30, 136] width 34 height 34
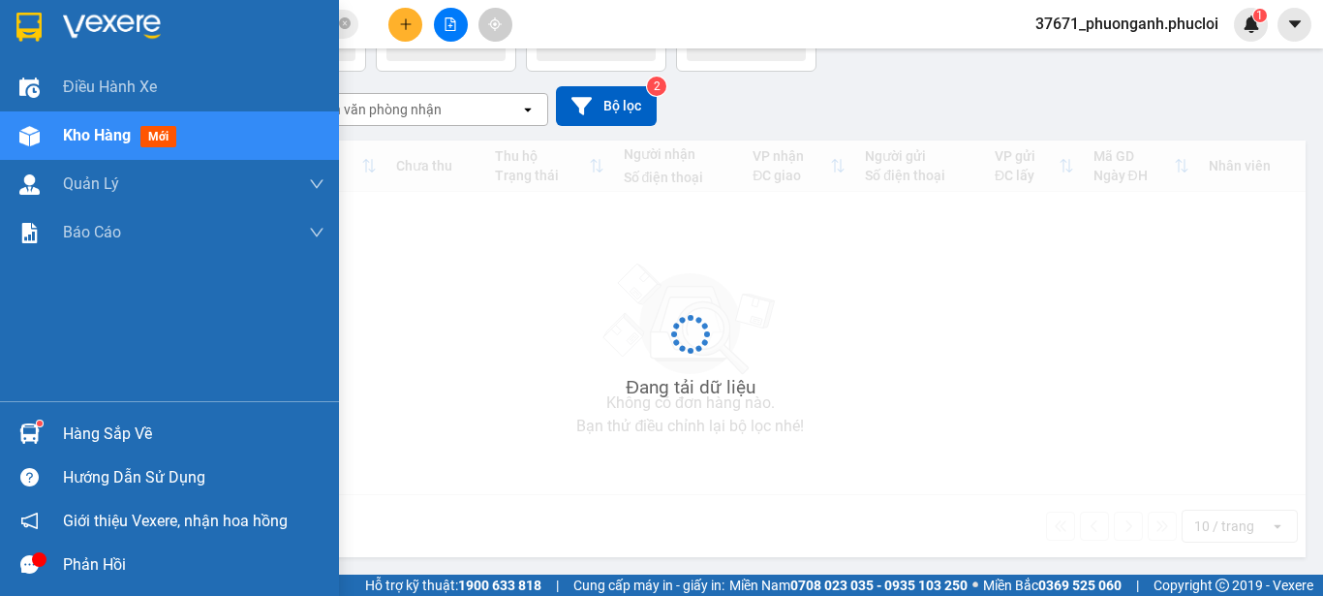
scroll to position [130, 0]
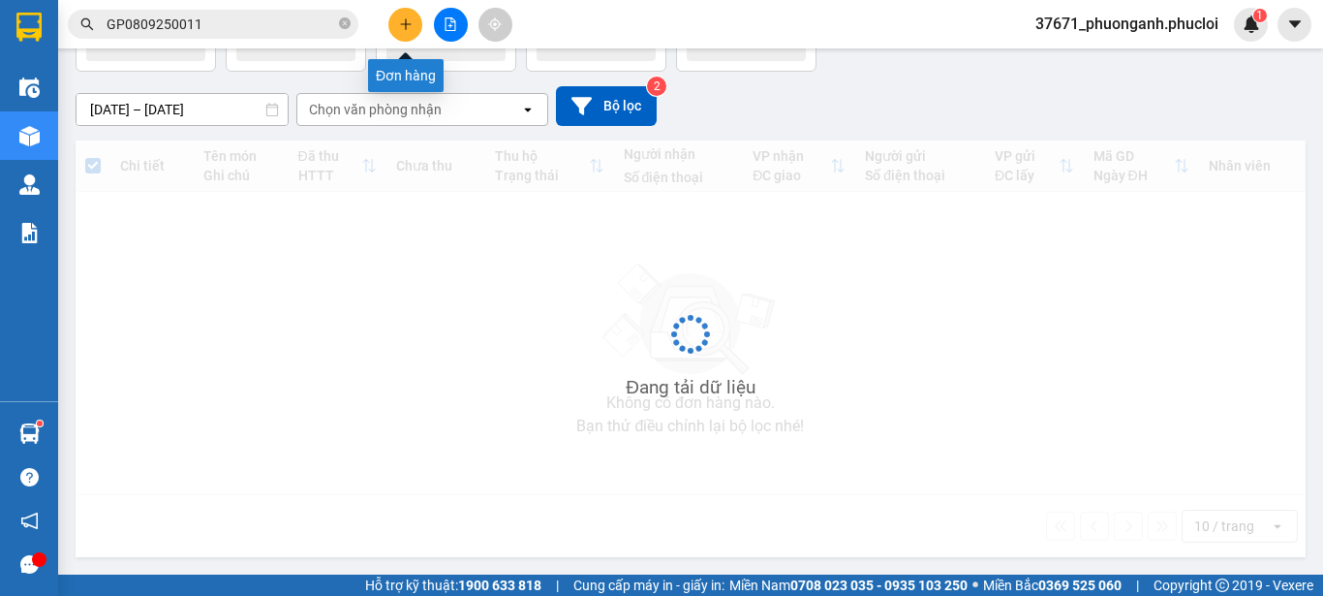
click at [409, 33] on button at bounding box center [405, 25] width 34 height 34
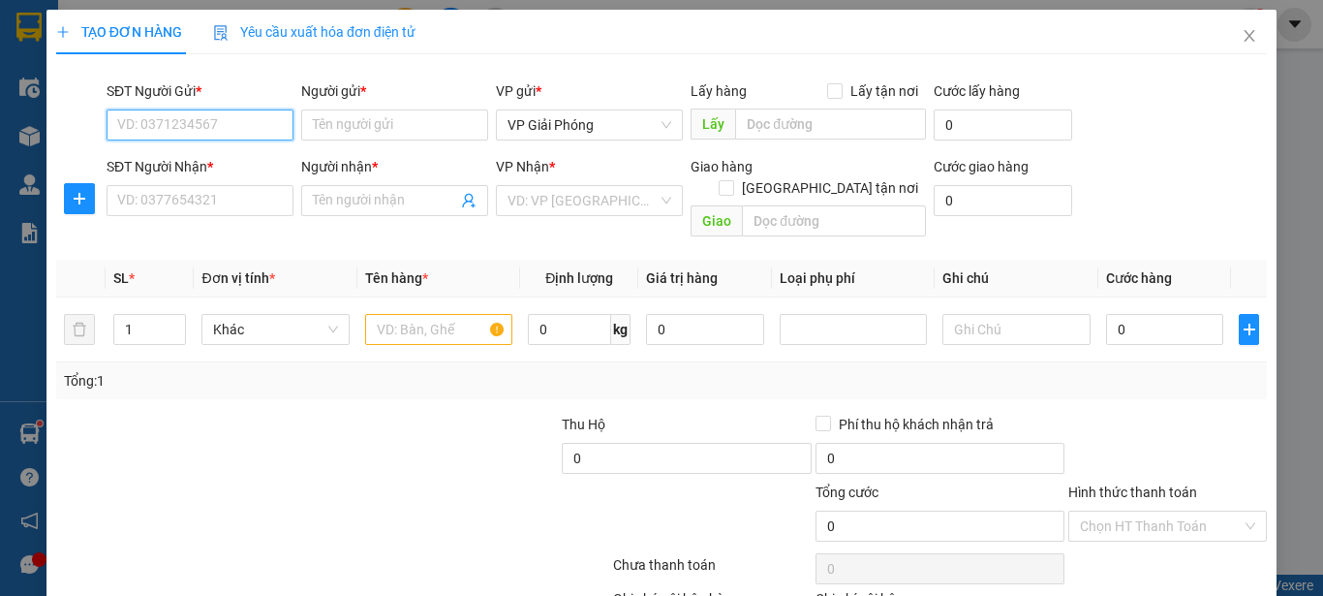
click at [245, 120] on input "SĐT Người Gửi *" at bounding box center [200, 124] width 187 height 31
drag, startPoint x: 223, startPoint y: 154, endPoint x: 219, endPoint y: 200, distance: 46.6
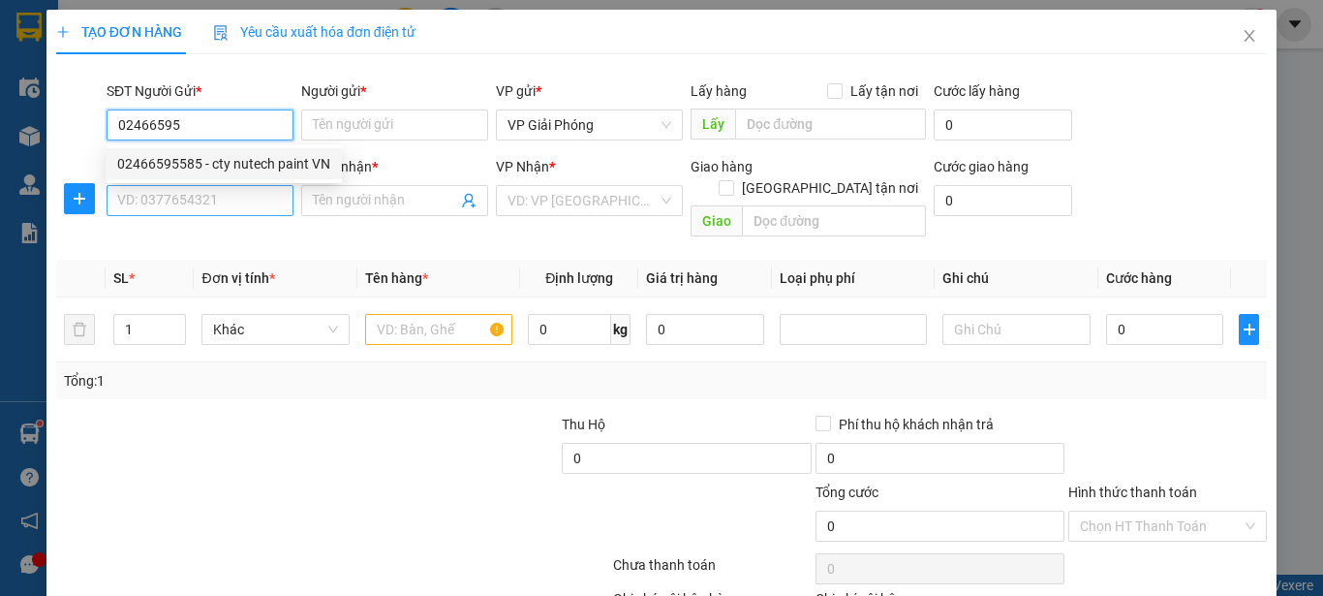
click at [222, 156] on div "02466595585 - cty nutech paint VN" at bounding box center [223, 163] width 213 height 21
type input "02466595585"
type input "cty nutech paint VN"
type input "02466595585"
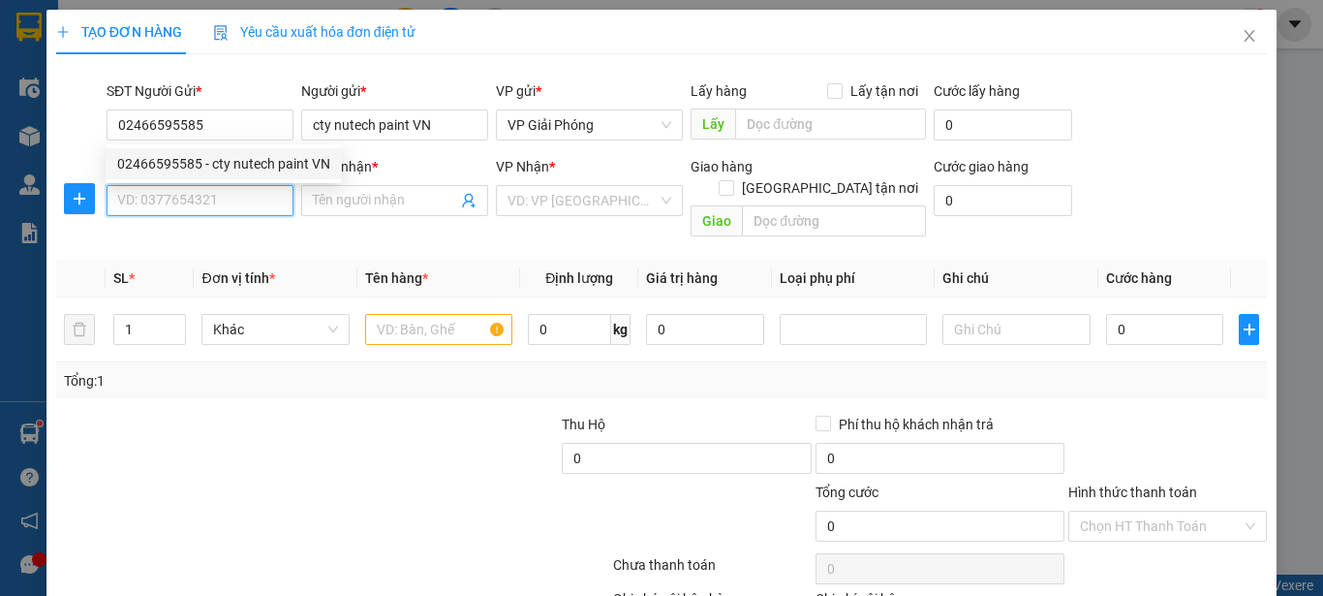
click at [219, 200] on input "SĐT Người Nhận *" at bounding box center [200, 200] width 187 height 31
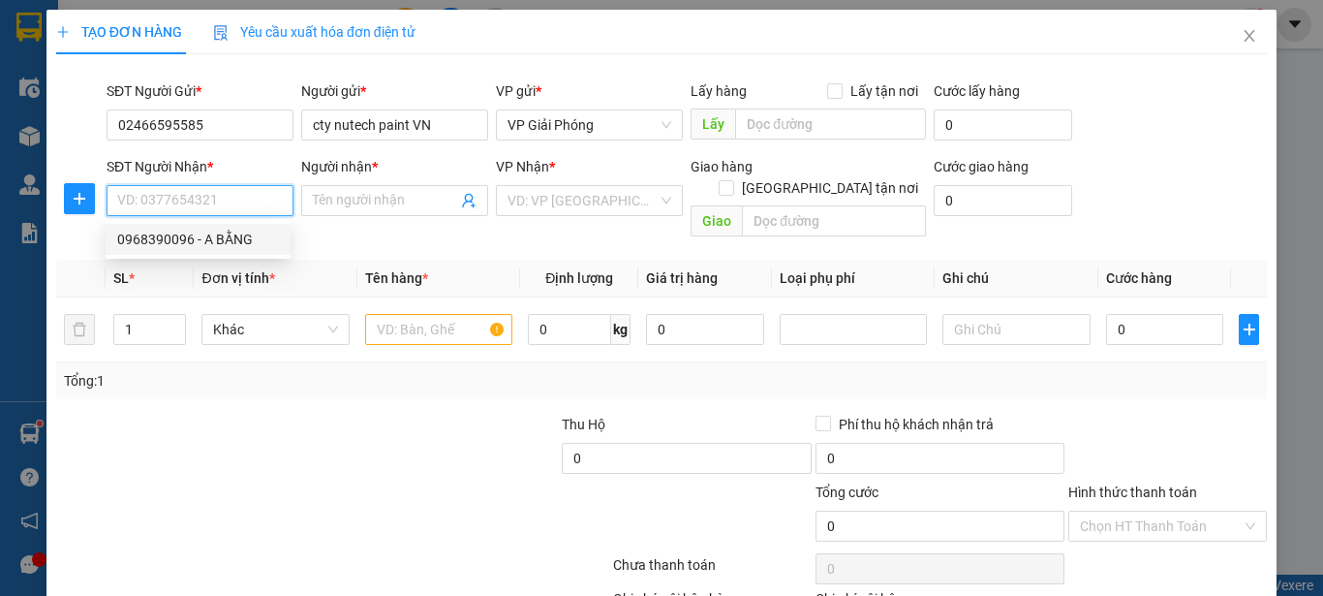
click at [219, 236] on div "0968390096 - A BẰNG" at bounding box center [198, 239] width 162 height 21
type input "0968390096"
type input "A BẰNG"
click at [413, 314] on input "text" at bounding box center [438, 329] width 147 height 31
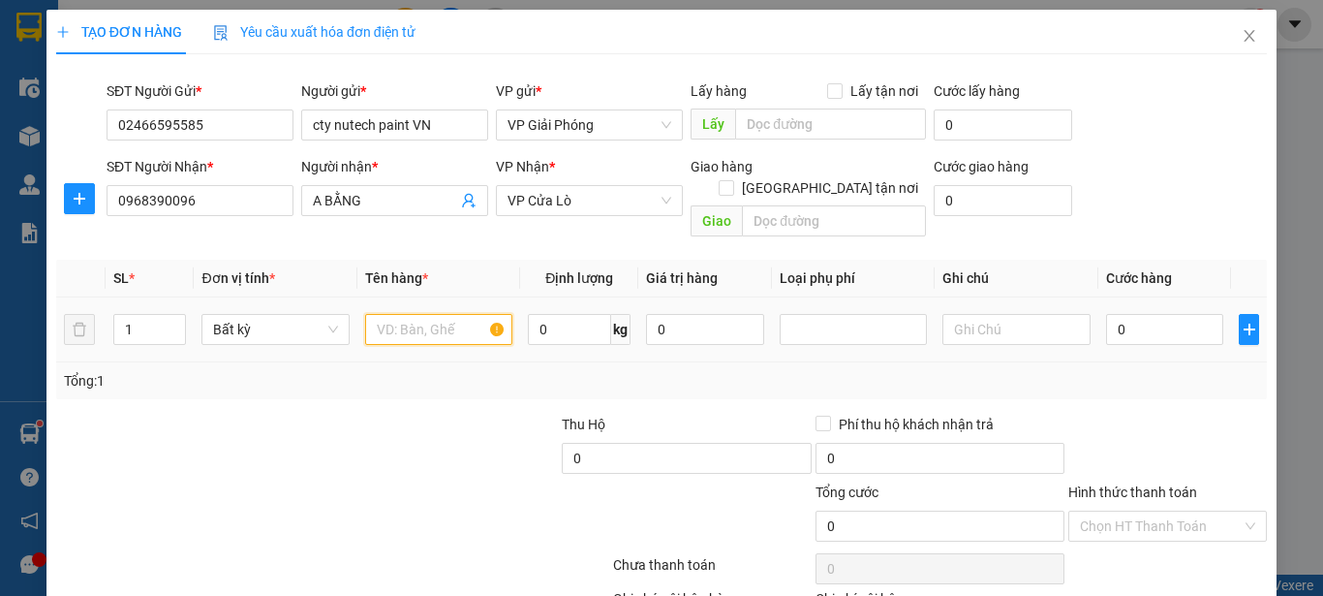
click at [396, 314] on input "text" at bounding box center [438, 329] width 147 height 31
type input "sơn"
type input "4"
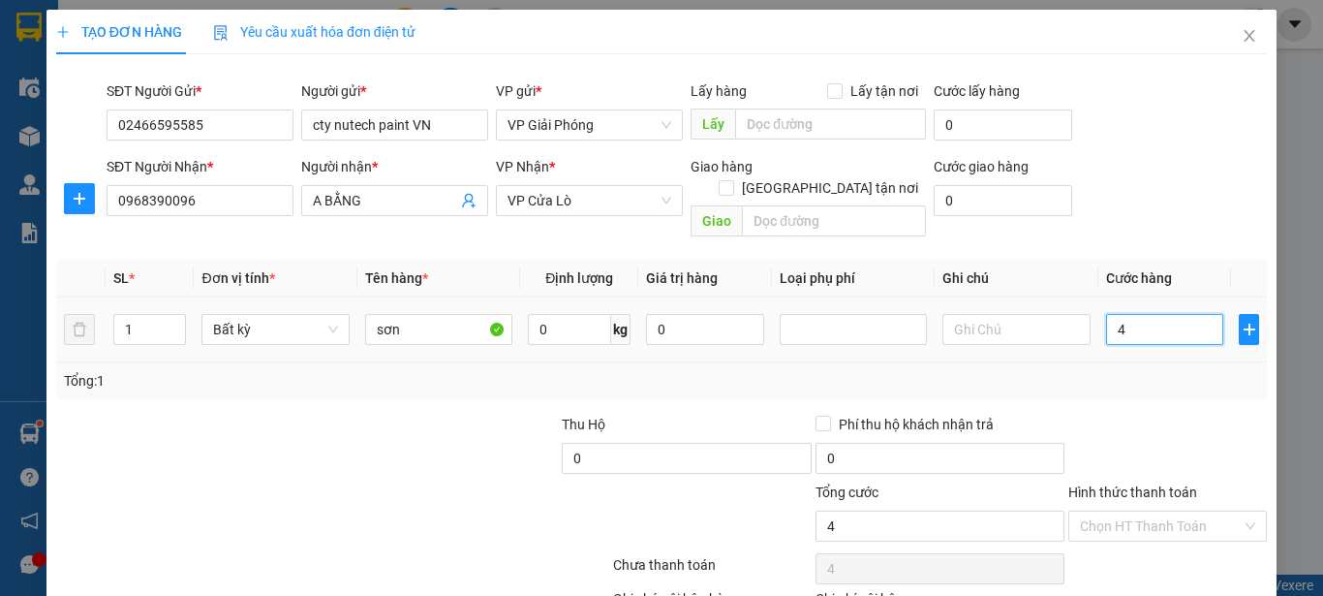
type input "40"
type input "400"
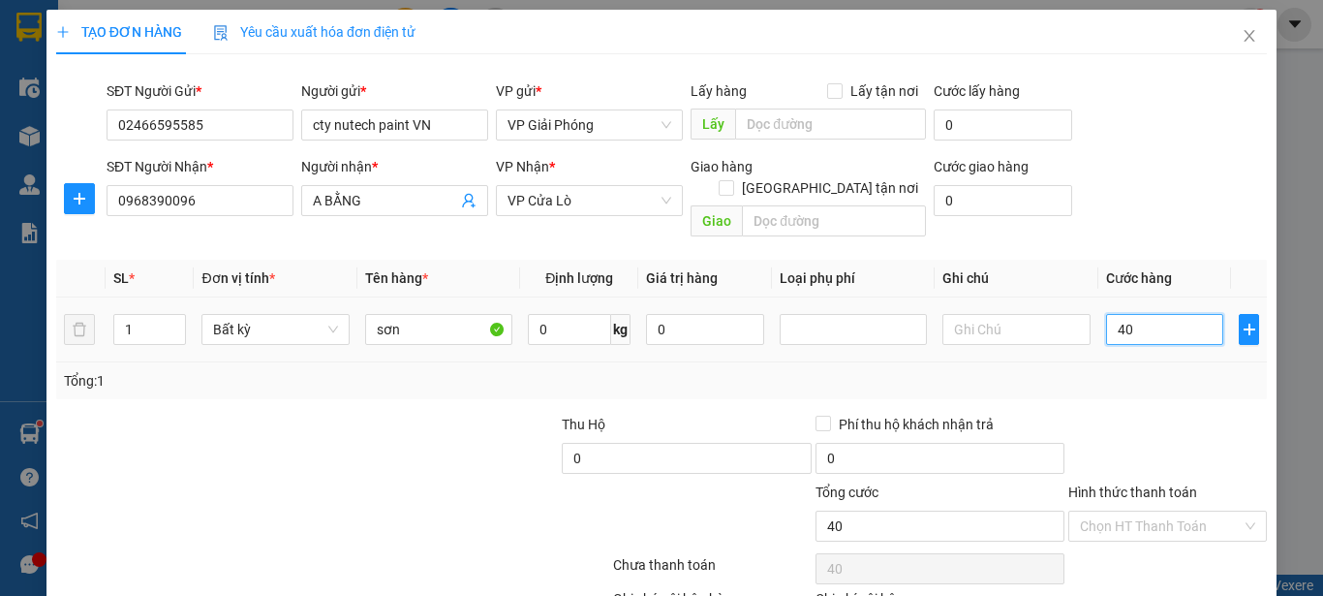
type input "400"
type input "4.000"
type input "40.000"
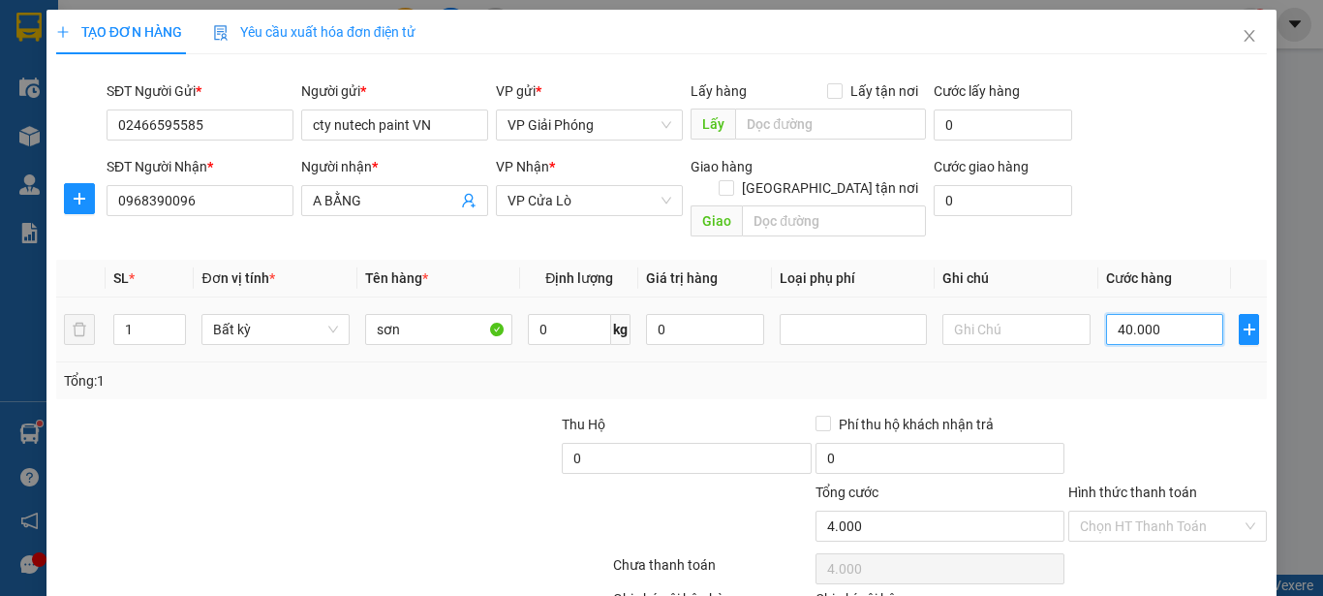
type input "40.000"
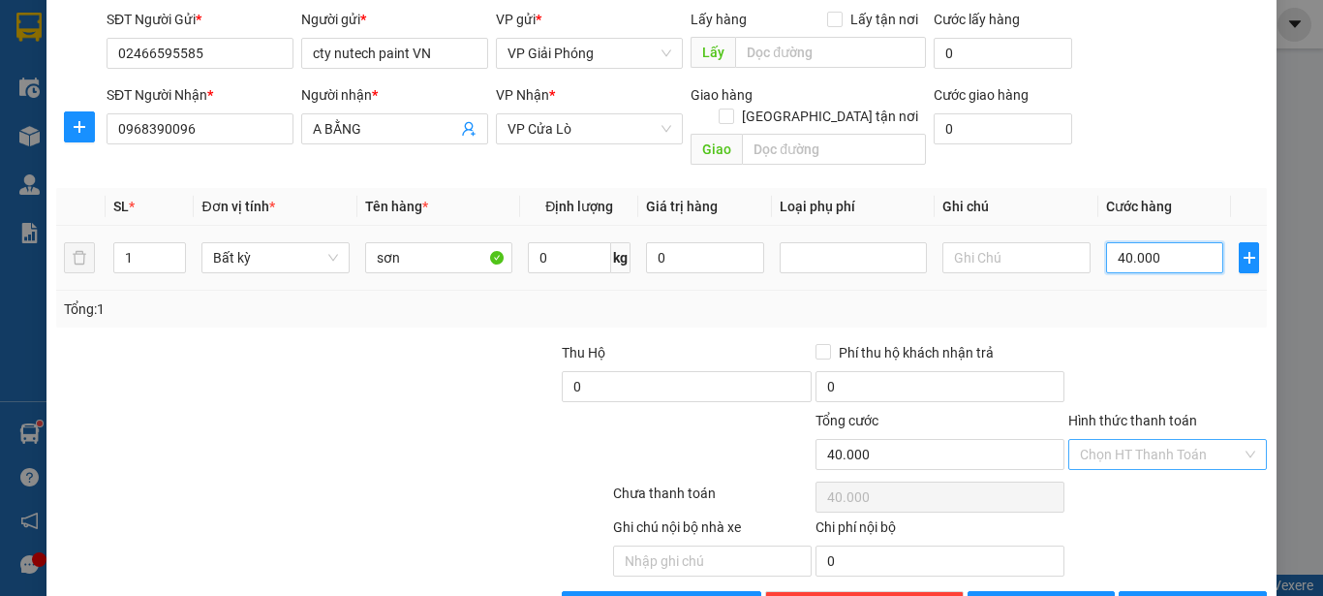
scroll to position [114, 0]
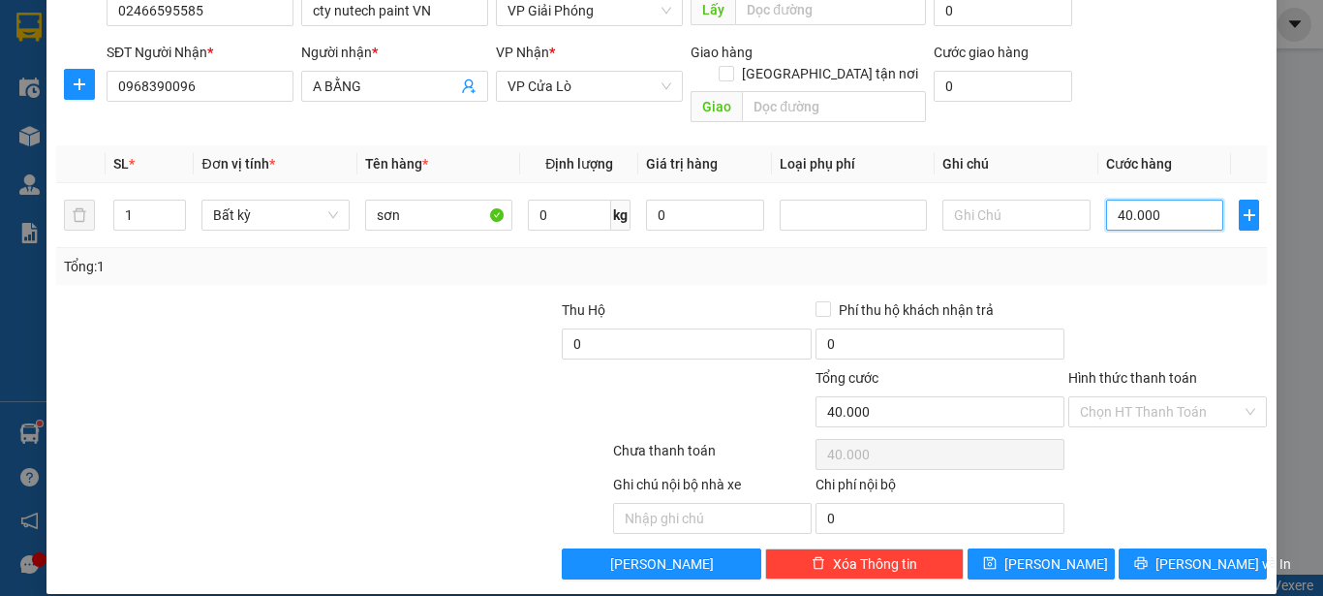
type input "40.000"
click at [1174, 524] on div "Transit Pickup Surcharge Ids Transit Deliver Surcharge Ids Transit Deliver Surc…" at bounding box center [661, 267] width 1210 height 624
click at [1178, 554] on button "[PERSON_NAME] và In" at bounding box center [1192, 563] width 148 height 31
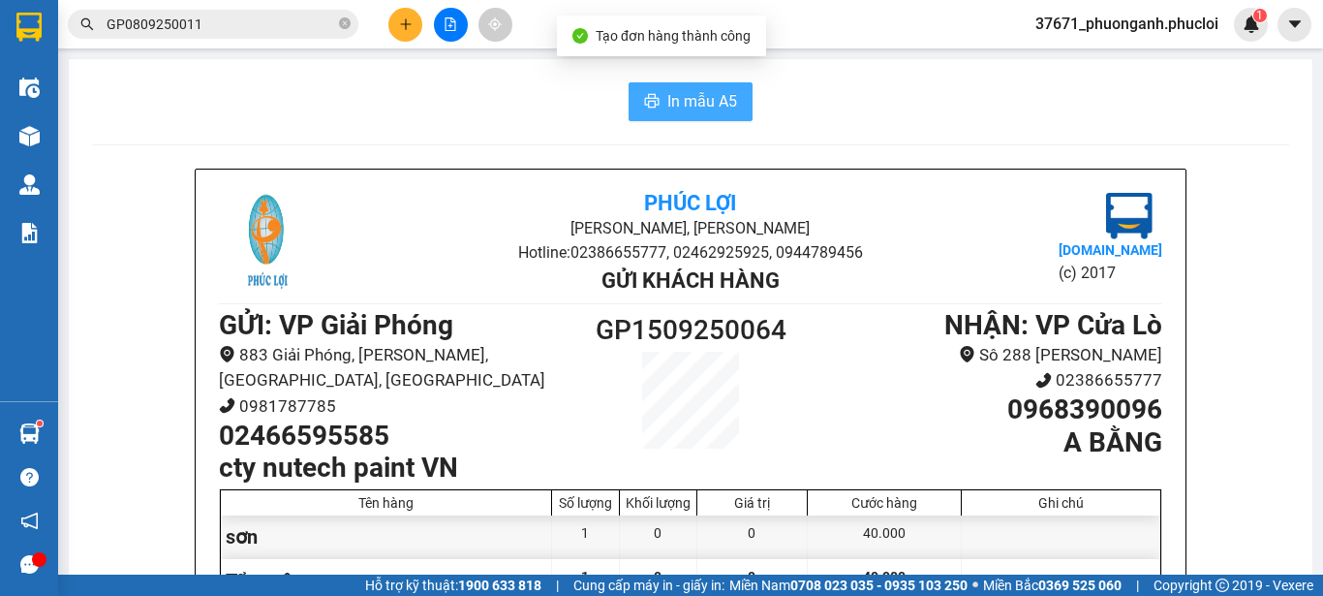
click at [697, 102] on span "In mẫu A5" at bounding box center [702, 101] width 70 height 24
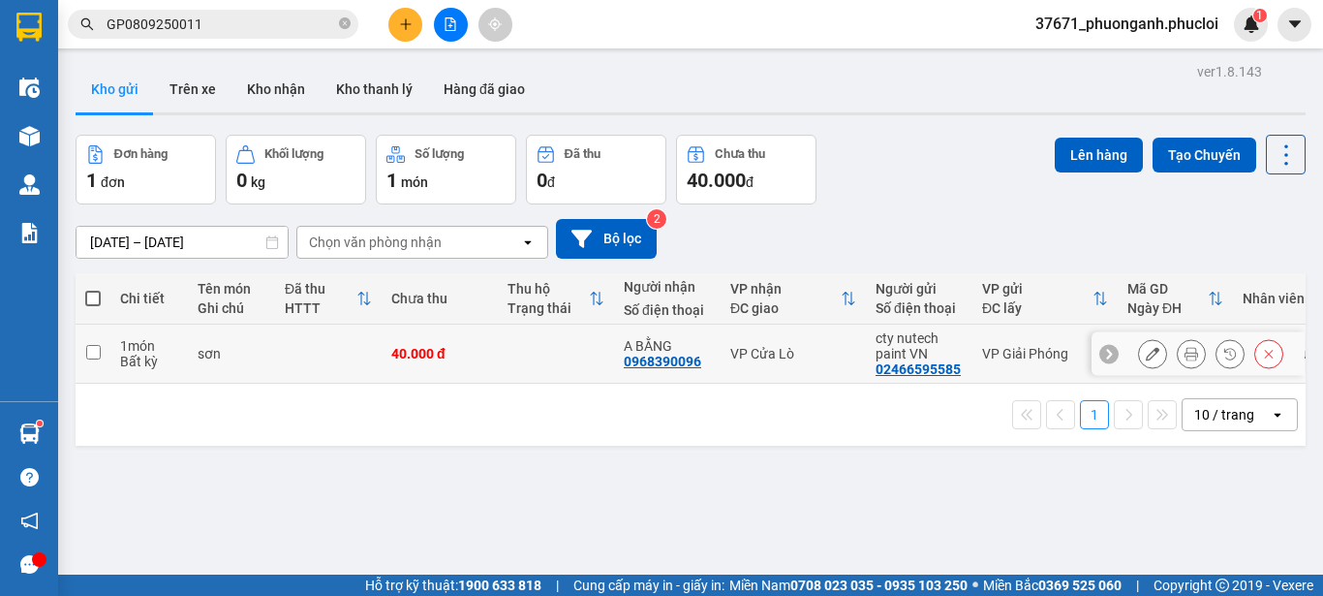
drag, startPoint x: 107, startPoint y: 353, endPoint x: 97, endPoint y: 347, distance: 11.8
click at [106, 352] on td at bounding box center [93, 353] width 35 height 59
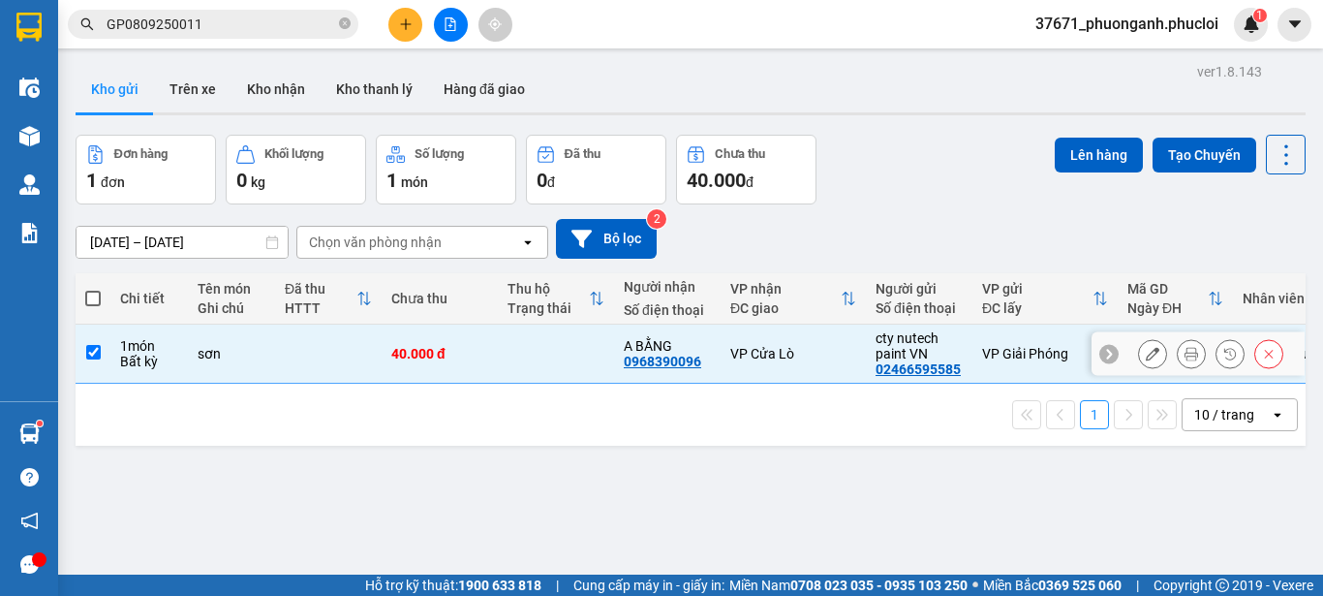
checkbox input "true"
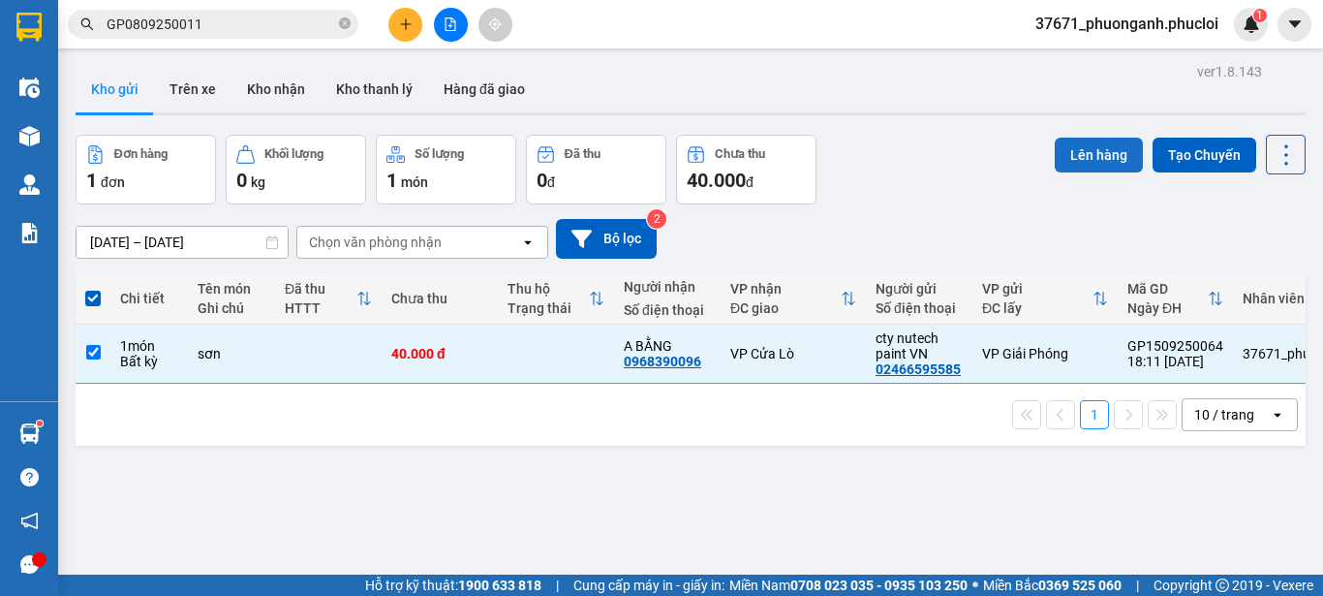
click at [1081, 155] on button "Lên hàng" at bounding box center [1099, 155] width 88 height 35
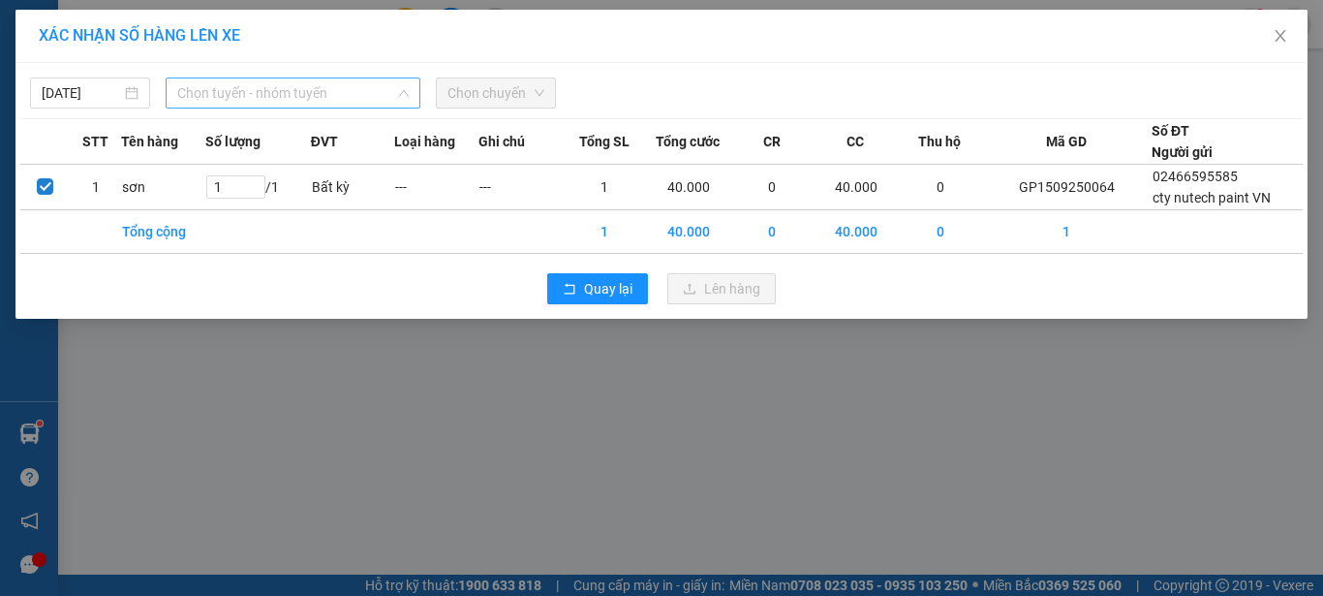
click at [185, 99] on span "Chọn tuyến - nhóm tuyến" at bounding box center [292, 92] width 231 height 29
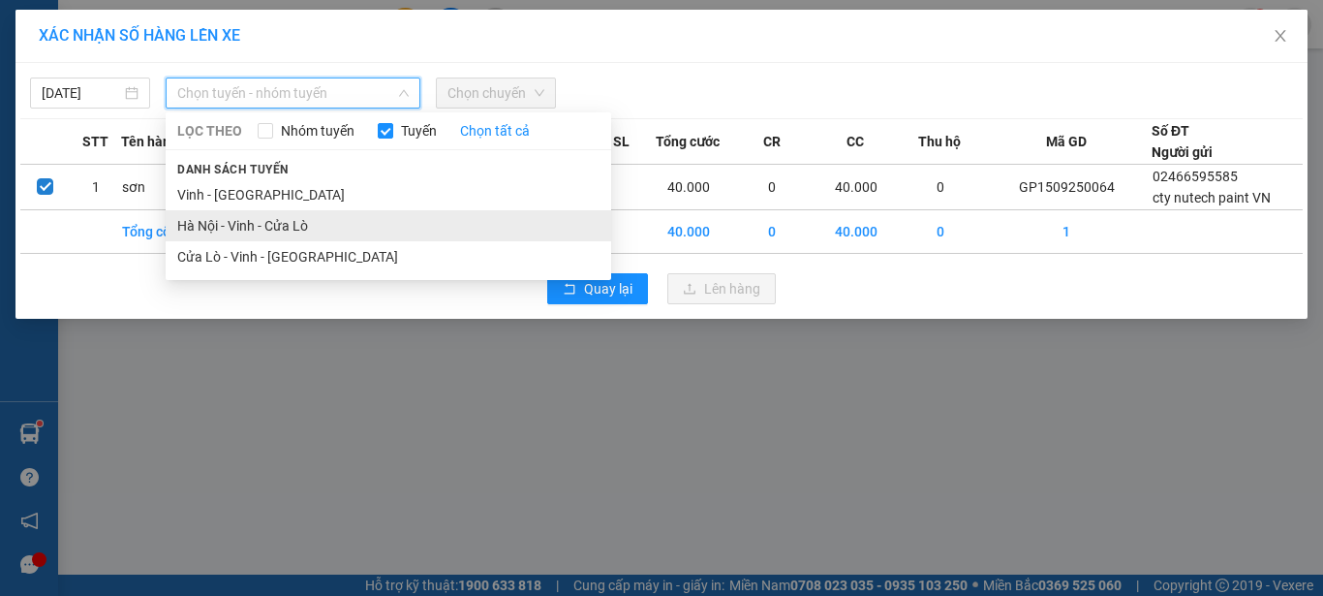
click at [219, 233] on li "Hà Nội - Vinh - Cửa Lò" at bounding box center [388, 225] width 445 height 31
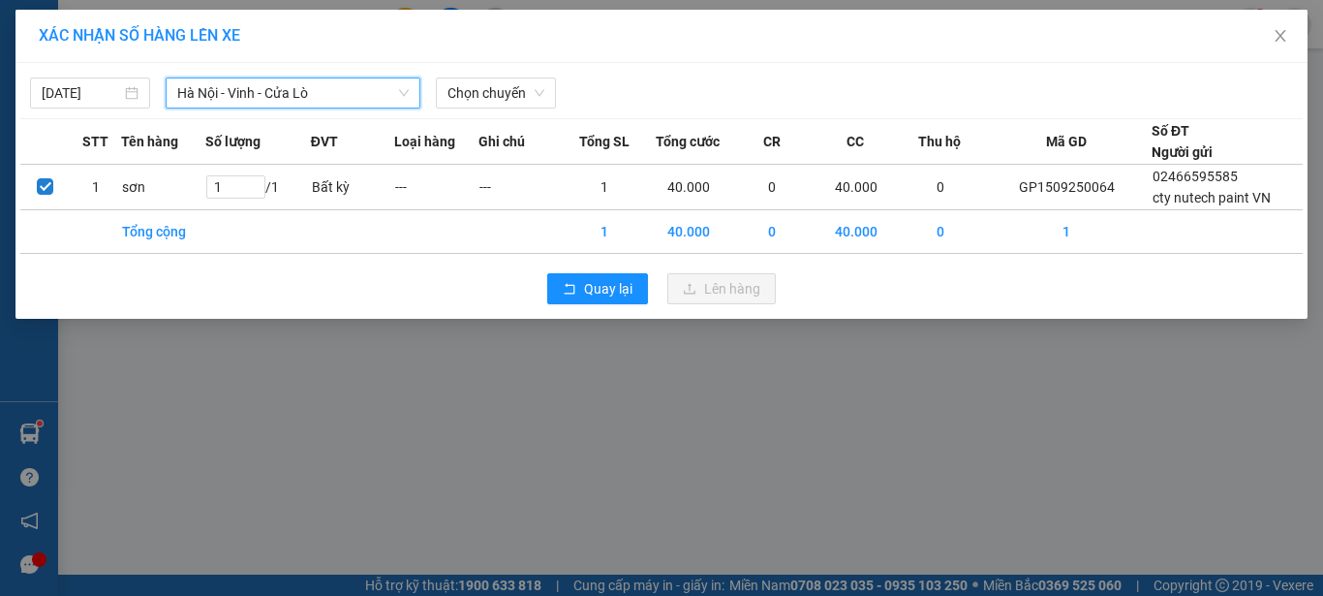
drag, startPoint x: 459, startPoint y: 104, endPoint x: 470, endPoint y: 109, distance: 12.1
click at [460, 104] on span "Chọn chuyến" at bounding box center [495, 92] width 97 height 29
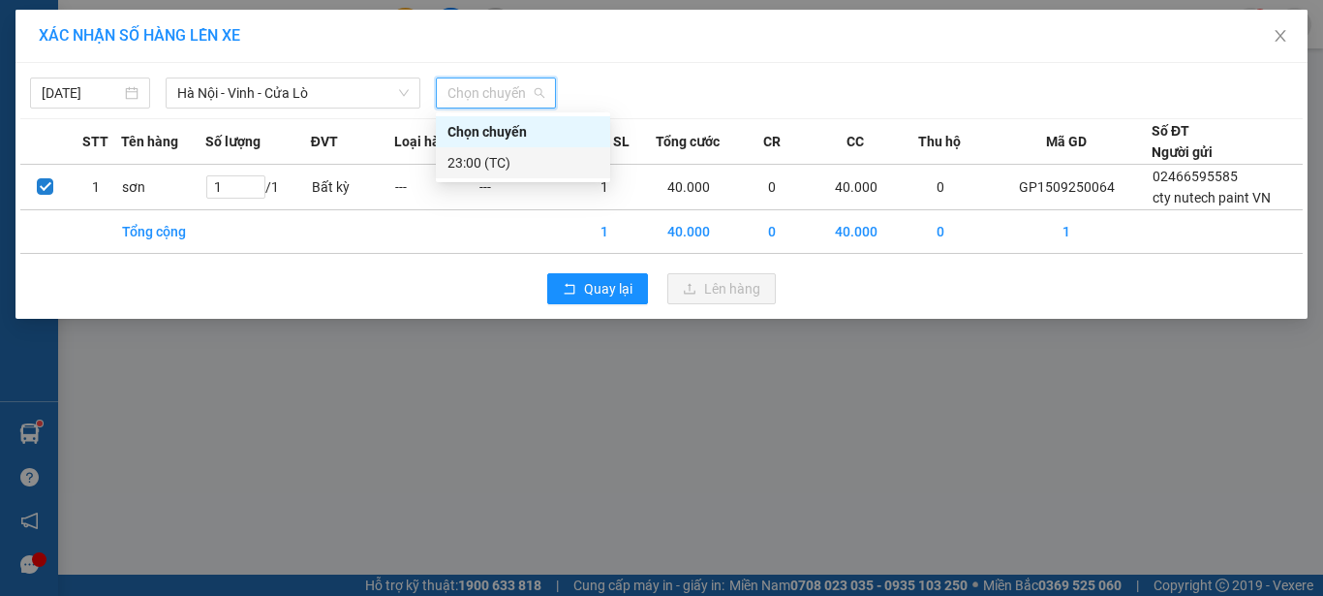
drag, startPoint x: 474, startPoint y: 161, endPoint x: 851, endPoint y: 269, distance: 392.0
click at [498, 167] on div "23:00 (TC)" at bounding box center [522, 162] width 151 height 21
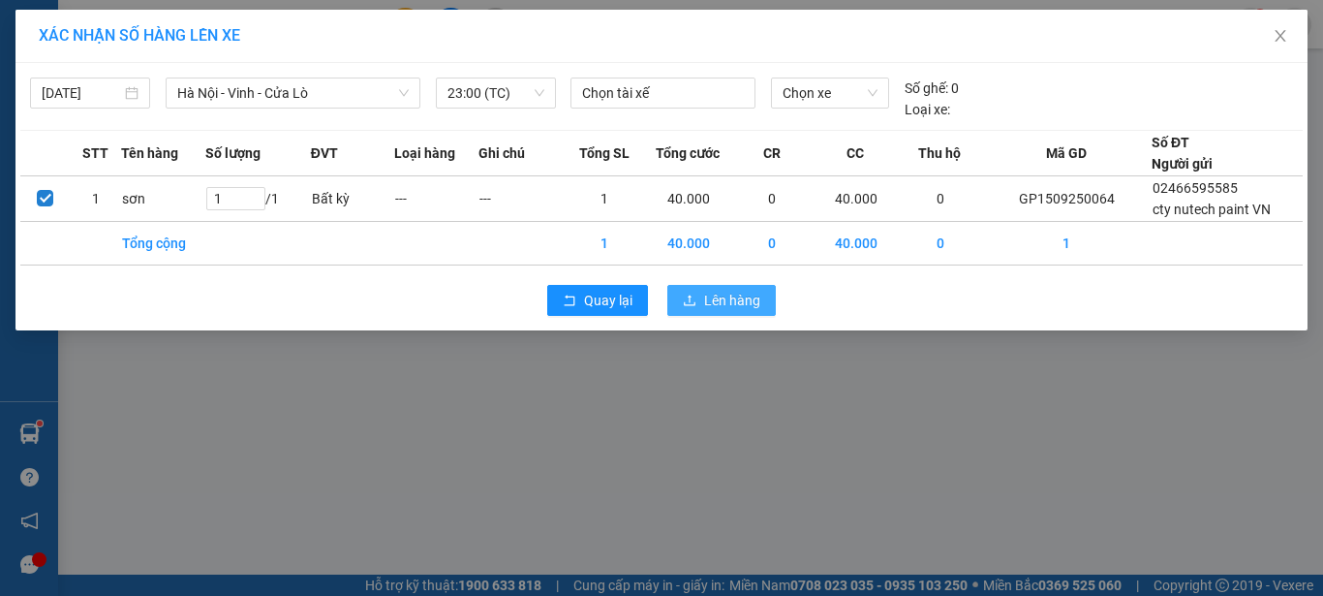
click at [750, 294] on span "Lên hàng" at bounding box center [732, 300] width 56 height 21
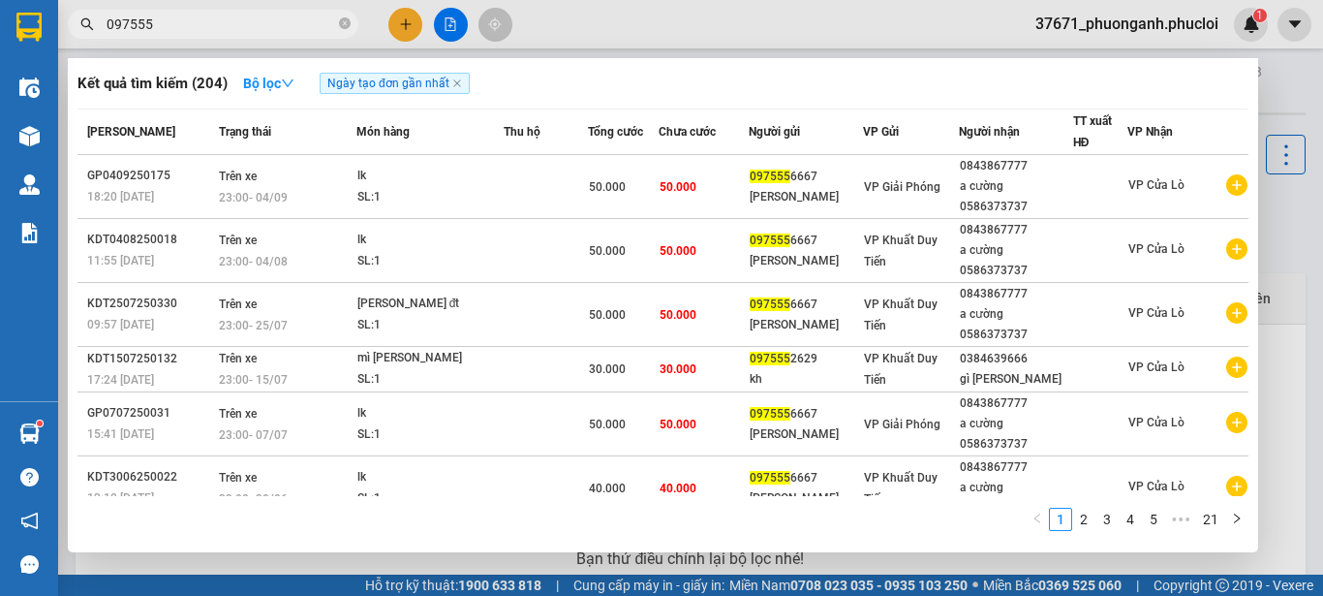
click at [280, 11] on span "097555" at bounding box center [213, 24] width 291 height 29
click at [280, 23] on input "097555" at bounding box center [221, 24] width 229 height 21
paste input "833200626"
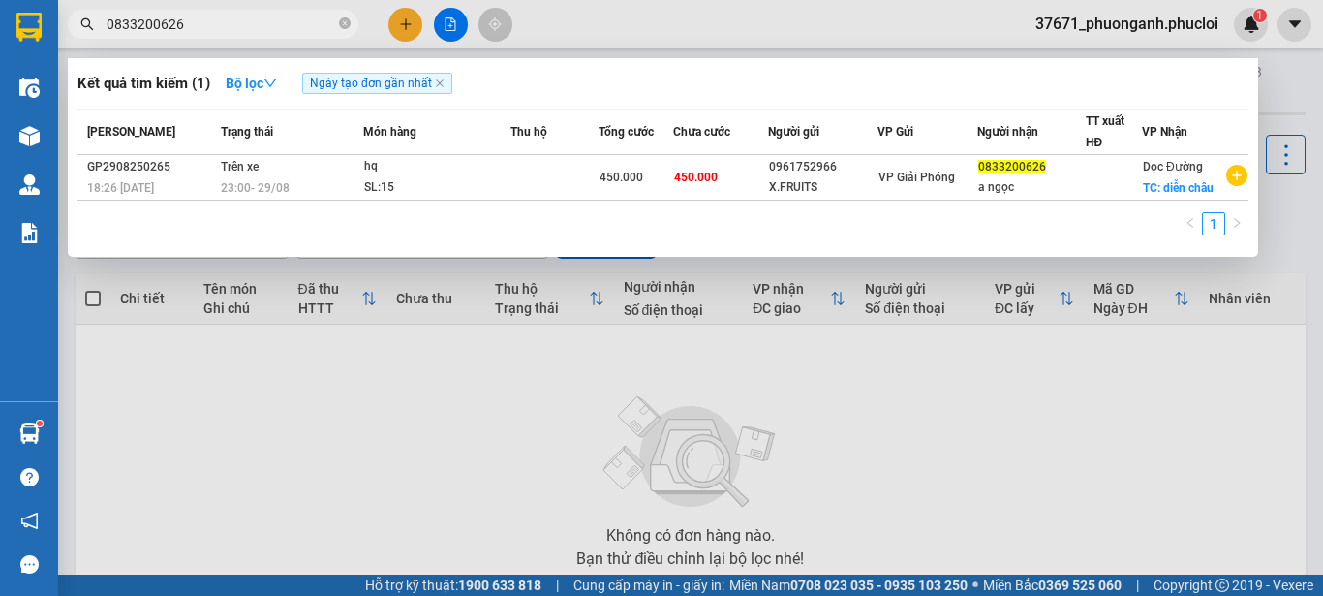
type input "0833200626"
